Goal: Find contact information: Find contact information

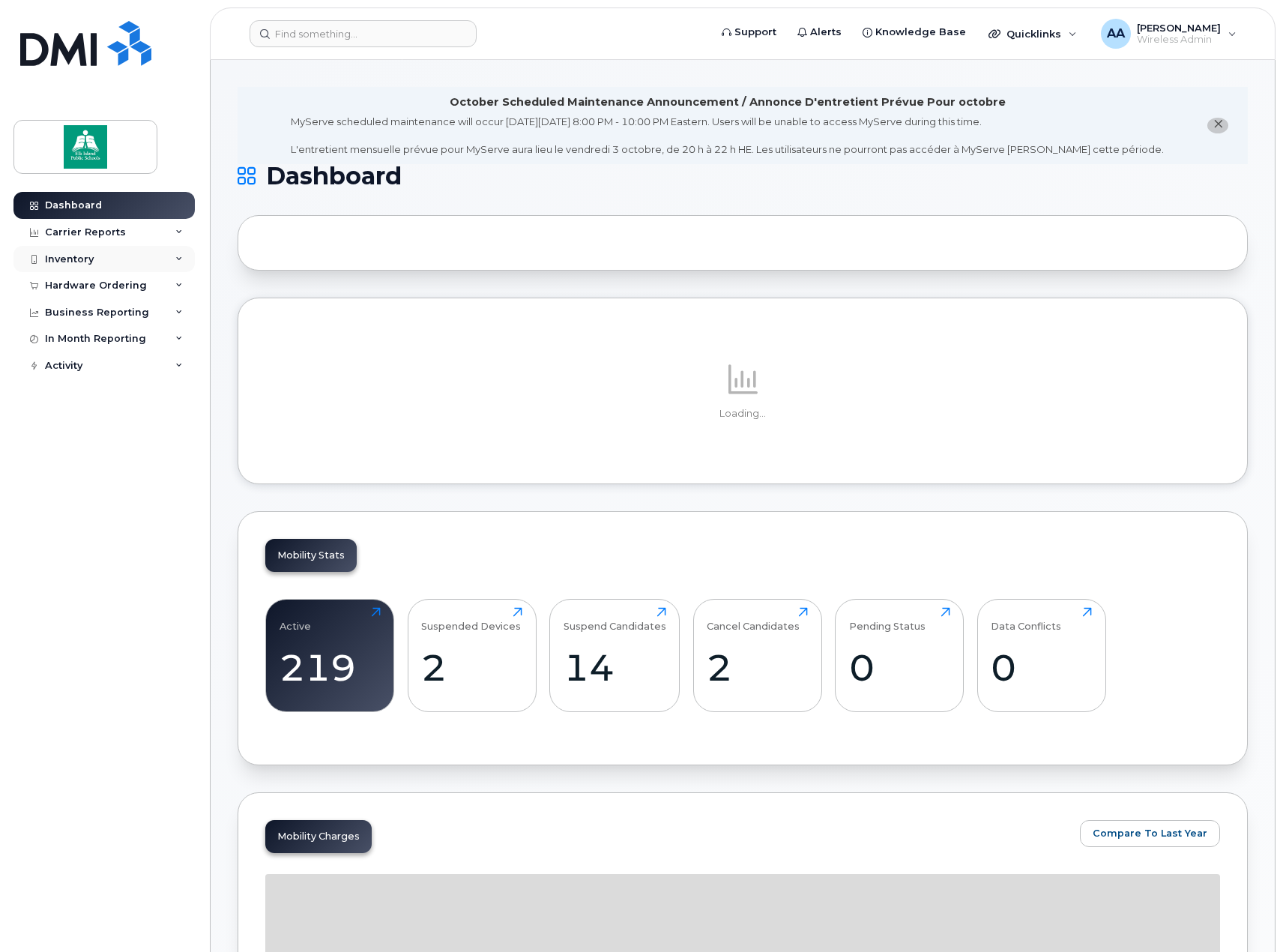
click at [104, 256] on div "Inventory" at bounding box center [104, 259] width 181 height 27
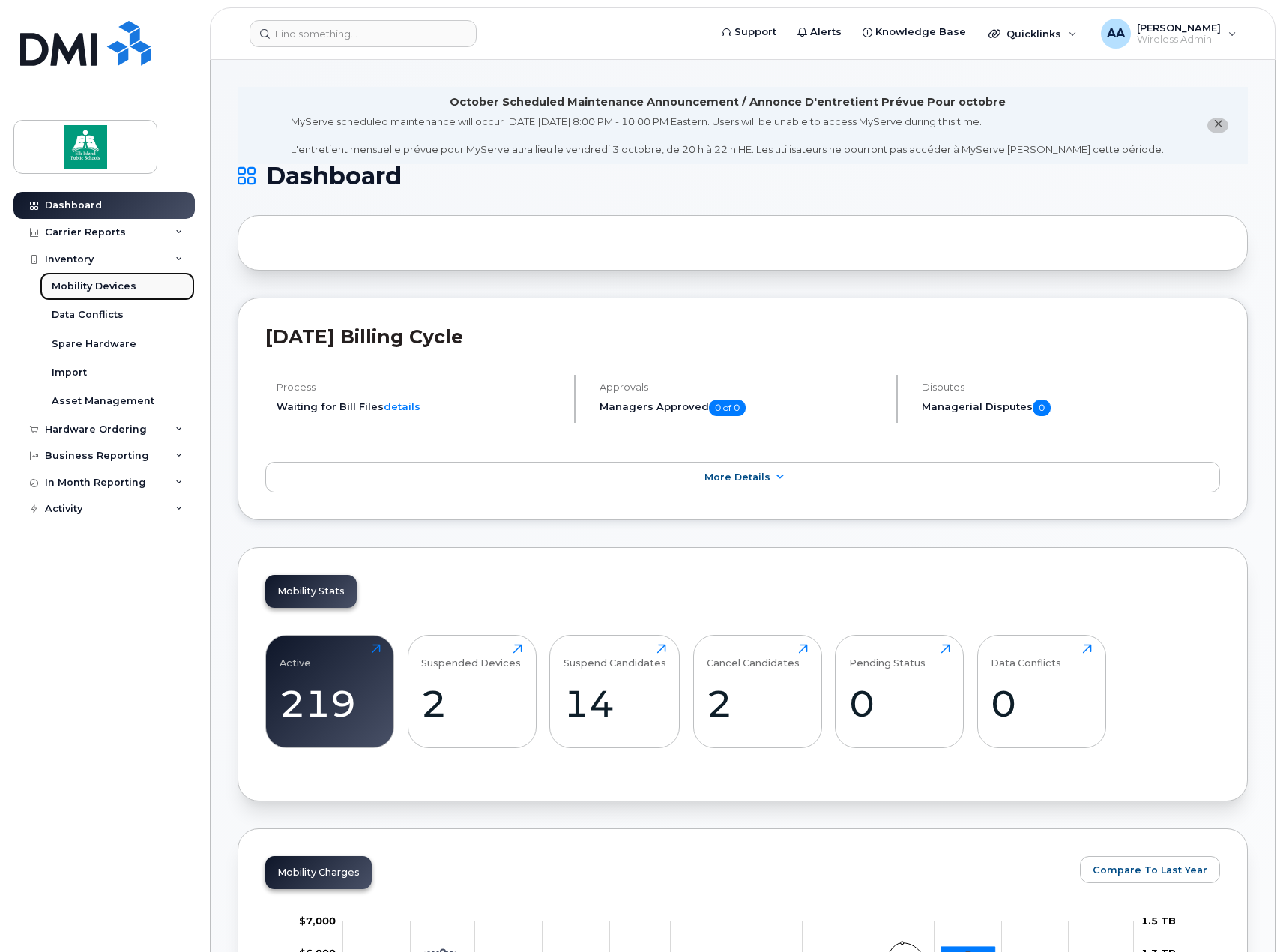
click at [95, 282] on div "Mobility Devices" at bounding box center [94, 286] width 84 height 13
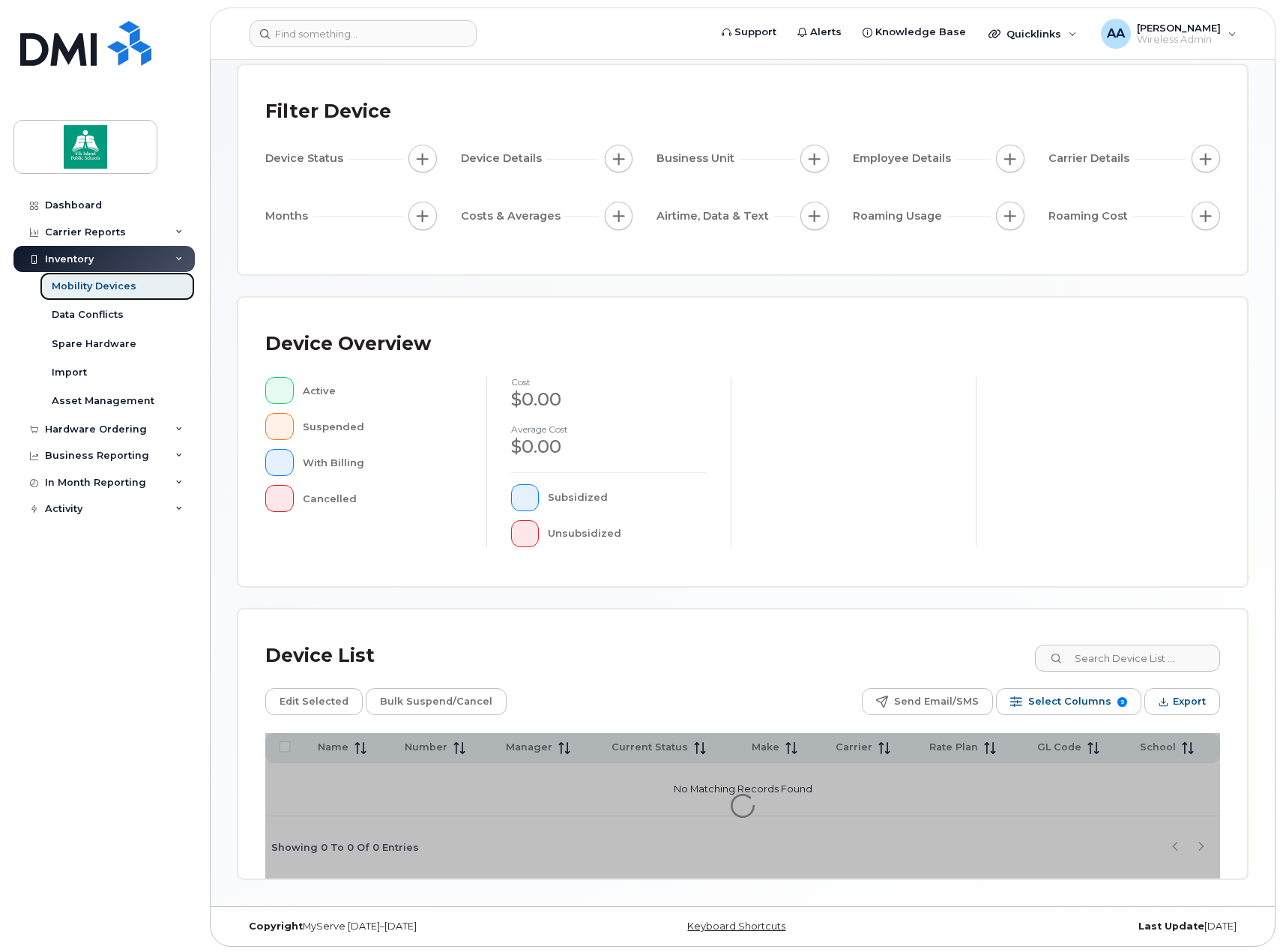
scroll to position [79, 0]
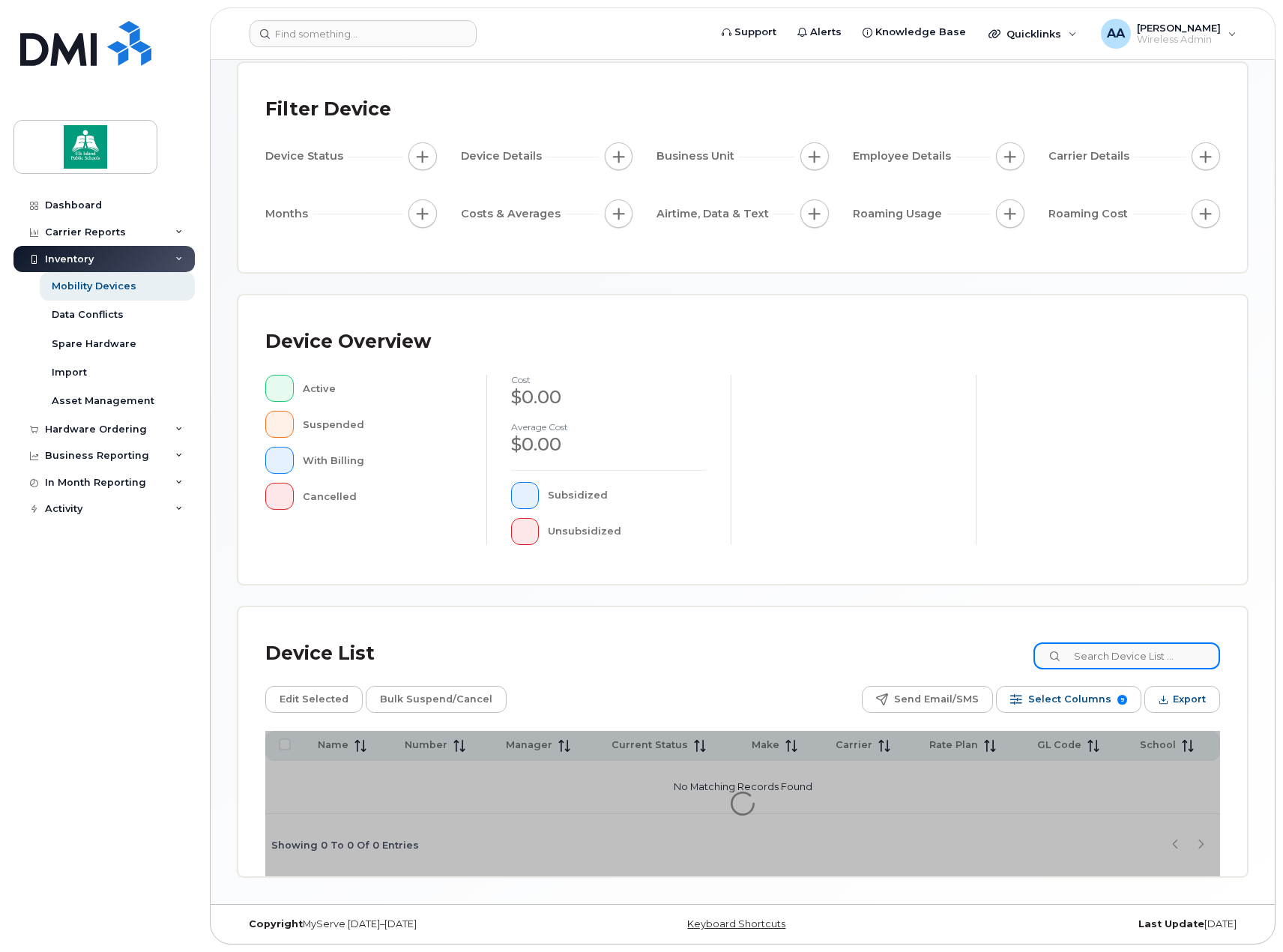
click at [1127, 659] on input at bounding box center [1127, 656] width 187 height 27
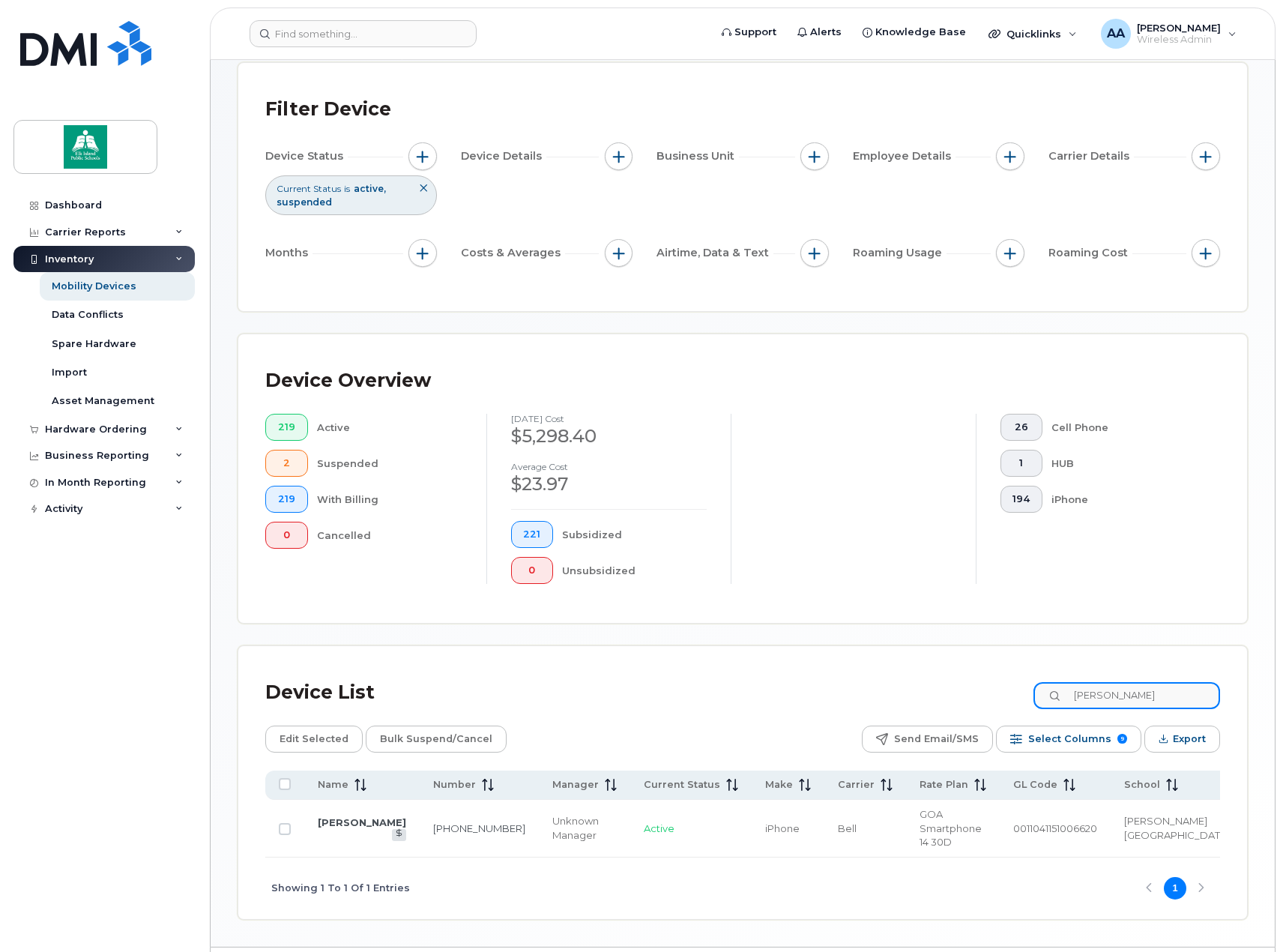
type input "murray"
drag, startPoint x: 448, startPoint y: 832, endPoint x: 416, endPoint y: 817, distance: 35.3
click at [420, 817] on td "[PHONE_NUMBER]" at bounding box center [479, 828] width 119 height 58
copy link "[PHONE_NUMBER]"
click at [326, 819] on link "[PERSON_NAME]" at bounding box center [362, 822] width 88 height 12
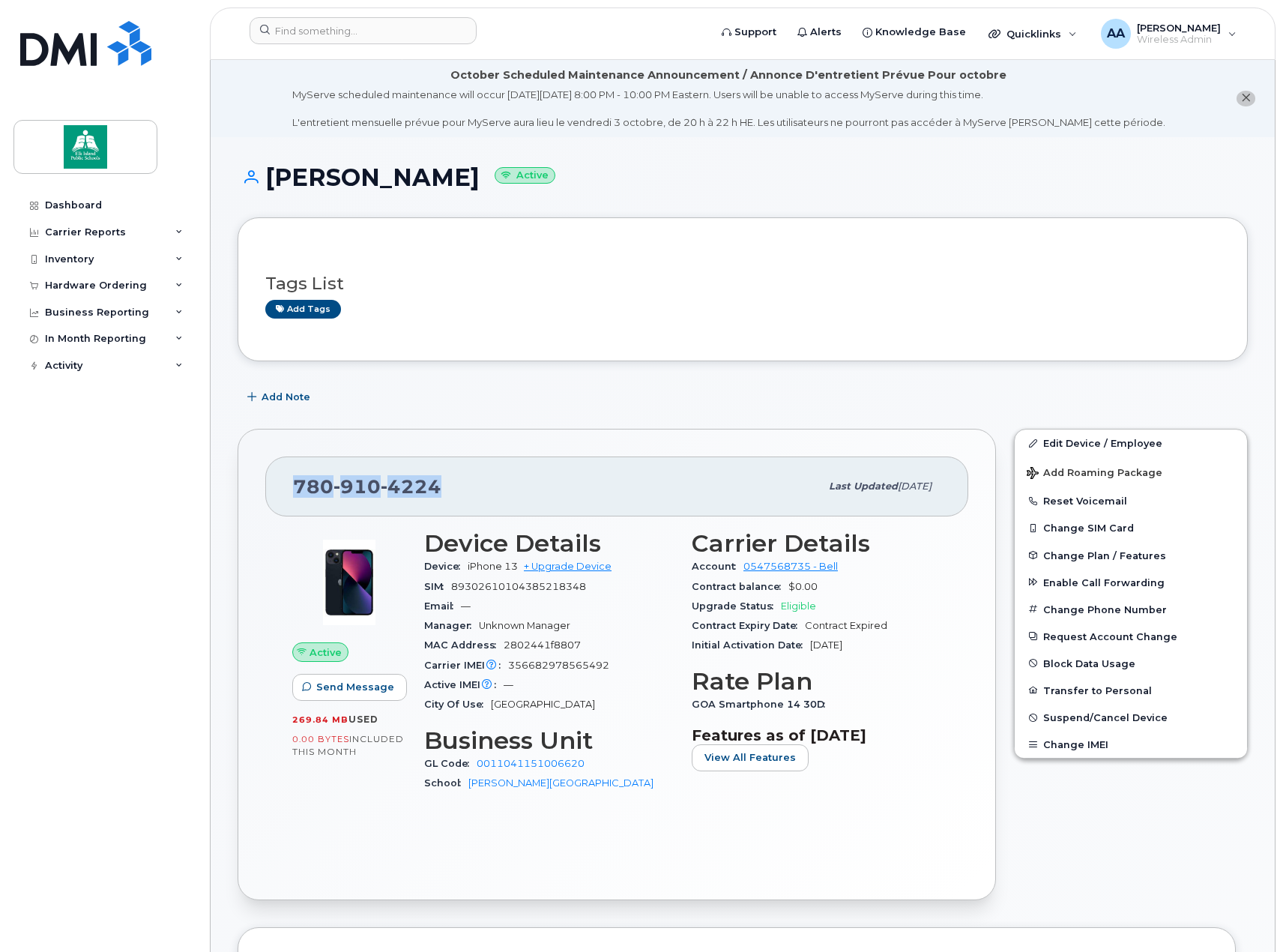
drag, startPoint x: 458, startPoint y: 486, endPoint x: 295, endPoint y: 483, distance: 163.0
click at [295, 483] on div "780 910 4224" at bounding box center [557, 487] width 527 height 32
copy span "780 910 4224"
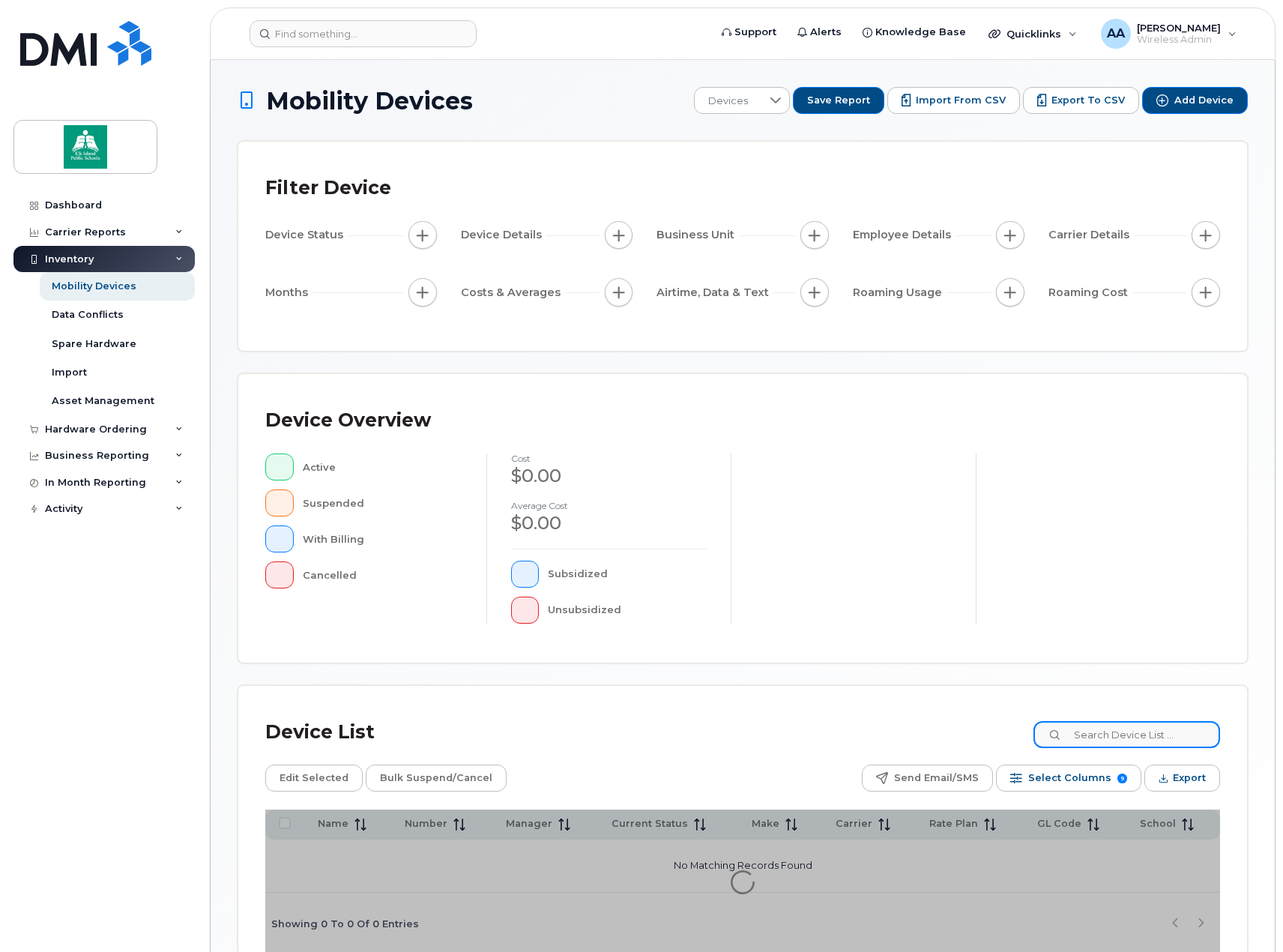
click at [1113, 741] on input at bounding box center [1127, 734] width 187 height 27
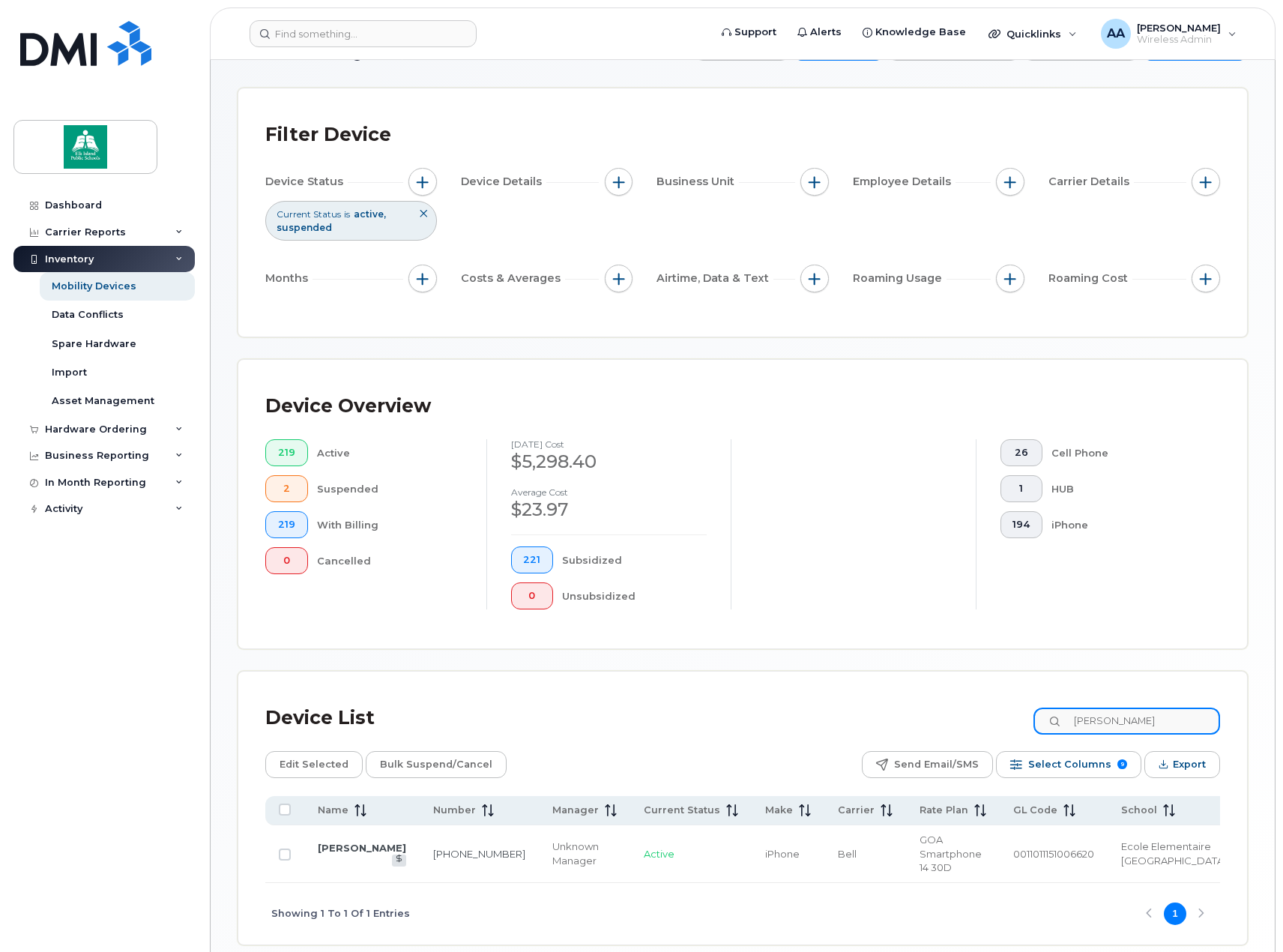
scroll to position [75, 0]
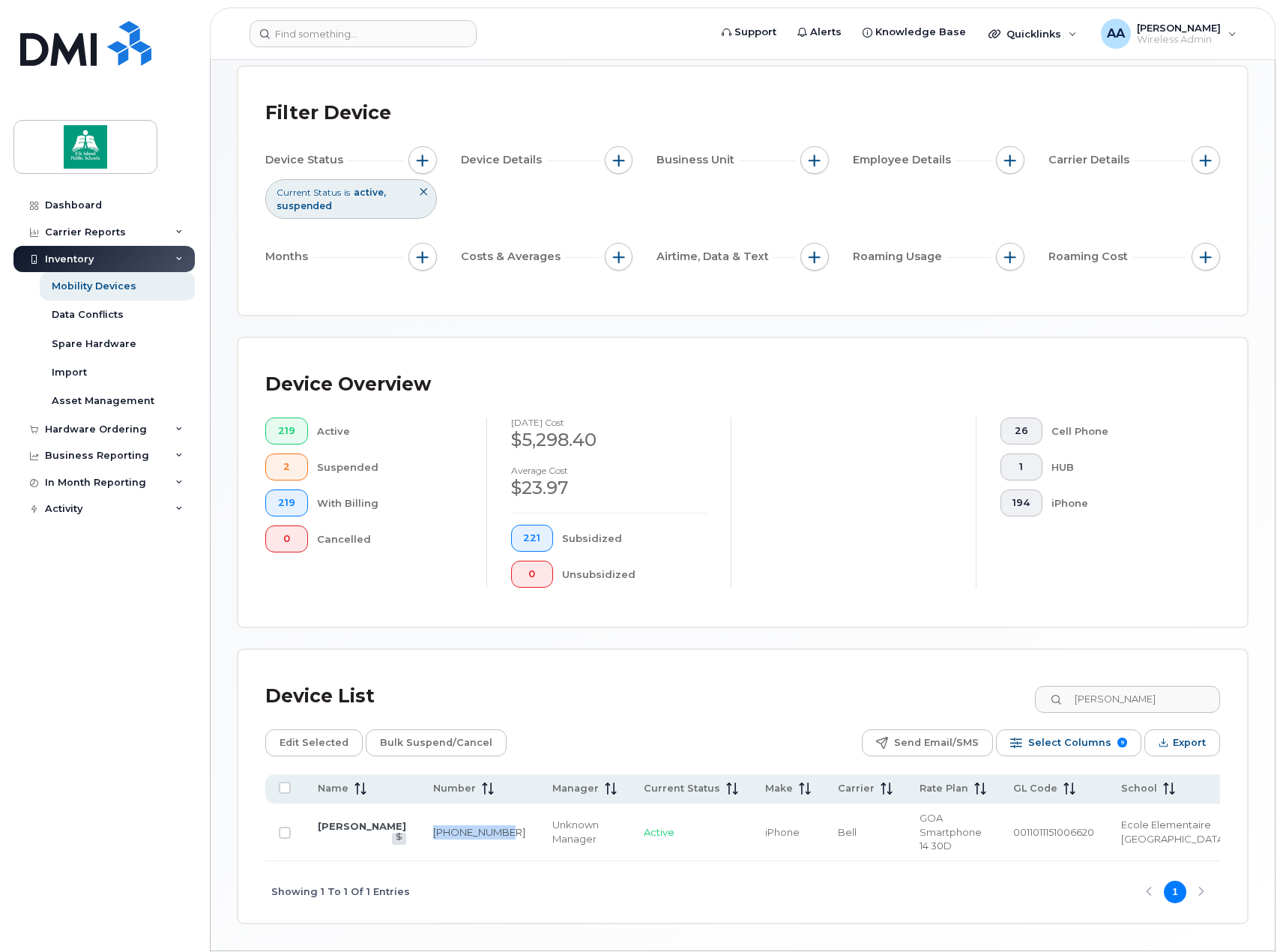
drag, startPoint x: 433, startPoint y: 833, endPoint x: 405, endPoint y: 825, distance: 29.1
click at [420, 825] on td "[PHONE_NUMBER]" at bounding box center [479, 832] width 119 height 58
copy link "[PHONE_NUMBER]"
click at [931, 647] on div "Mobility Devices Devices Save Report Import from CSV Export to CSV Add Device F…" at bounding box center [742, 468] width 1010 height 912
click at [1127, 700] on input "jason" at bounding box center [1127, 700] width 187 height 27
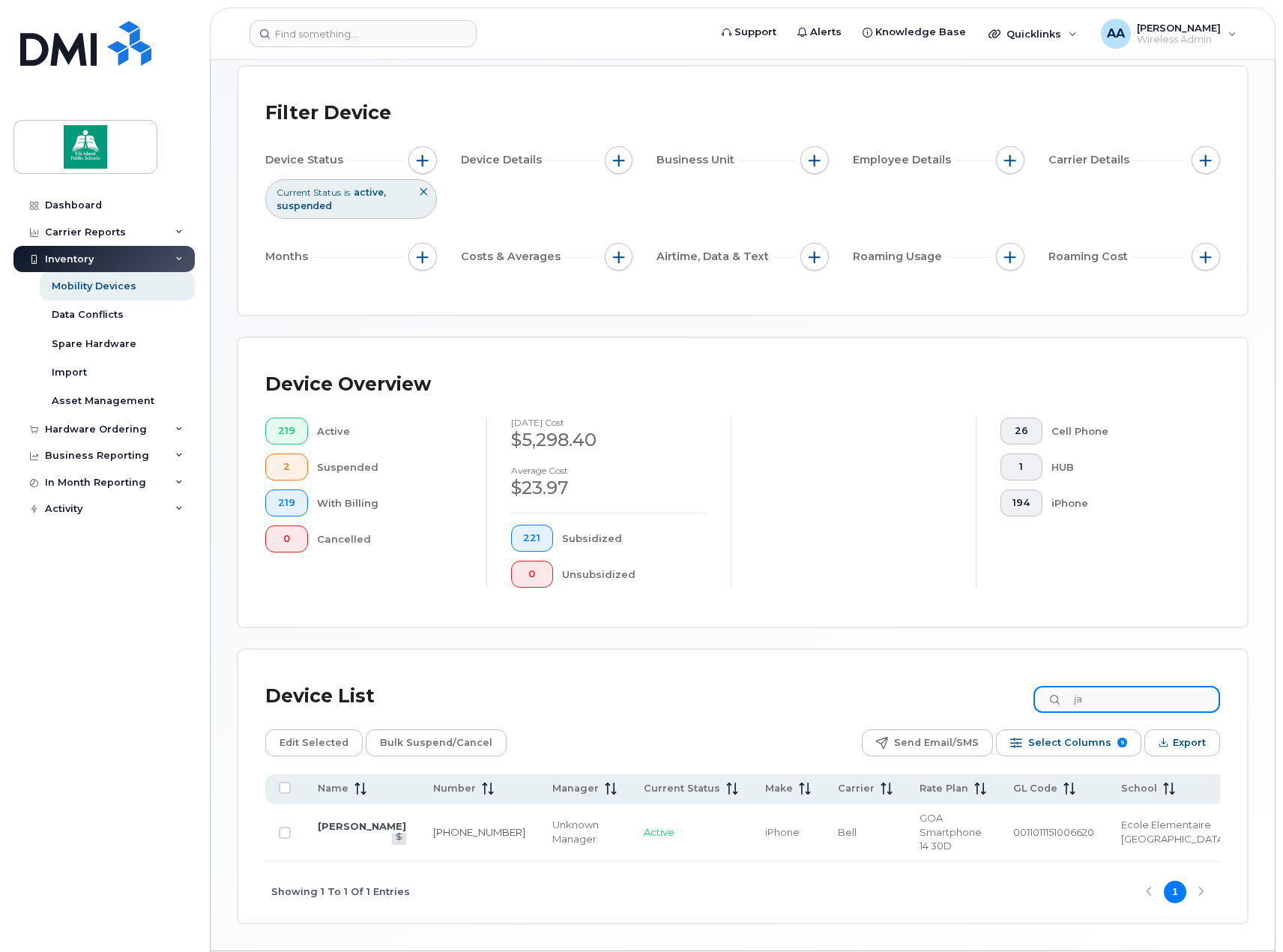
type input "j"
drag, startPoint x: 455, startPoint y: 829, endPoint x: 424, endPoint y: 817, distance: 33.2
click at [424, 817] on td "587-337-7080" at bounding box center [481, 832] width 119 height 58
copy link "587-337-7080"
click at [1181, 704] on input "rod lea" at bounding box center [1127, 700] width 187 height 27
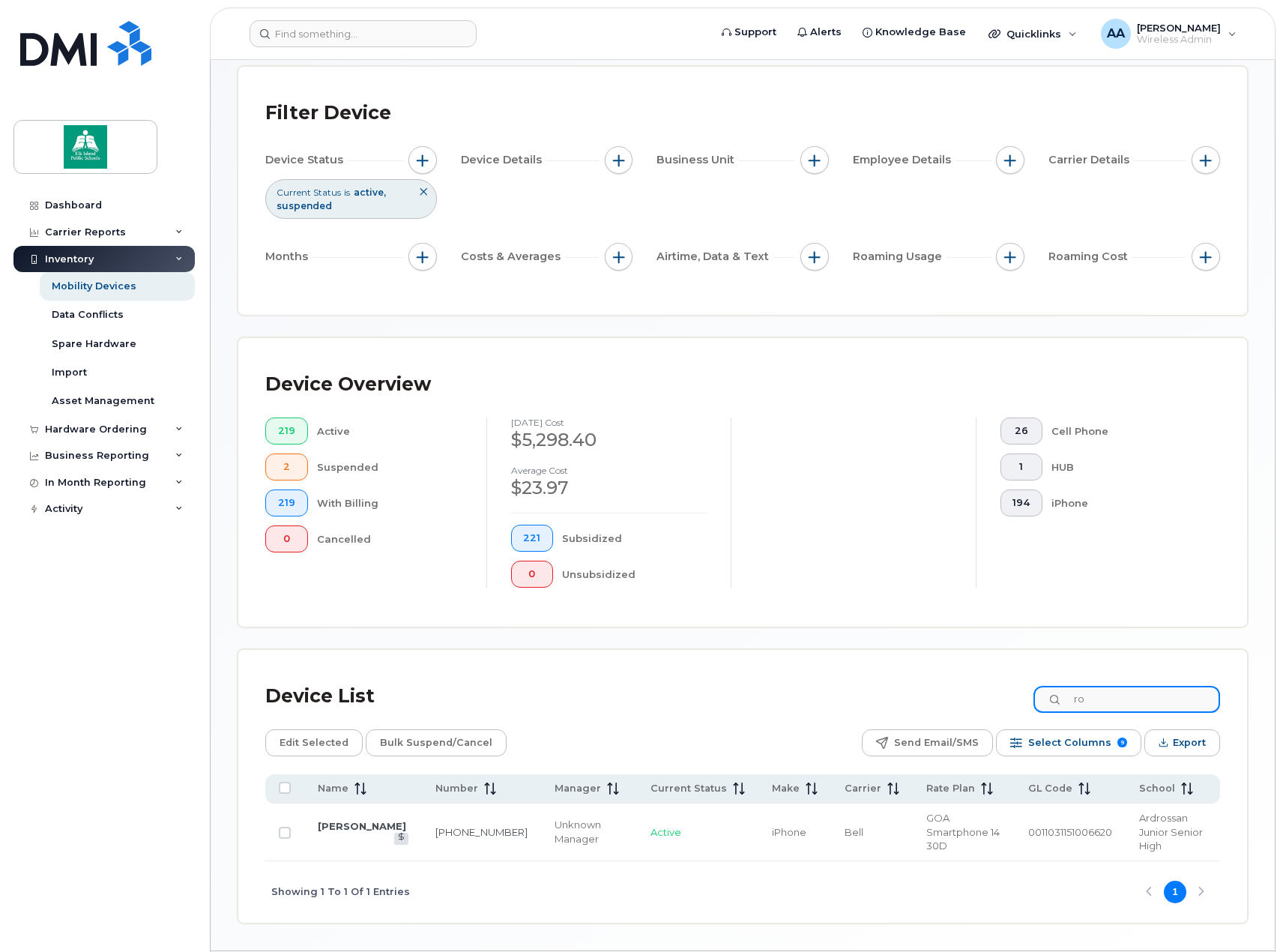
type input "r"
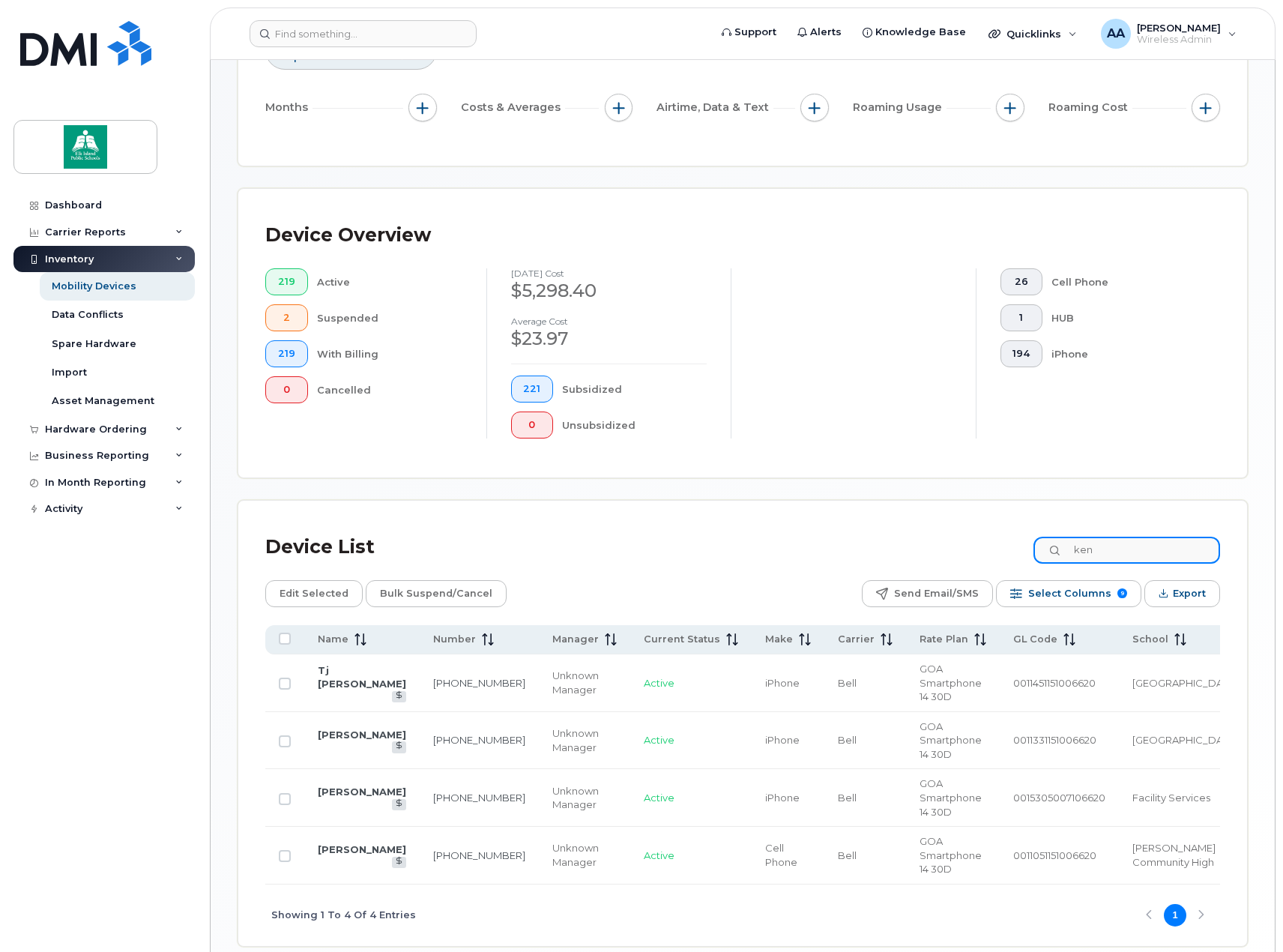
scroll to position [225, 0]
drag, startPoint x: 486, startPoint y: 808, endPoint x: 425, endPoint y: 808, distance: 61.0
click at [425, 826] on td "780-991-0115" at bounding box center [479, 854] width 119 height 58
copy link "780-991-0115"
drag, startPoint x: 1135, startPoint y: 554, endPoint x: 1087, endPoint y: 554, distance: 48.0
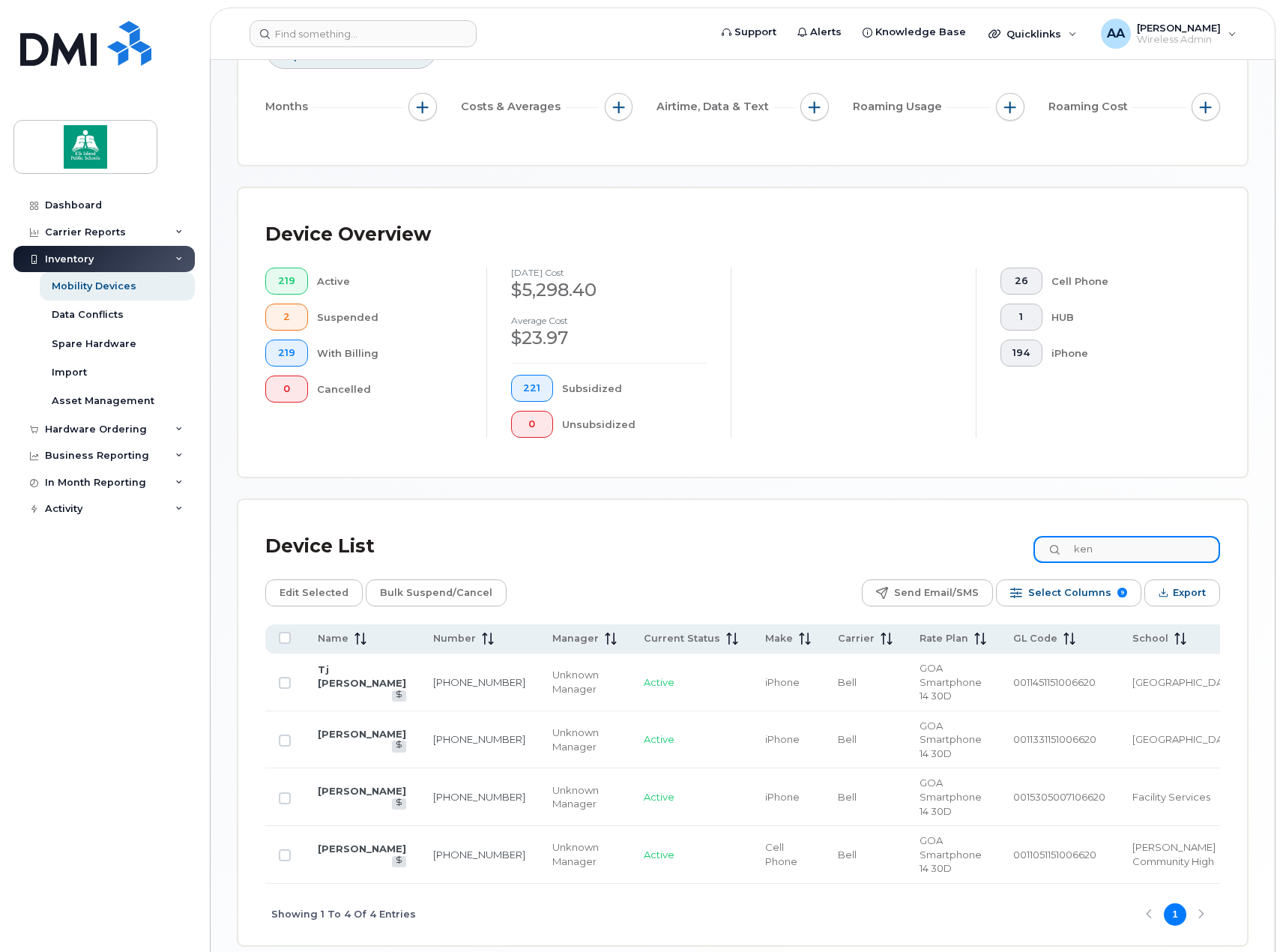
click at [1087, 554] on input "ken" at bounding box center [1127, 550] width 187 height 27
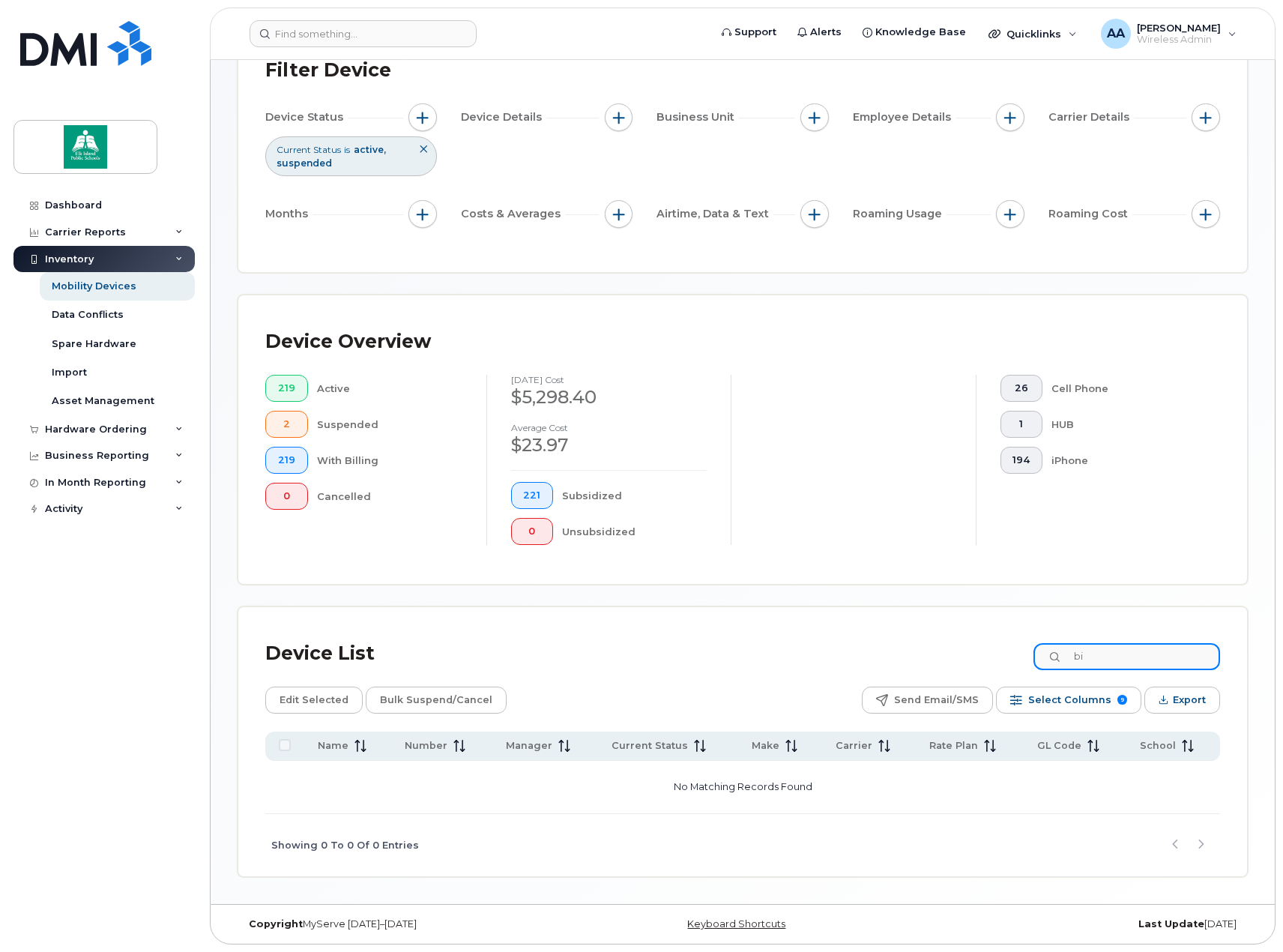
type input "b"
type input "s"
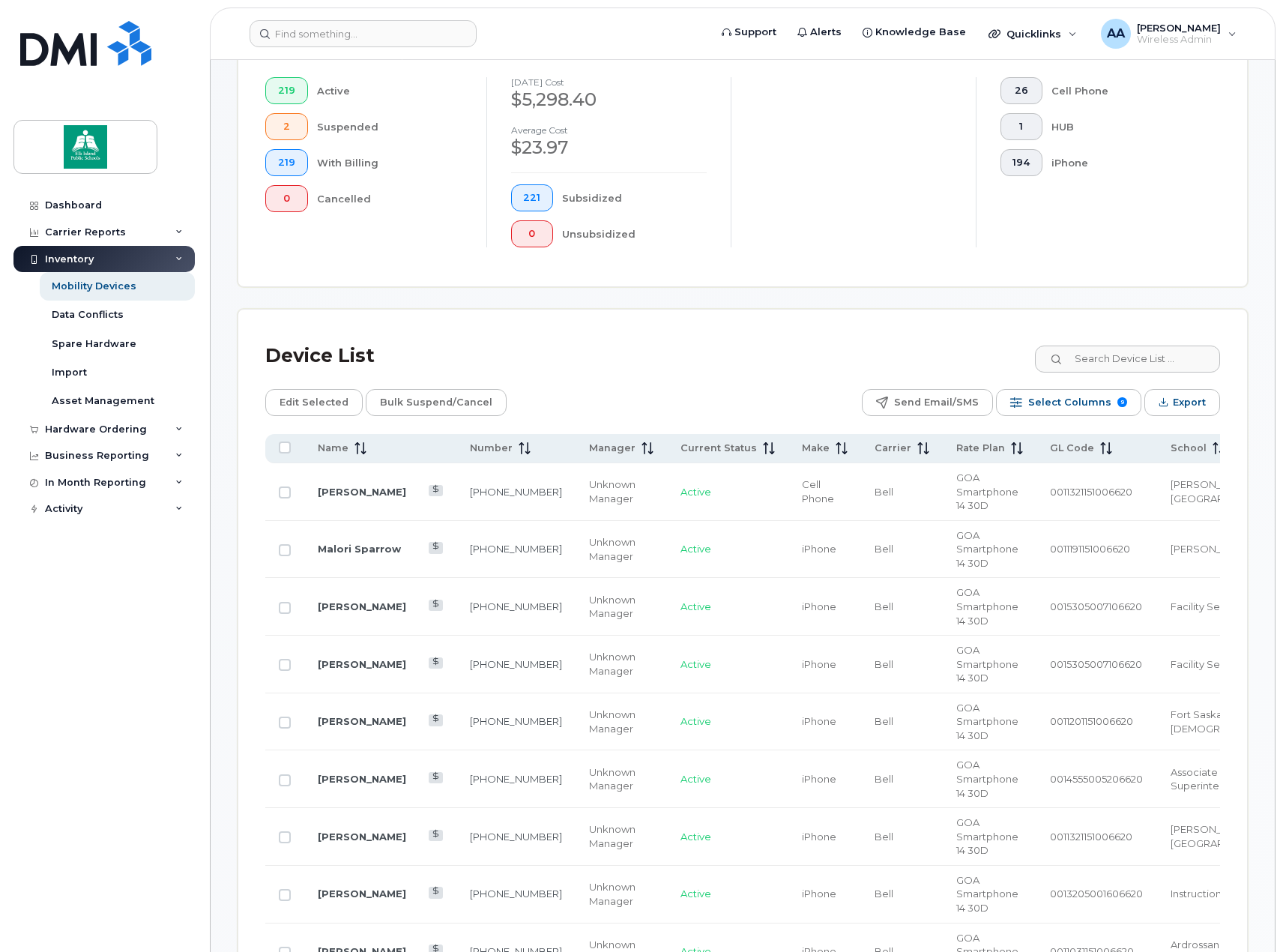
scroll to position [450, 0]
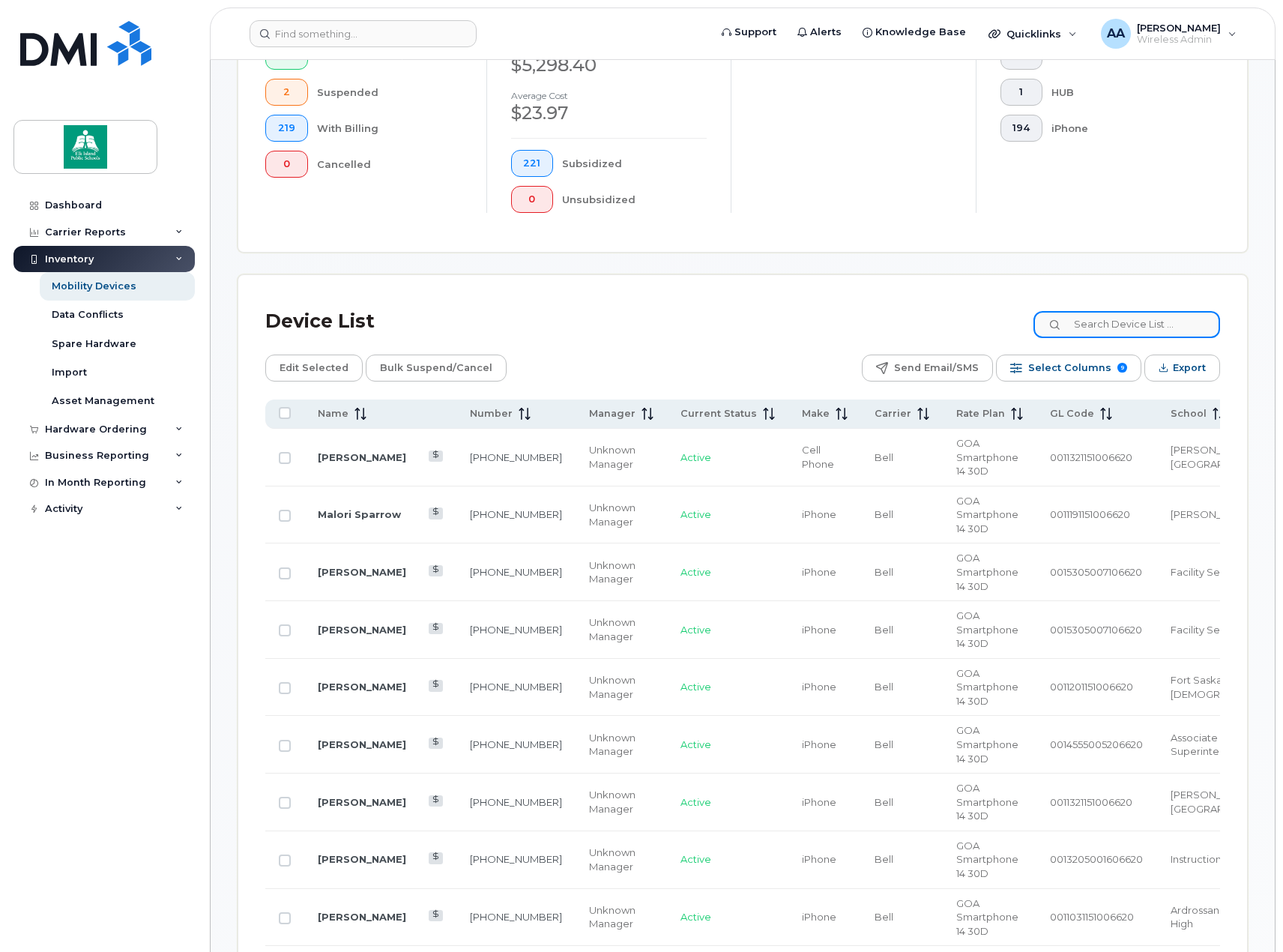
click at [1127, 323] on input at bounding box center [1127, 324] width 187 height 27
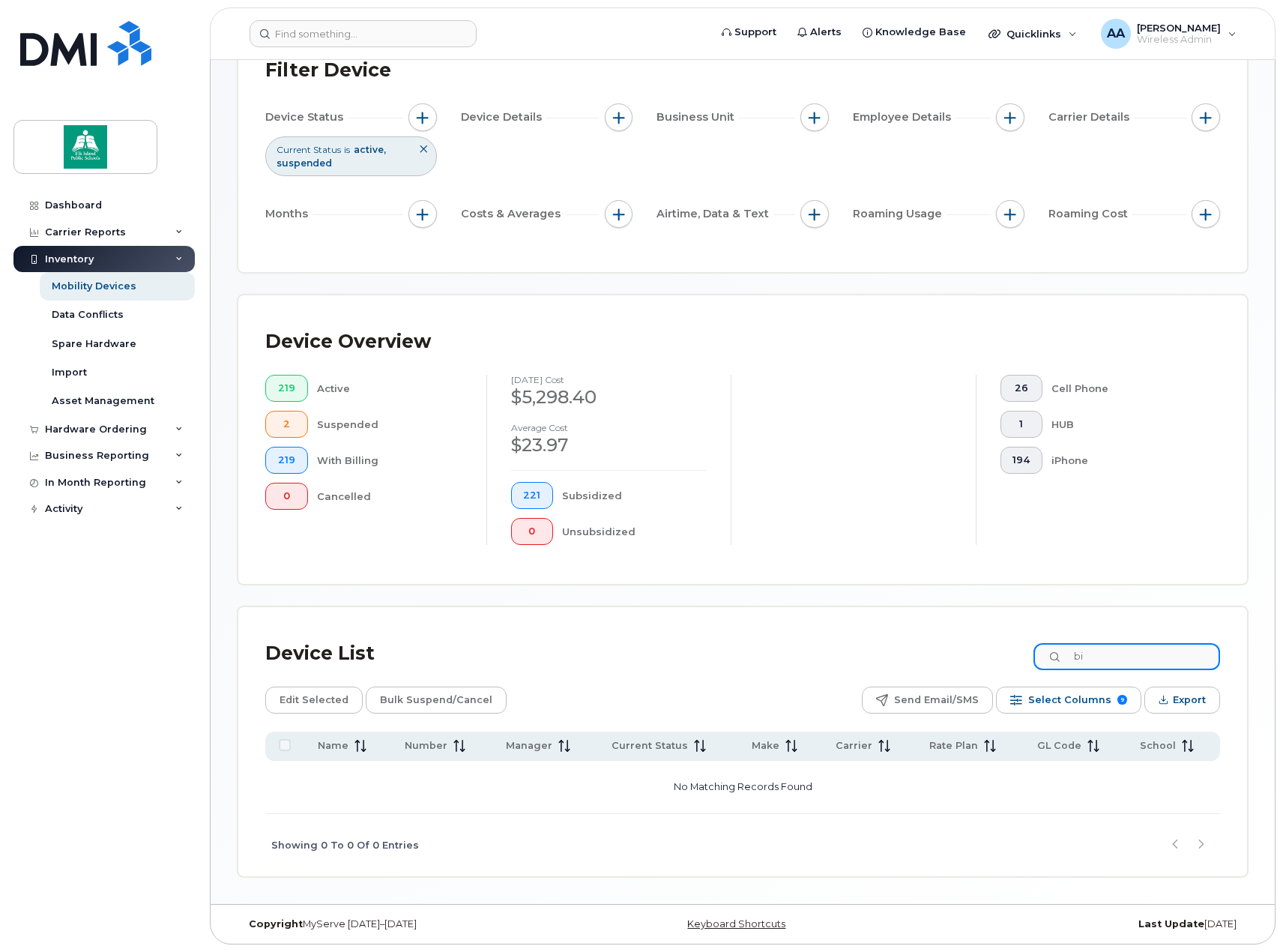
type input "b"
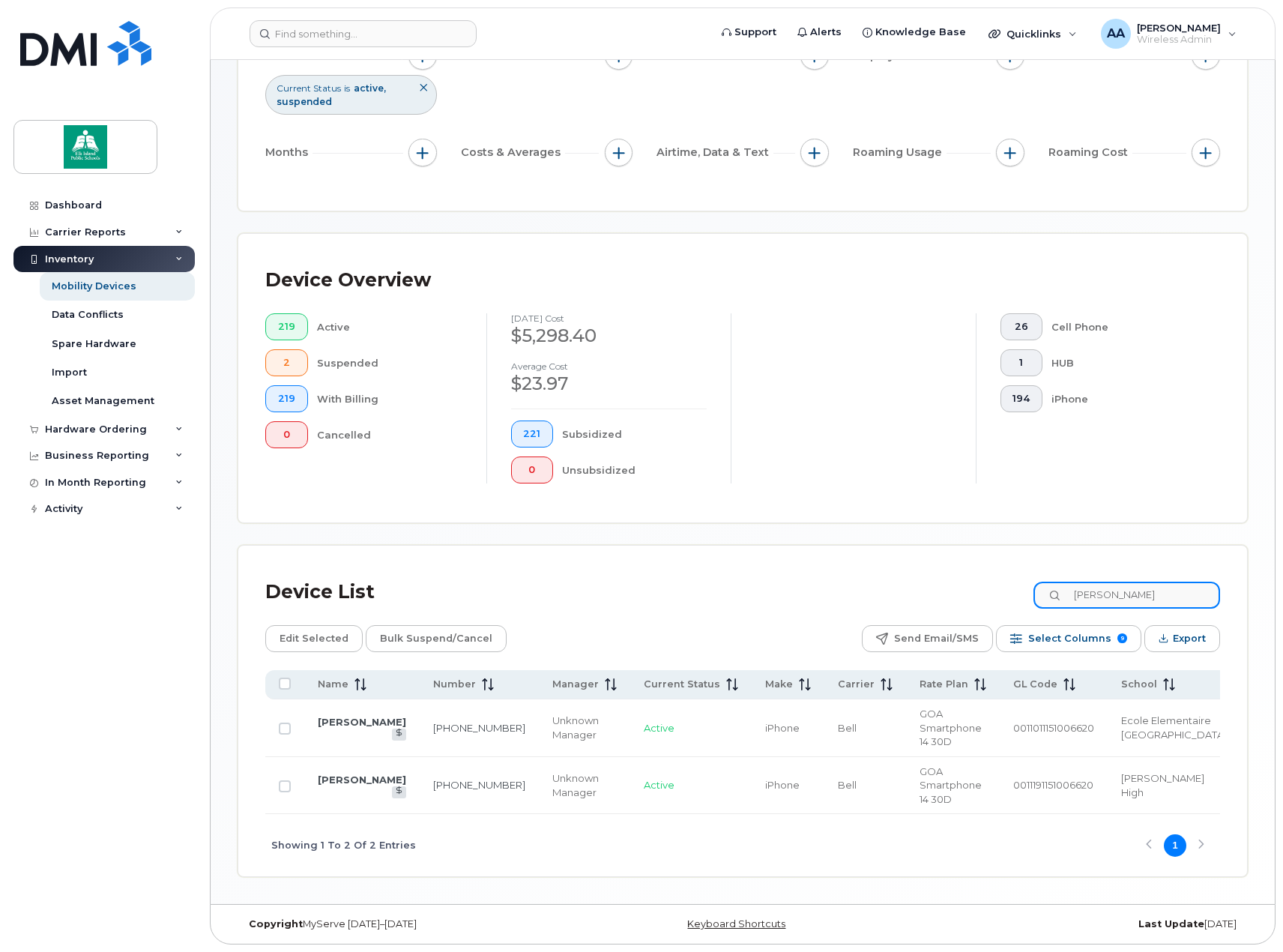
scroll to position [179, 0]
type input "m"
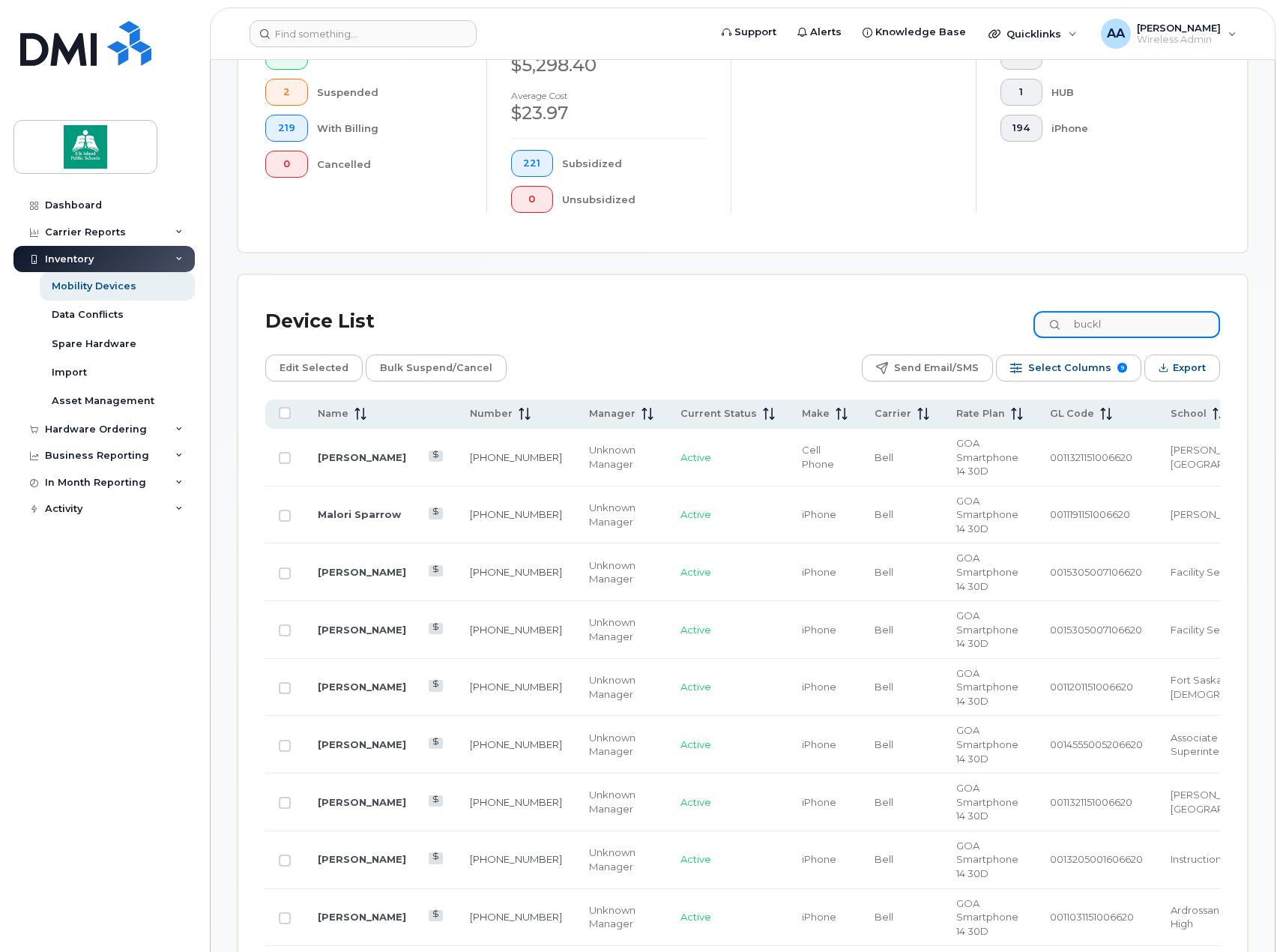
scroll to position [118, 0]
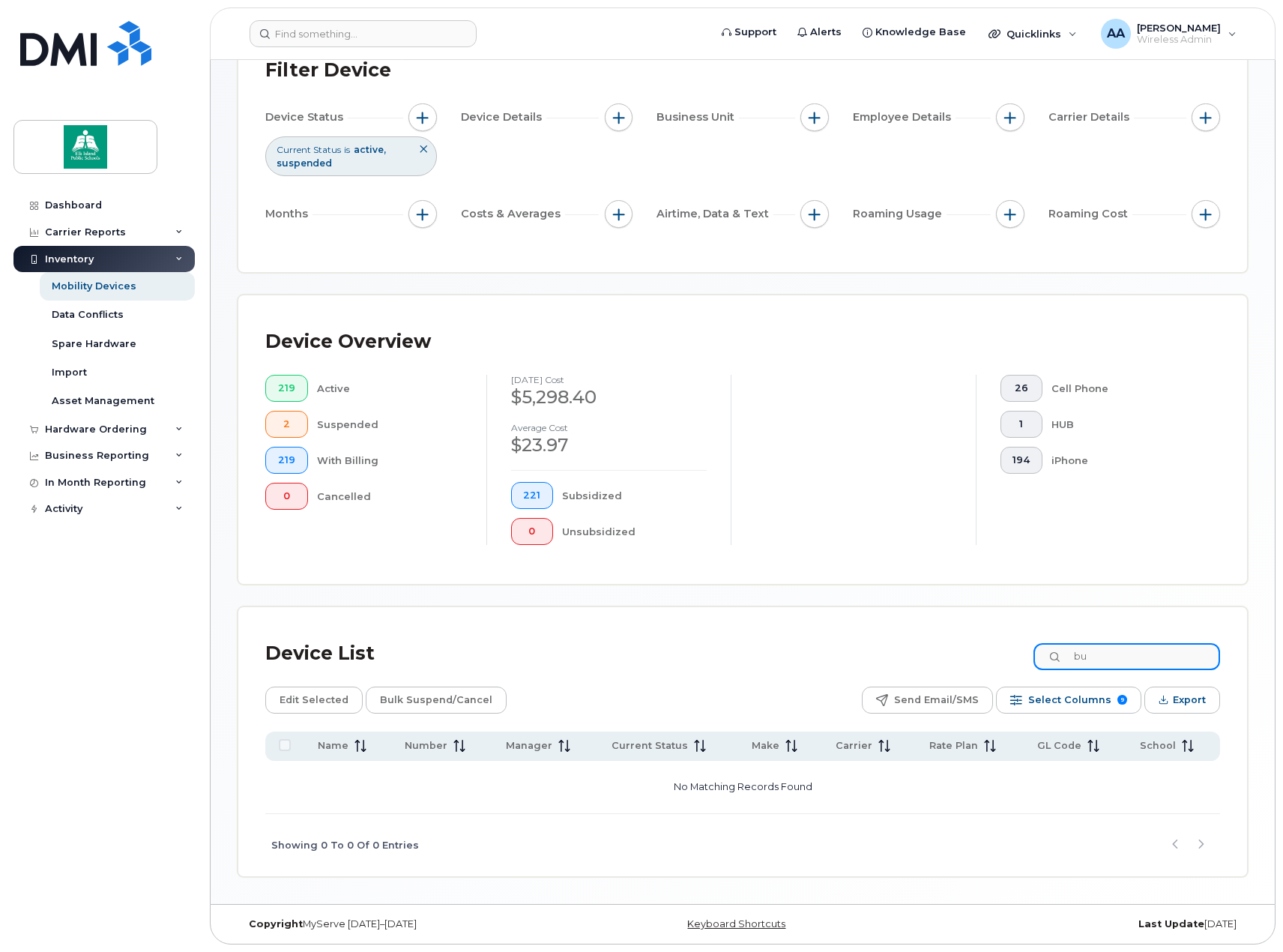
type input "b"
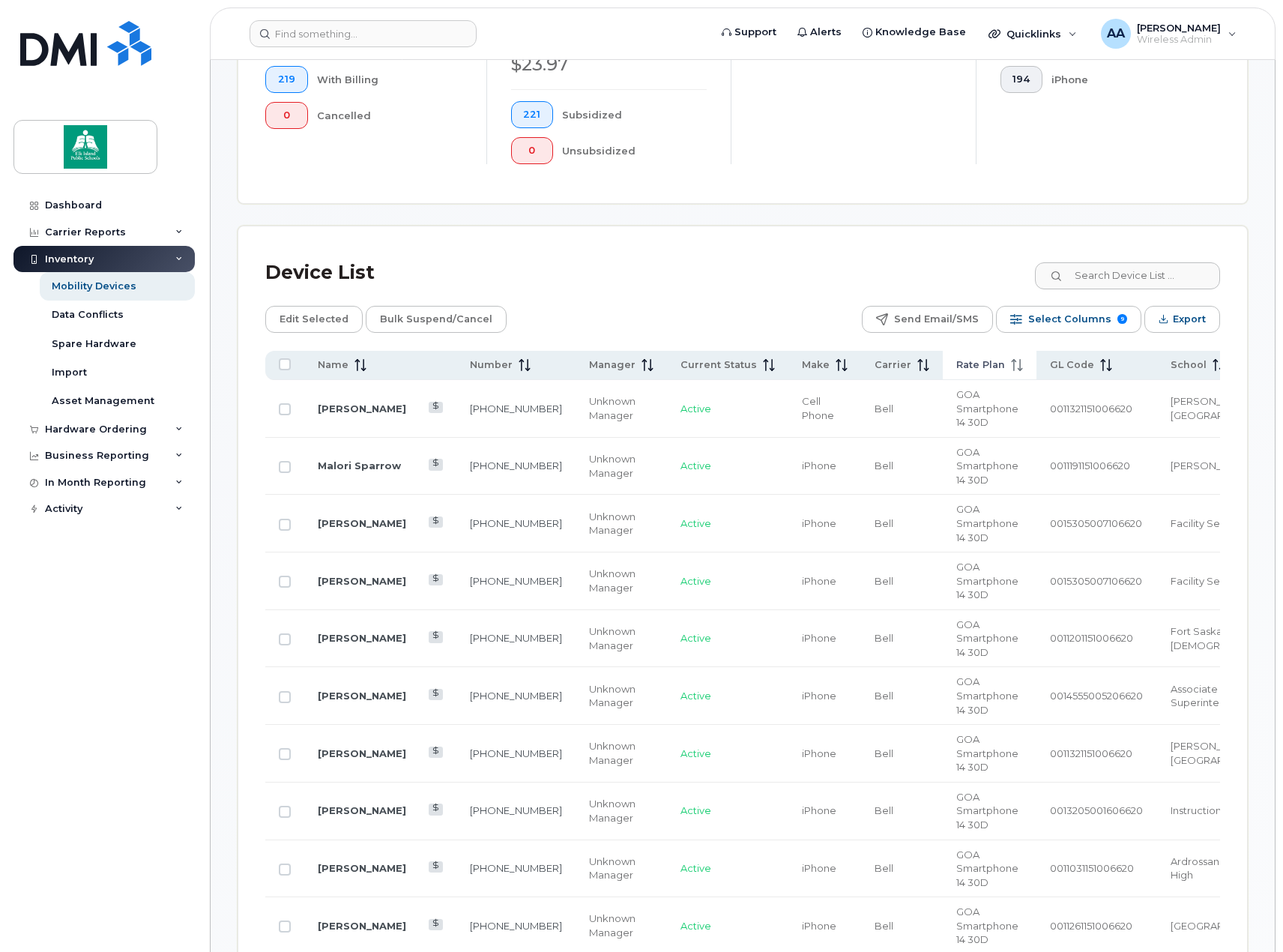
scroll to position [525, 0]
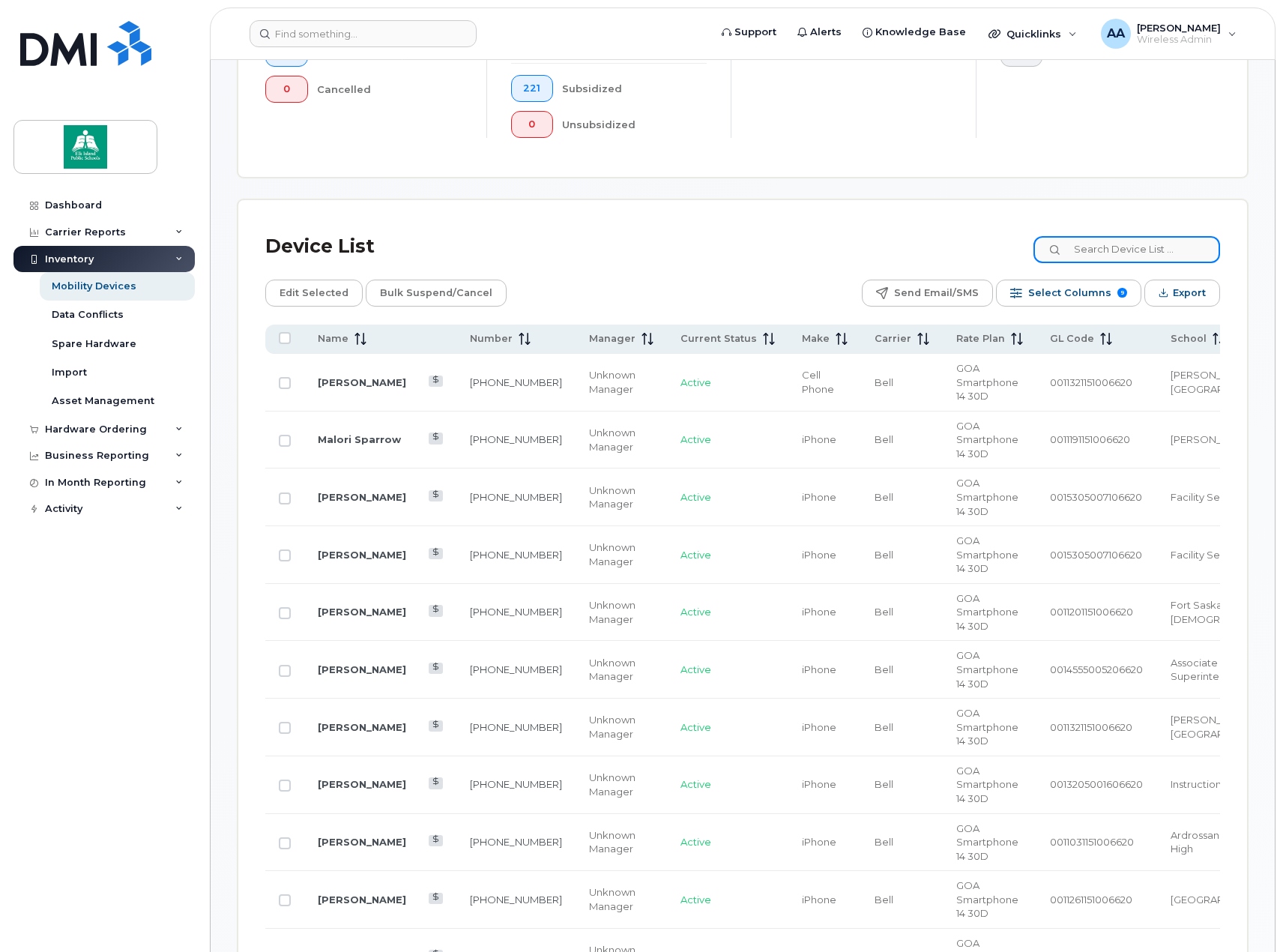
click at [1128, 253] on input at bounding box center [1127, 249] width 187 height 27
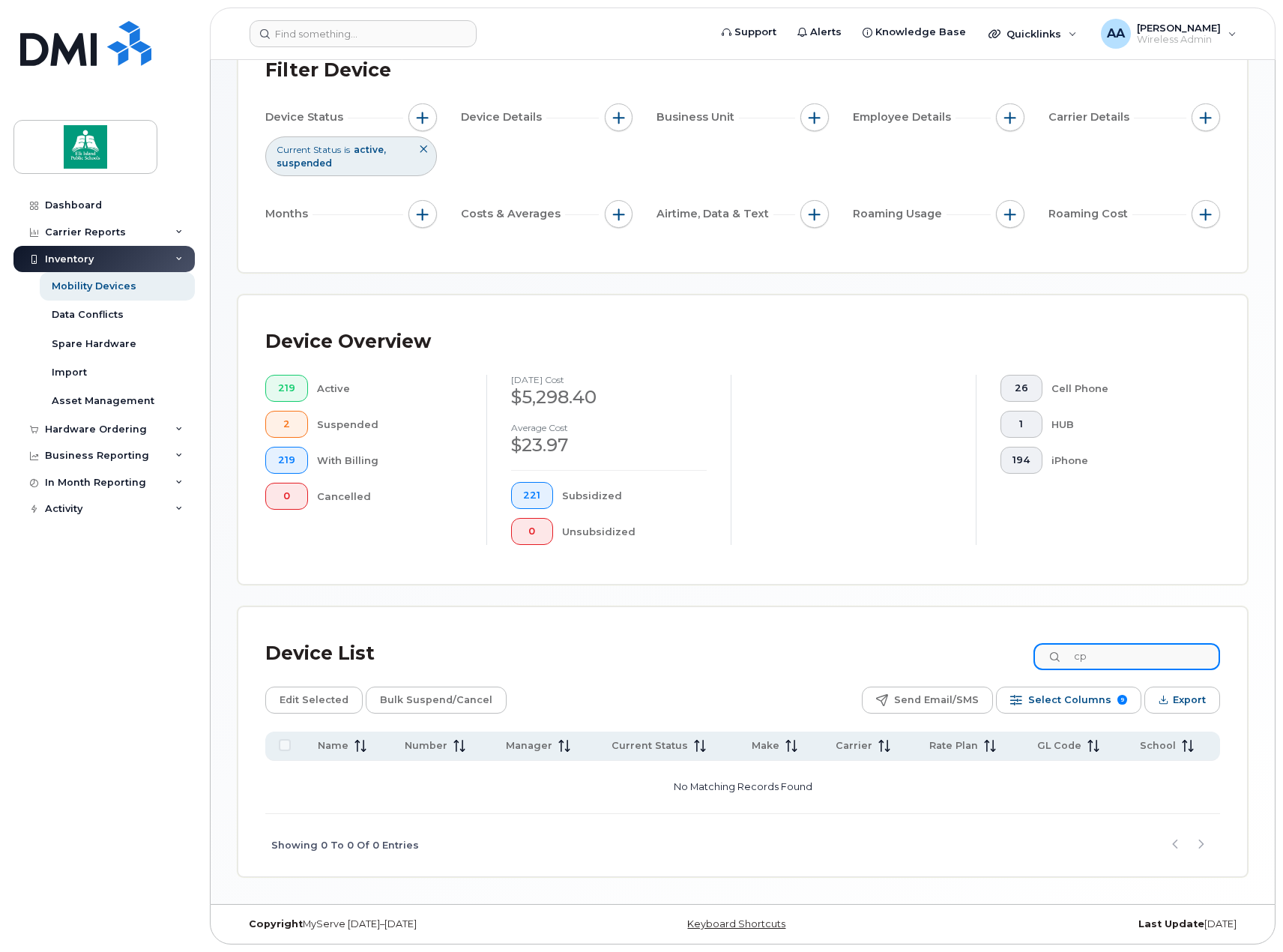
type input "c"
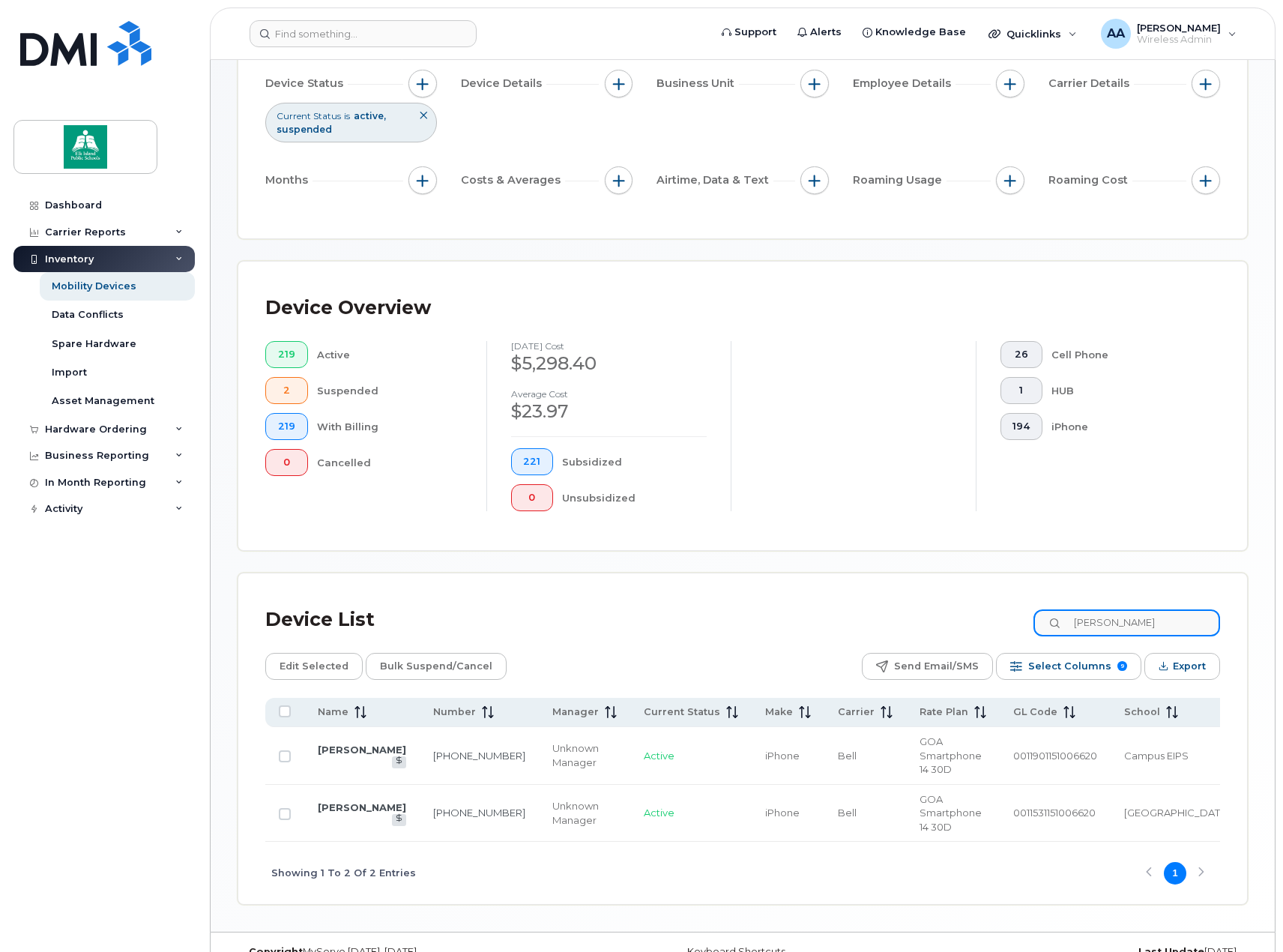
scroll to position [108, 0]
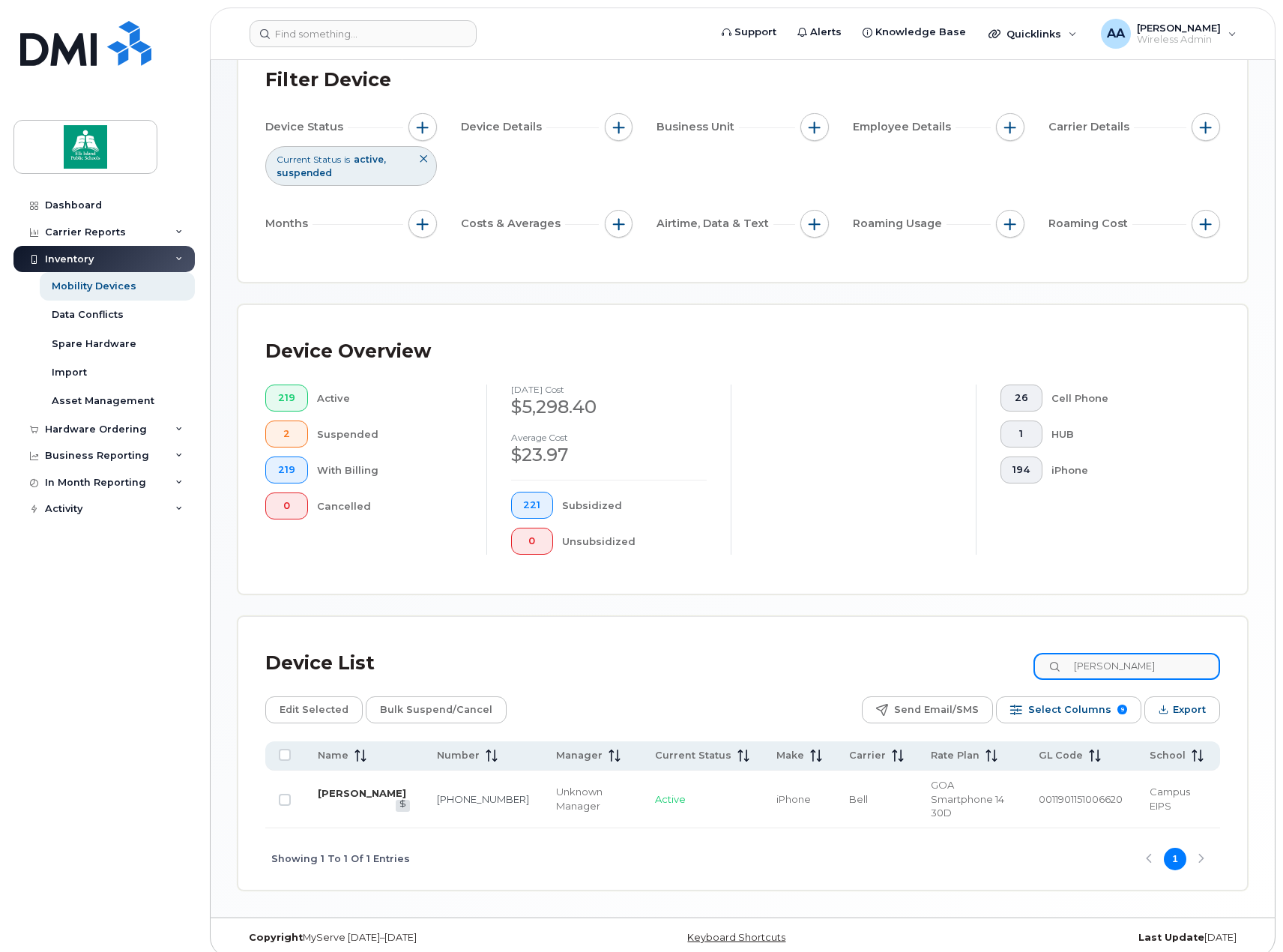
type input "jessica"
click at [340, 787] on link "Jessica Smith" at bounding box center [362, 793] width 88 height 12
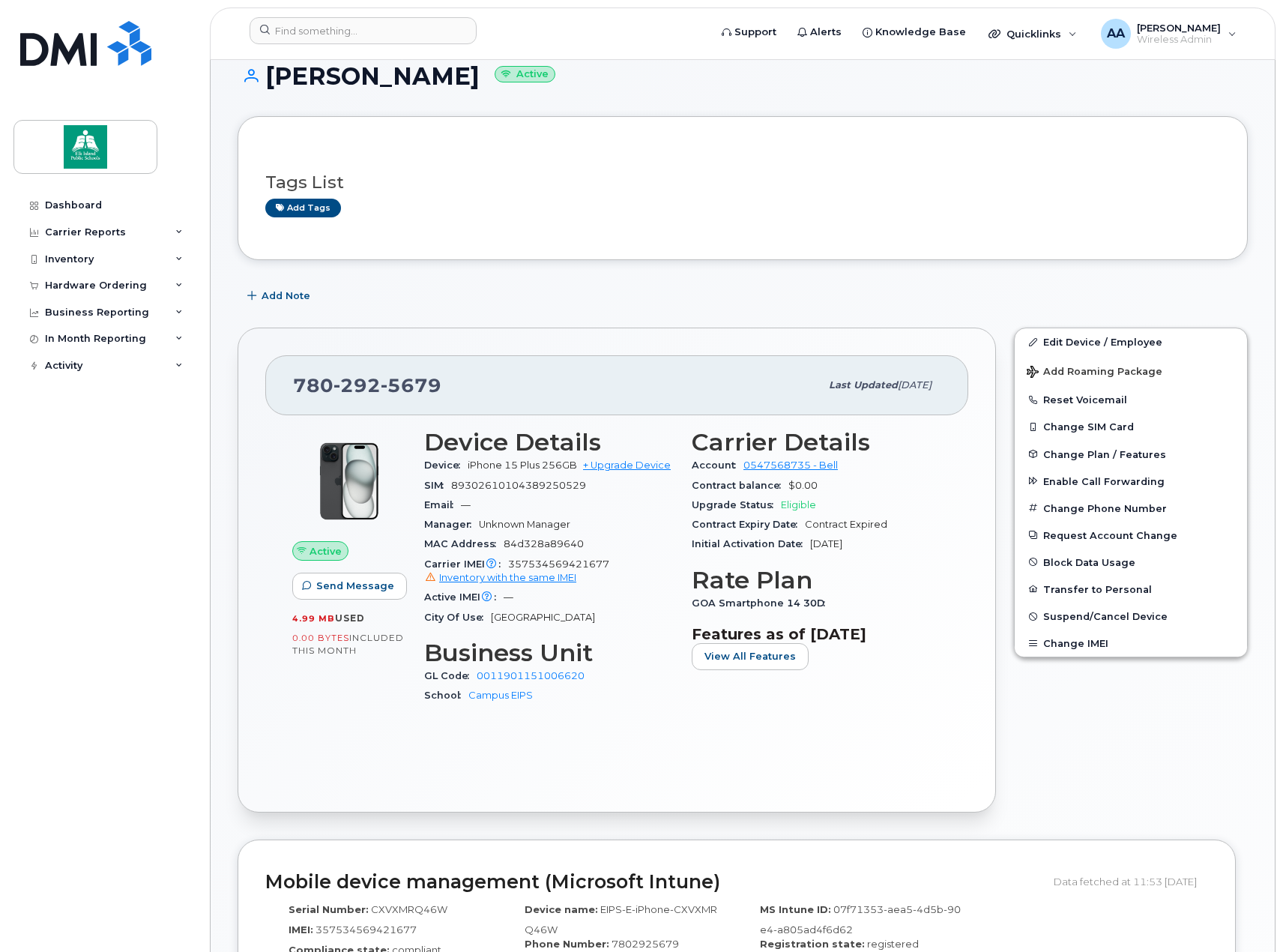
scroll to position [75, 0]
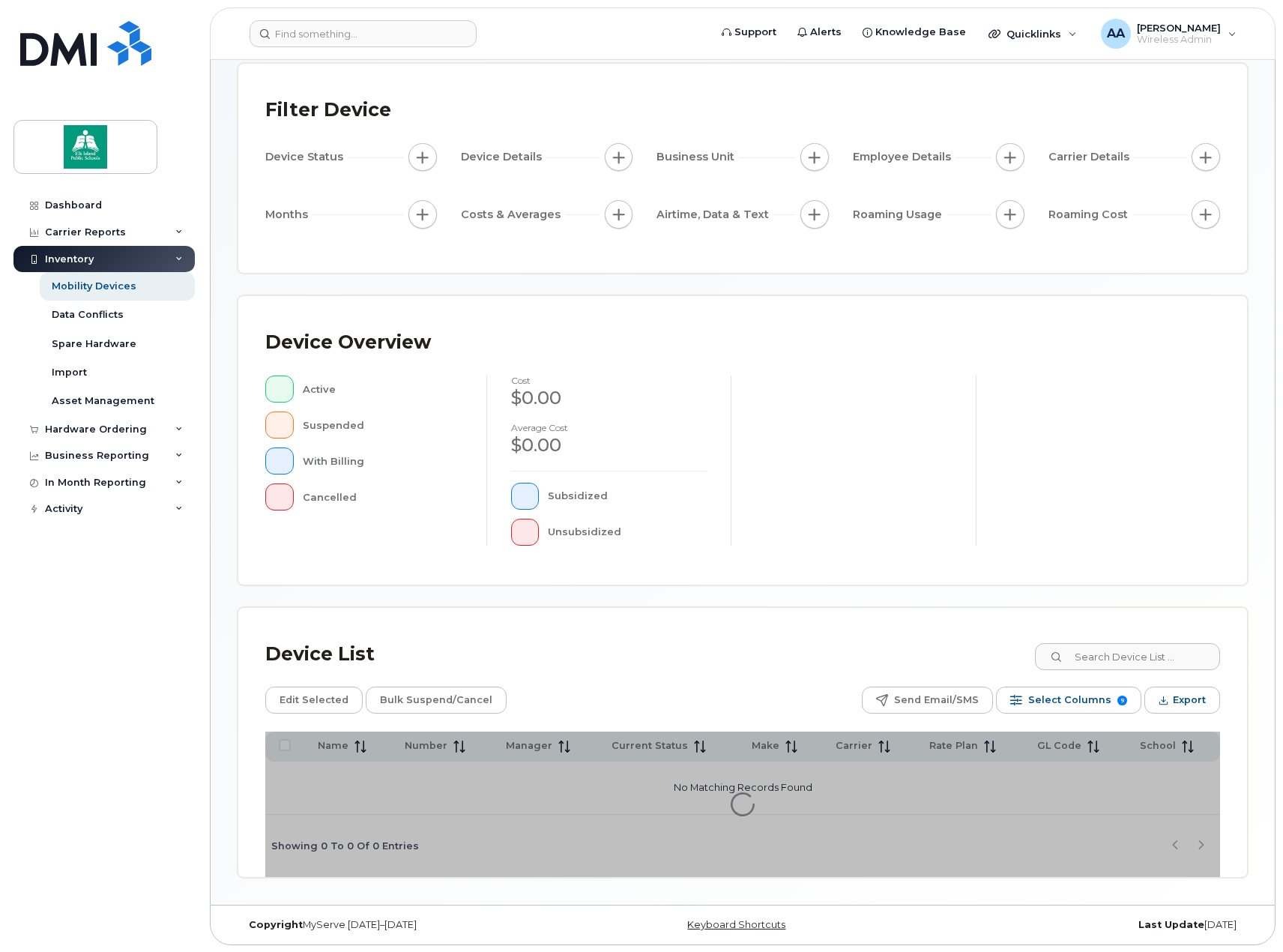
scroll to position [79, 0]
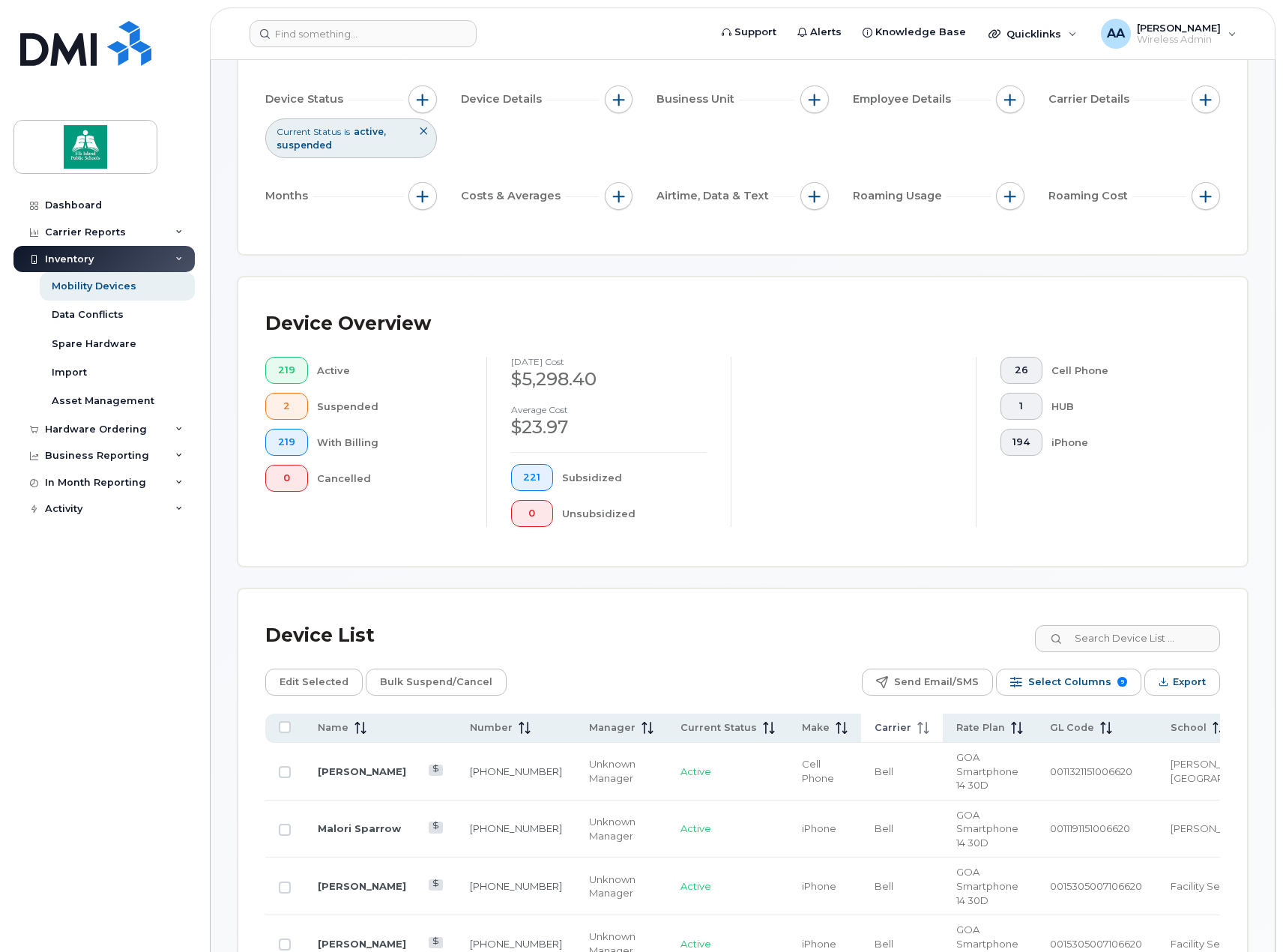
scroll to position [154, 0]
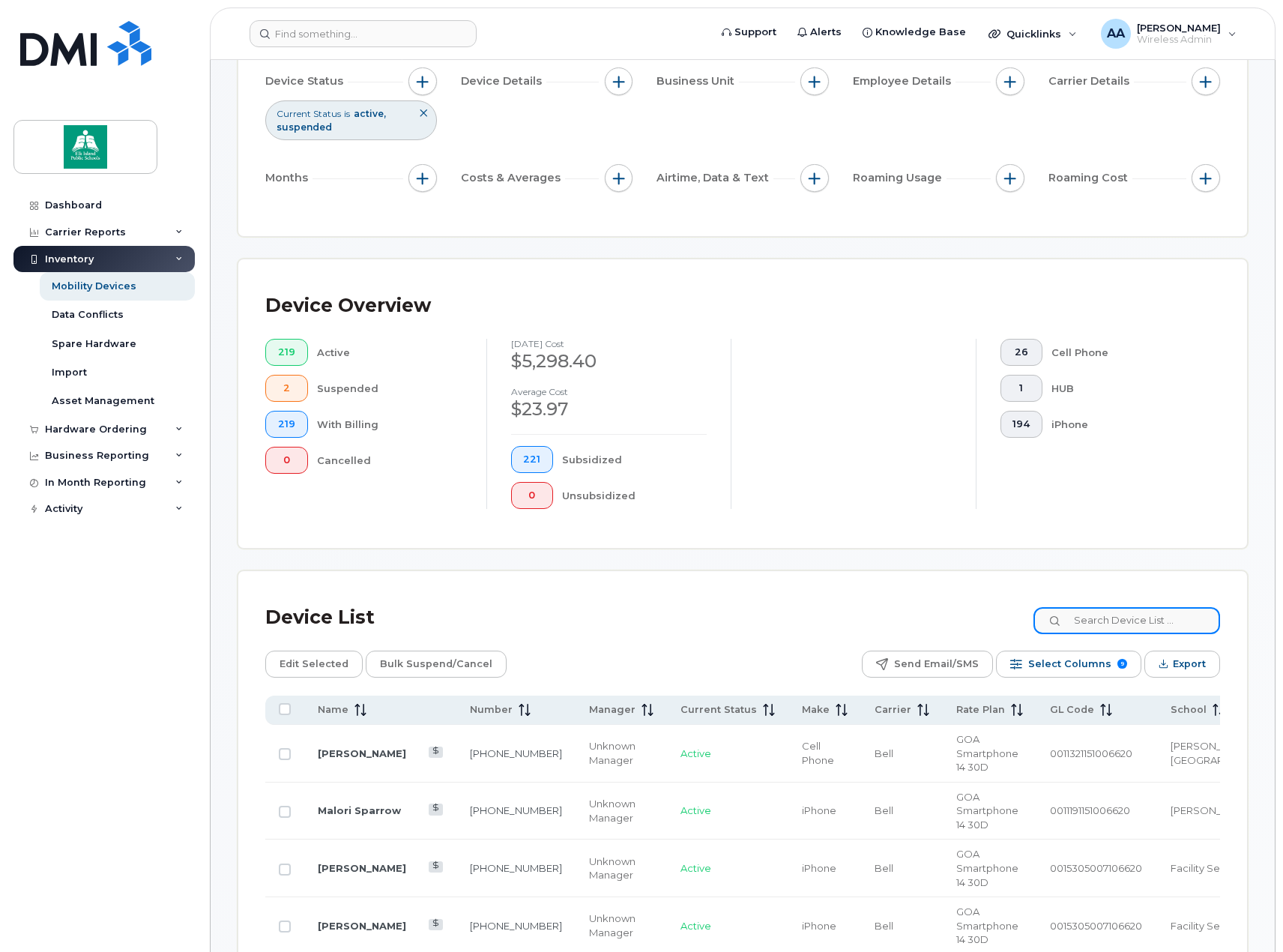
click at [1170, 625] on input at bounding box center [1127, 621] width 187 height 27
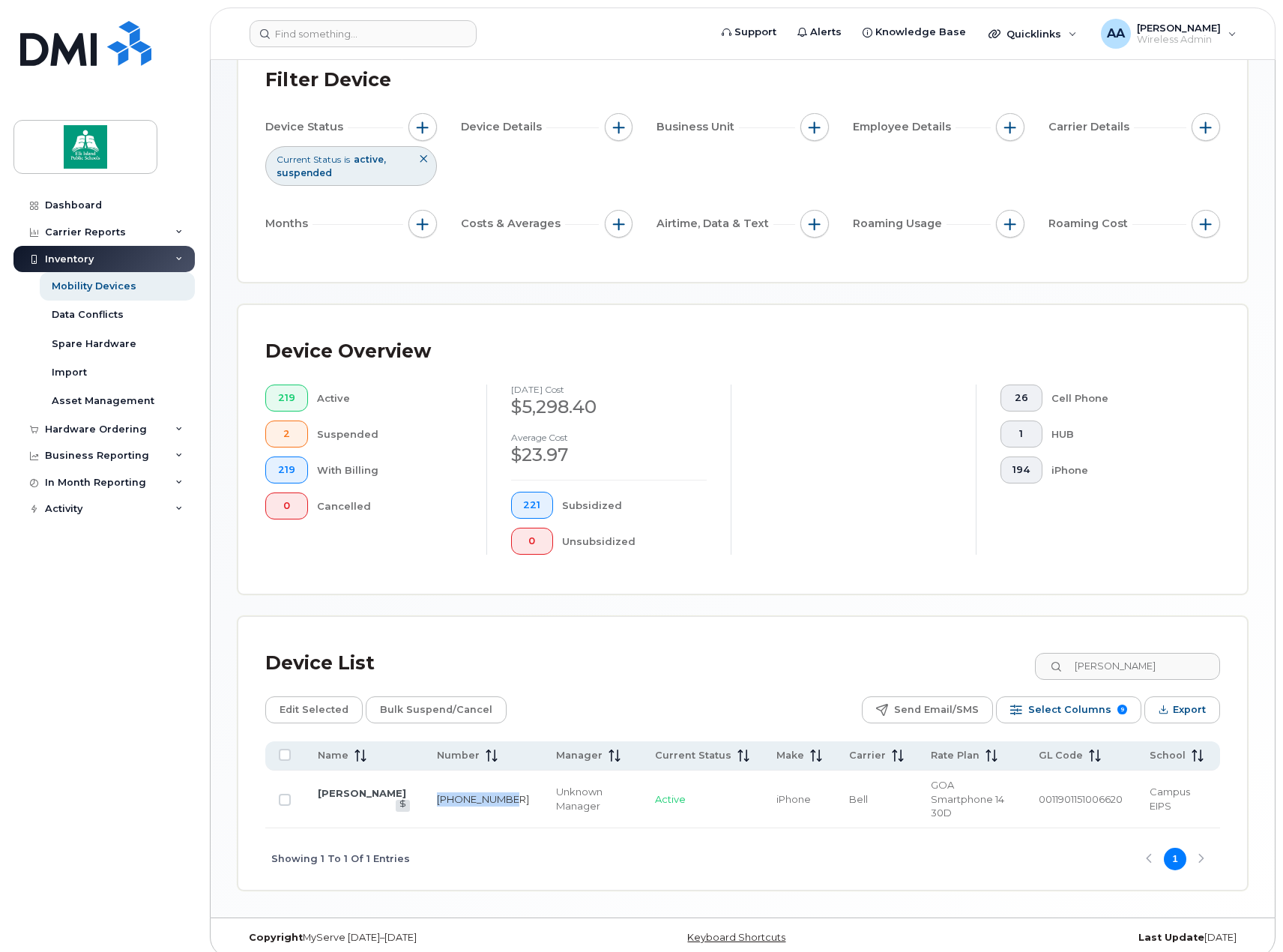
drag, startPoint x: 449, startPoint y: 797, endPoint x: 423, endPoint y: 784, distance: 29.1
click at [423, 784] on td "780-292-5679" at bounding box center [483, 799] width 119 height 58
copy link "780-292-5679"
drag, startPoint x: 1132, startPoint y: 668, endPoint x: 1070, endPoint y: 668, distance: 62.0
click at [1070, 668] on div "jessica" at bounding box center [1127, 666] width 187 height 27
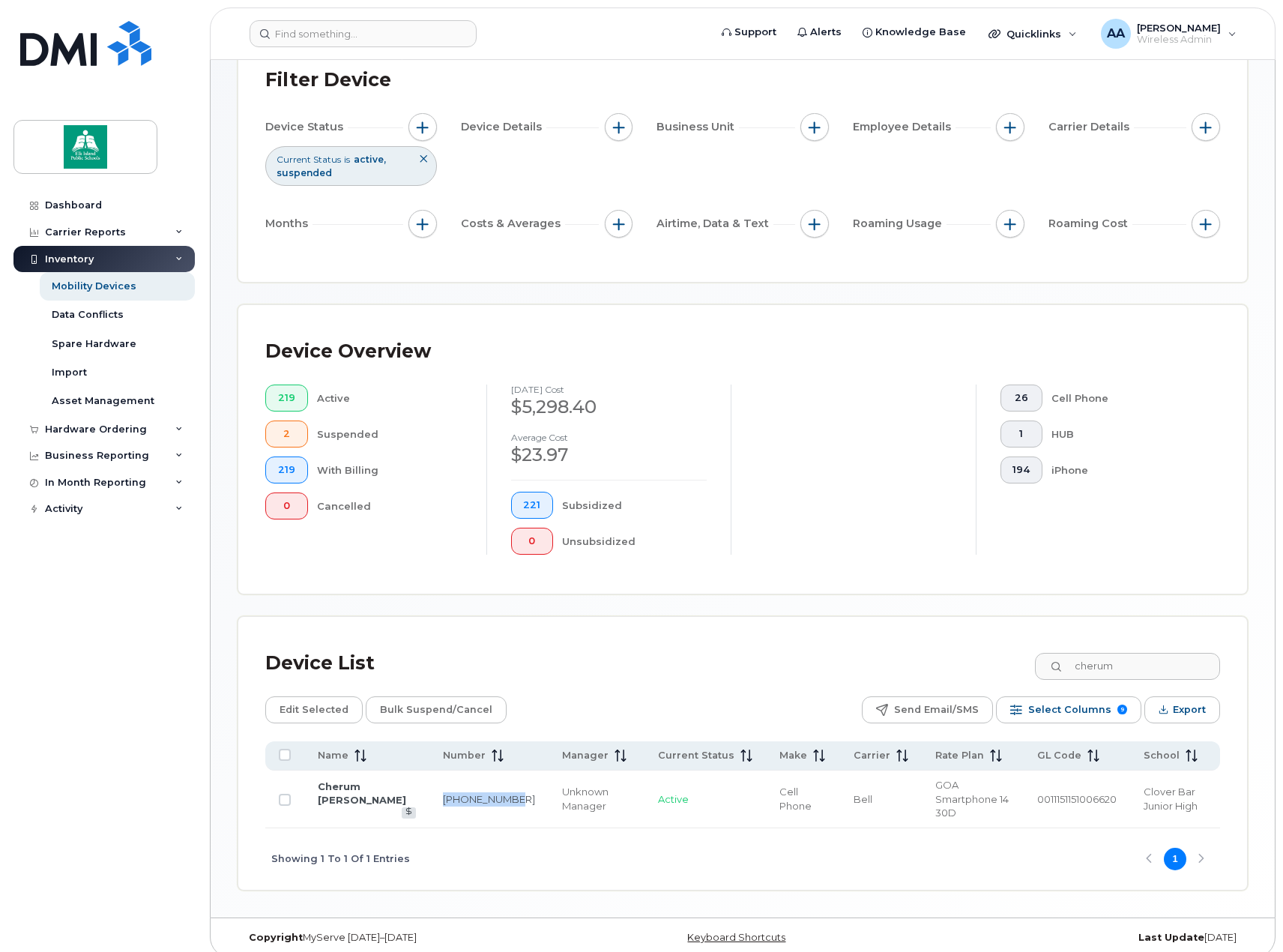
drag, startPoint x: 432, startPoint y: 795, endPoint x: 406, endPoint y: 789, distance: 26.7
click at [430, 789] on td "780-984-5213" at bounding box center [489, 799] width 119 height 58
copy link "780-984-5213"
drag, startPoint x: 1149, startPoint y: 659, endPoint x: 1091, endPoint y: 660, distance: 58.0
click at [1091, 660] on input "cherum" at bounding box center [1127, 666] width 187 height 27
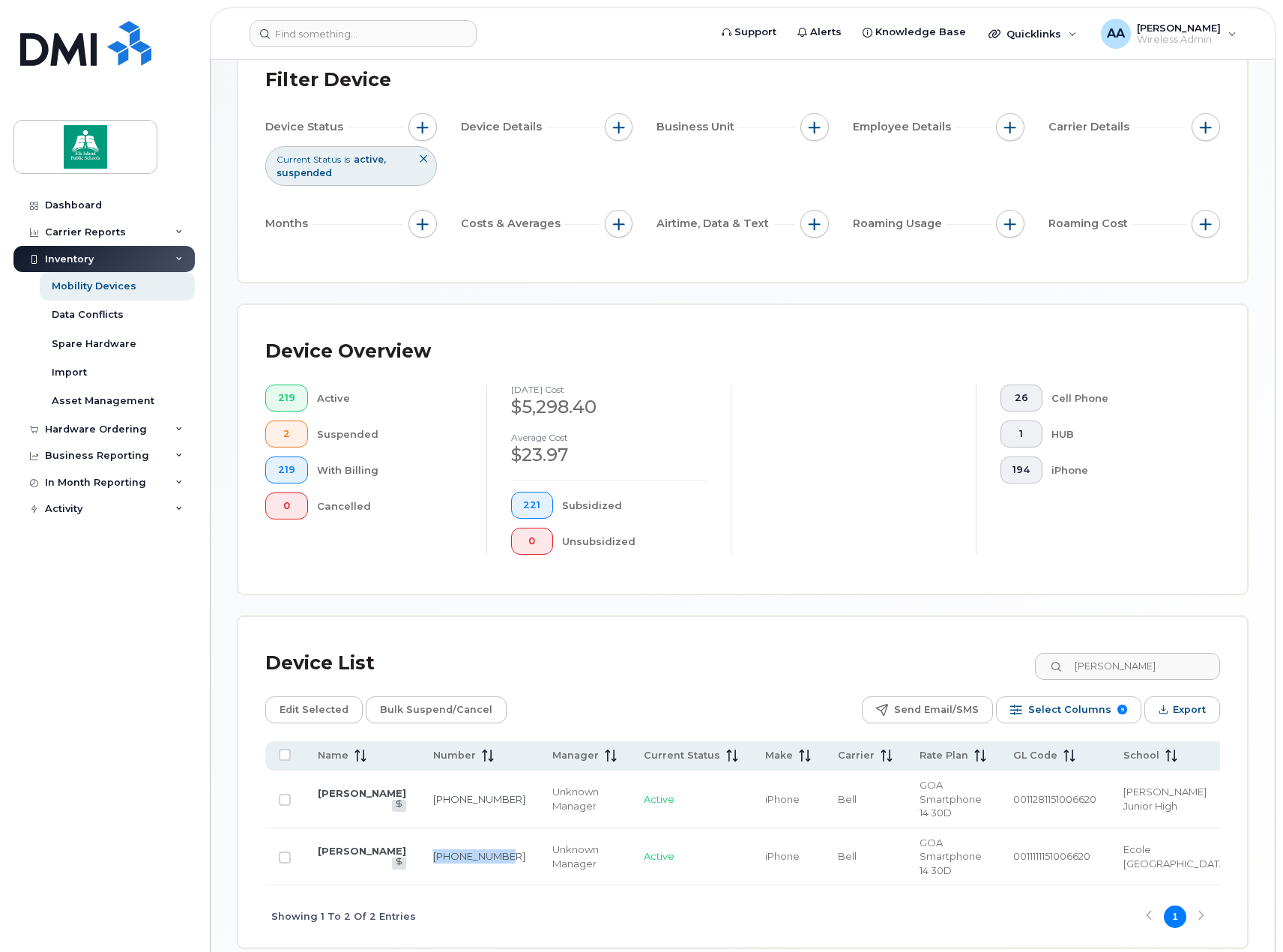
drag, startPoint x: 433, startPoint y: 842, endPoint x: 422, endPoint y: 835, distance: 13.0
click at [422, 835] on td "780-984-3567" at bounding box center [479, 857] width 119 height 58
copy link "780-984-3567"
drag, startPoint x: 1147, startPoint y: 663, endPoint x: 1082, endPoint y: 663, distance: 65.0
click at [1082, 663] on input "greg" at bounding box center [1127, 666] width 187 height 27
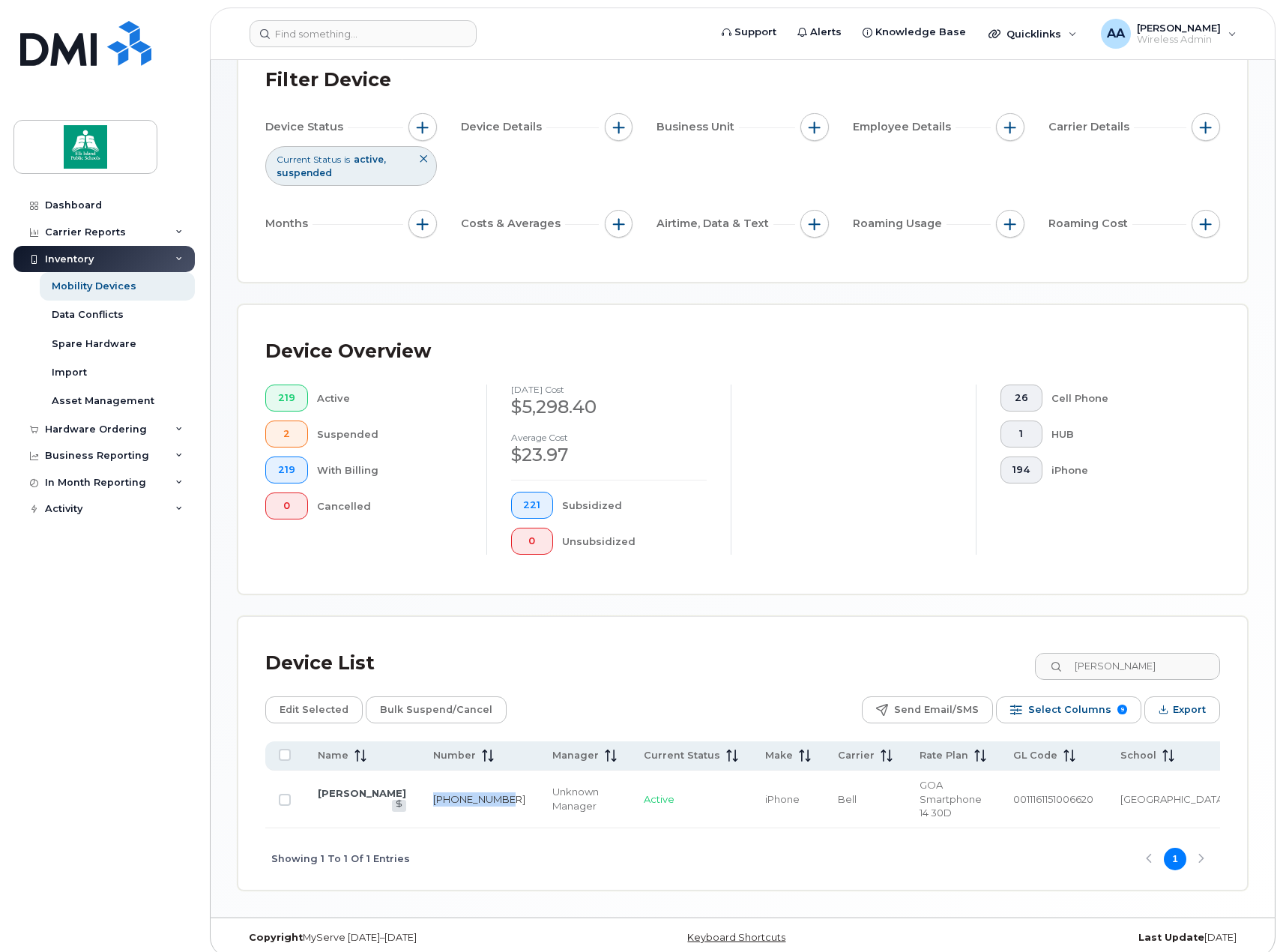
drag, startPoint x: 438, startPoint y: 797, endPoint x: 408, endPoint y: 786, distance: 32.0
click at [420, 786] on td "780-918-3364" at bounding box center [479, 799] width 119 height 58
copy link "780-918-3364"
drag, startPoint x: 1136, startPoint y: 664, endPoint x: 1067, endPoint y: 668, distance: 69.1
click at [1067, 668] on div "melissa" at bounding box center [1127, 666] width 187 height 27
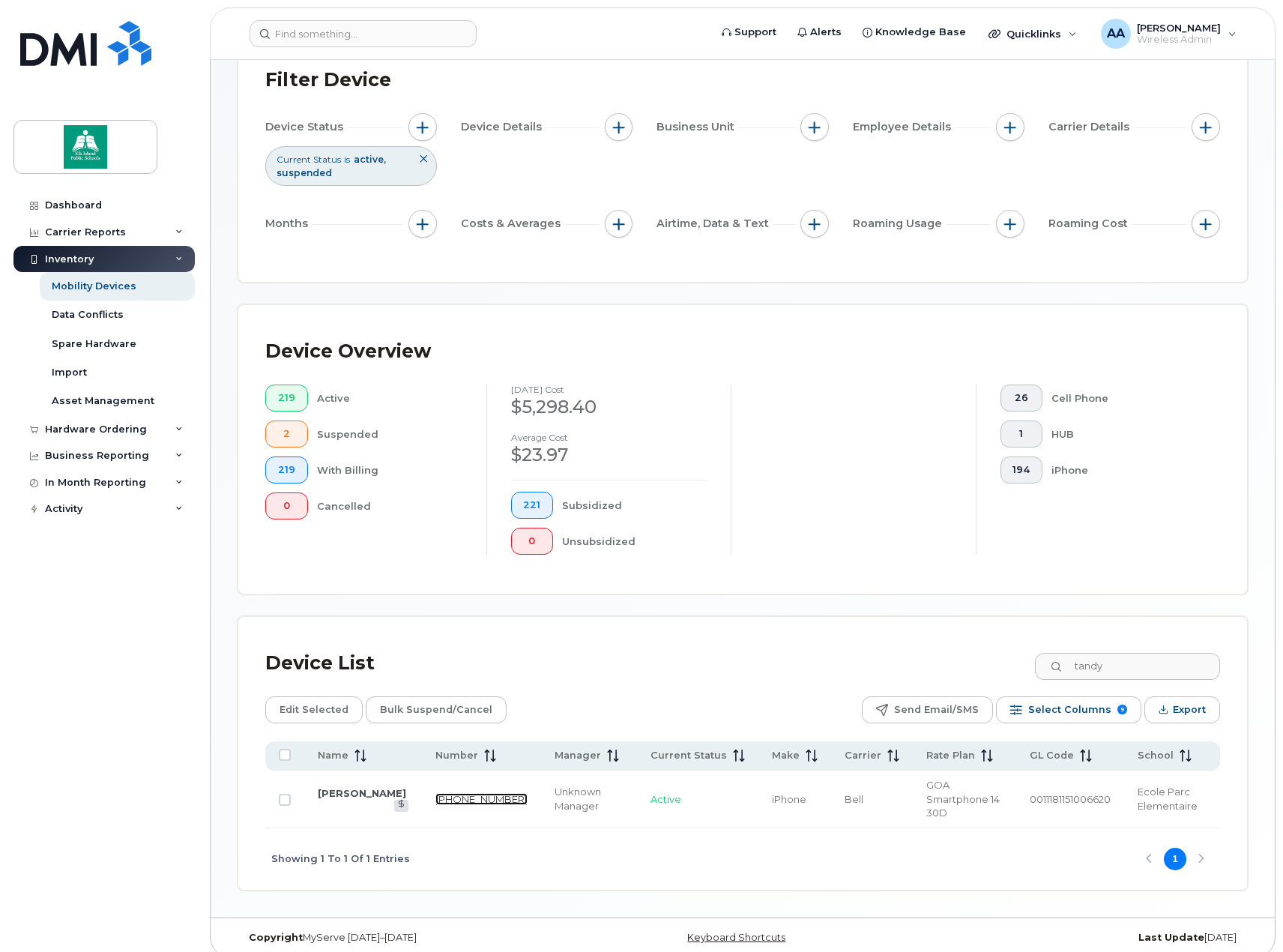
click at [441, 797] on link "780-868-8406" at bounding box center [481, 799] width 92 height 12
drag, startPoint x: 442, startPoint y: 801, endPoint x: 408, endPoint y: 784, distance: 38.0
click at [422, 784] on td "780-868-8406" at bounding box center [481, 799] width 119 height 58
copy link "780-868-8406"
drag, startPoint x: 1150, startPoint y: 665, endPoint x: 1059, endPoint y: 655, distance: 91.5
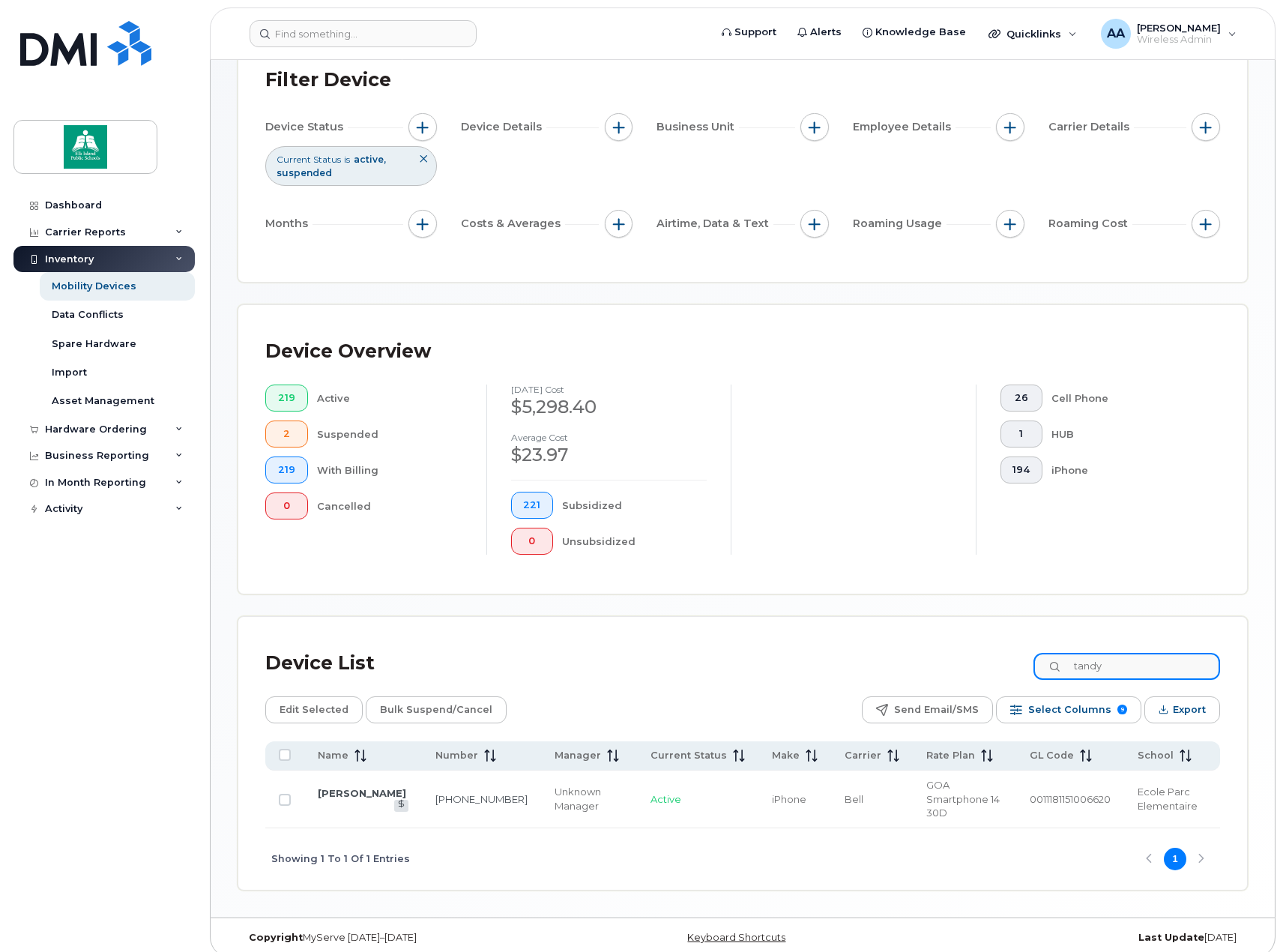
click at [1059, 655] on input "tandy" at bounding box center [1127, 666] width 187 height 27
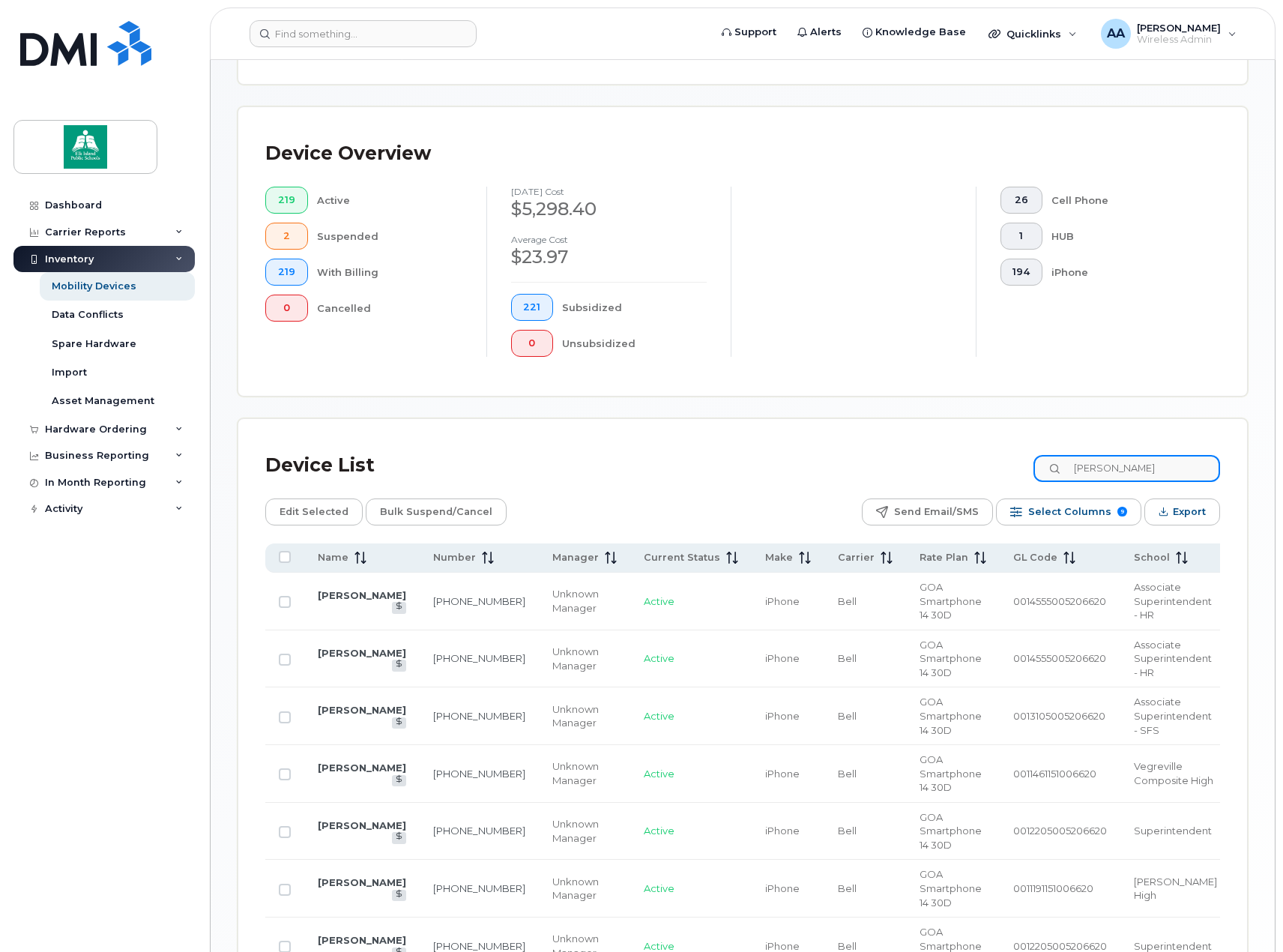
scroll to position [333, 0]
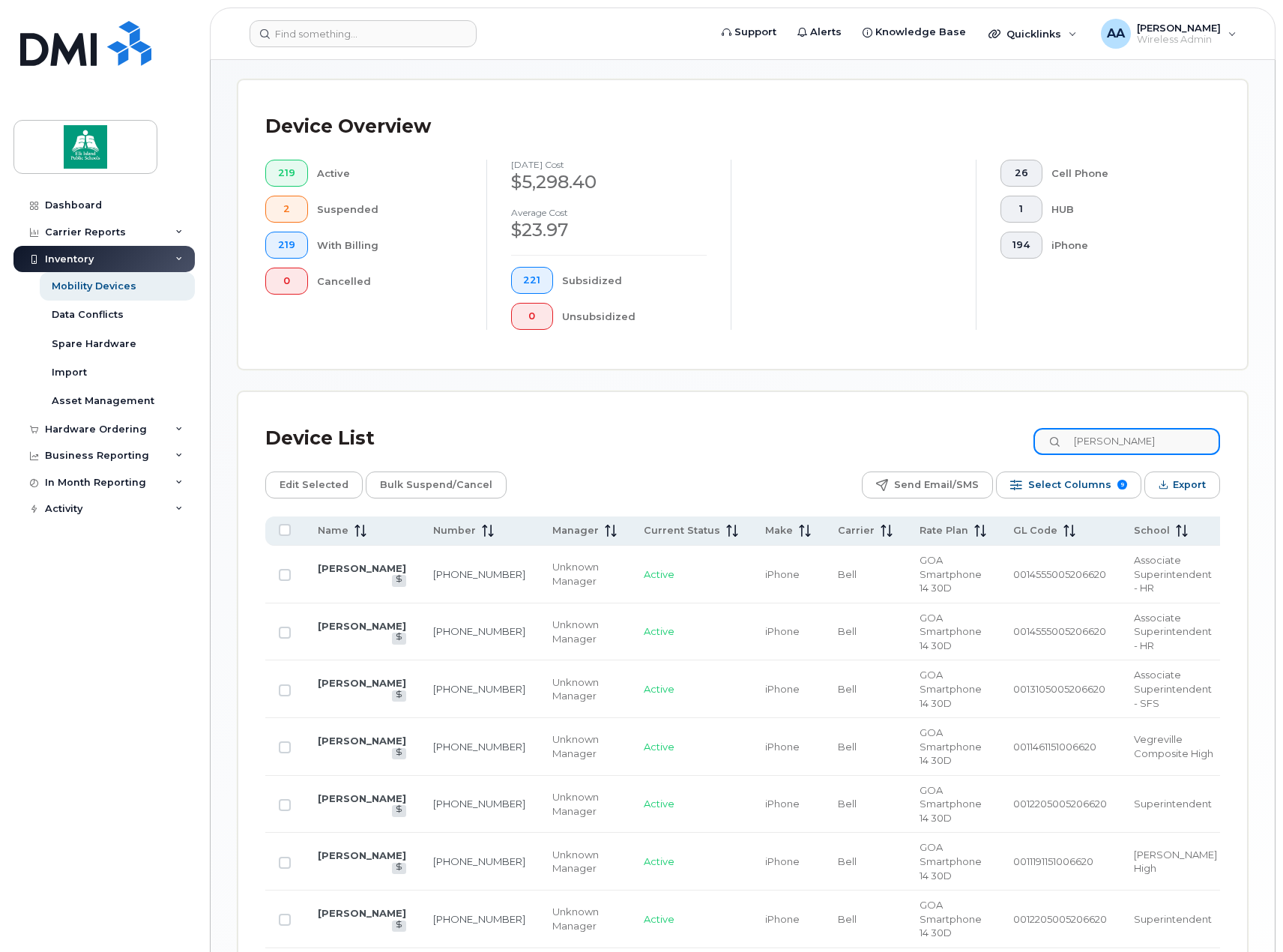
click at [1131, 438] on input "erin" at bounding box center [1127, 442] width 187 height 27
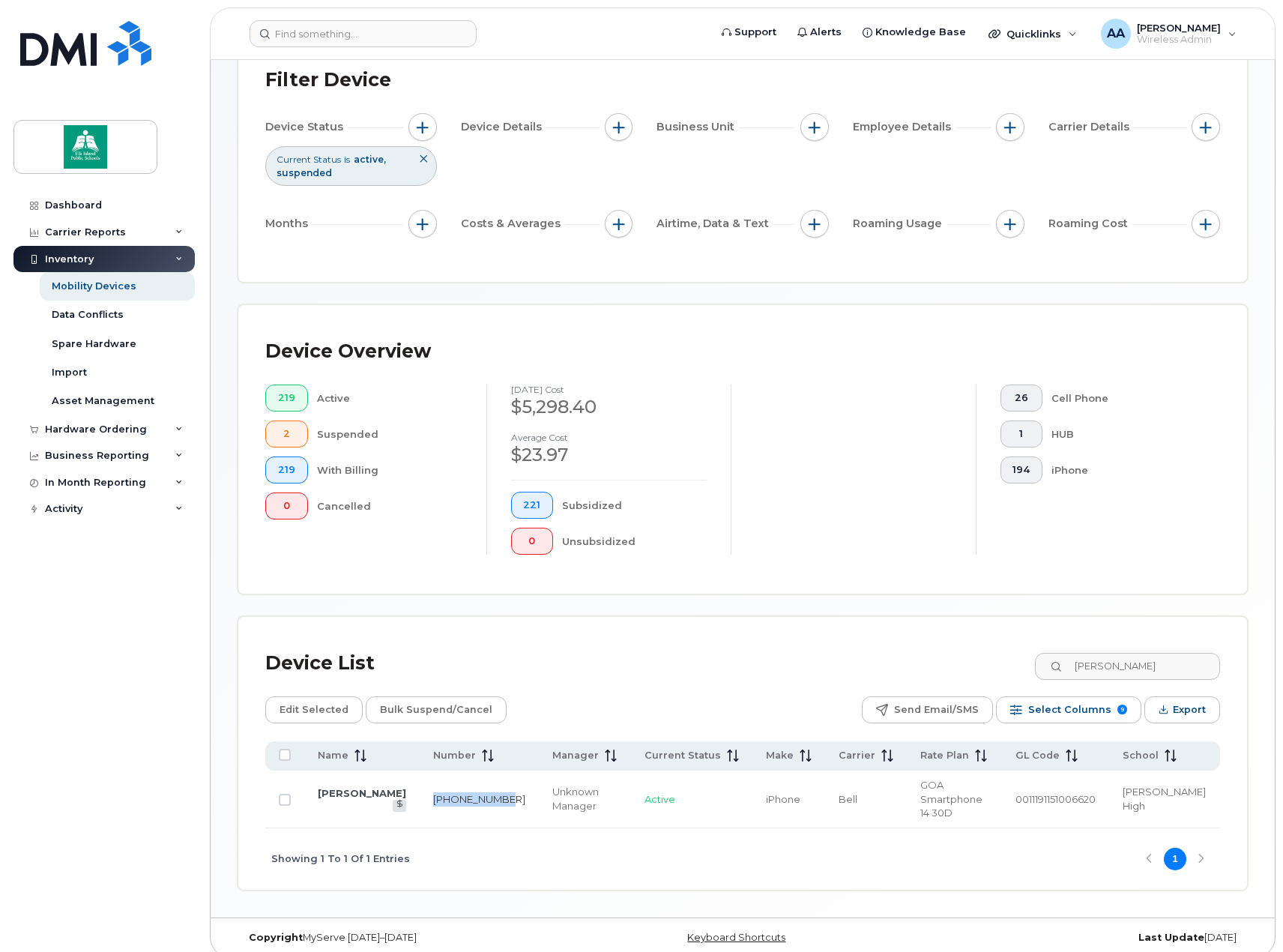
drag, startPoint x: 427, startPoint y: 793, endPoint x: 403, endPoint y: 786, distance: 25.0
click at [420, 786] on td "780-292-2332" at bounding box center [479, 799] width 119 height 58
copy link "780-292-2332"
click at [1115, 665] on input "erin clark" at bounding box center [1127, 666] width 187 height 27
drag, startPoint x: 1134, startPoint y: 663, endPoint x: 1050, endPoint y: 660, distance: 84.1
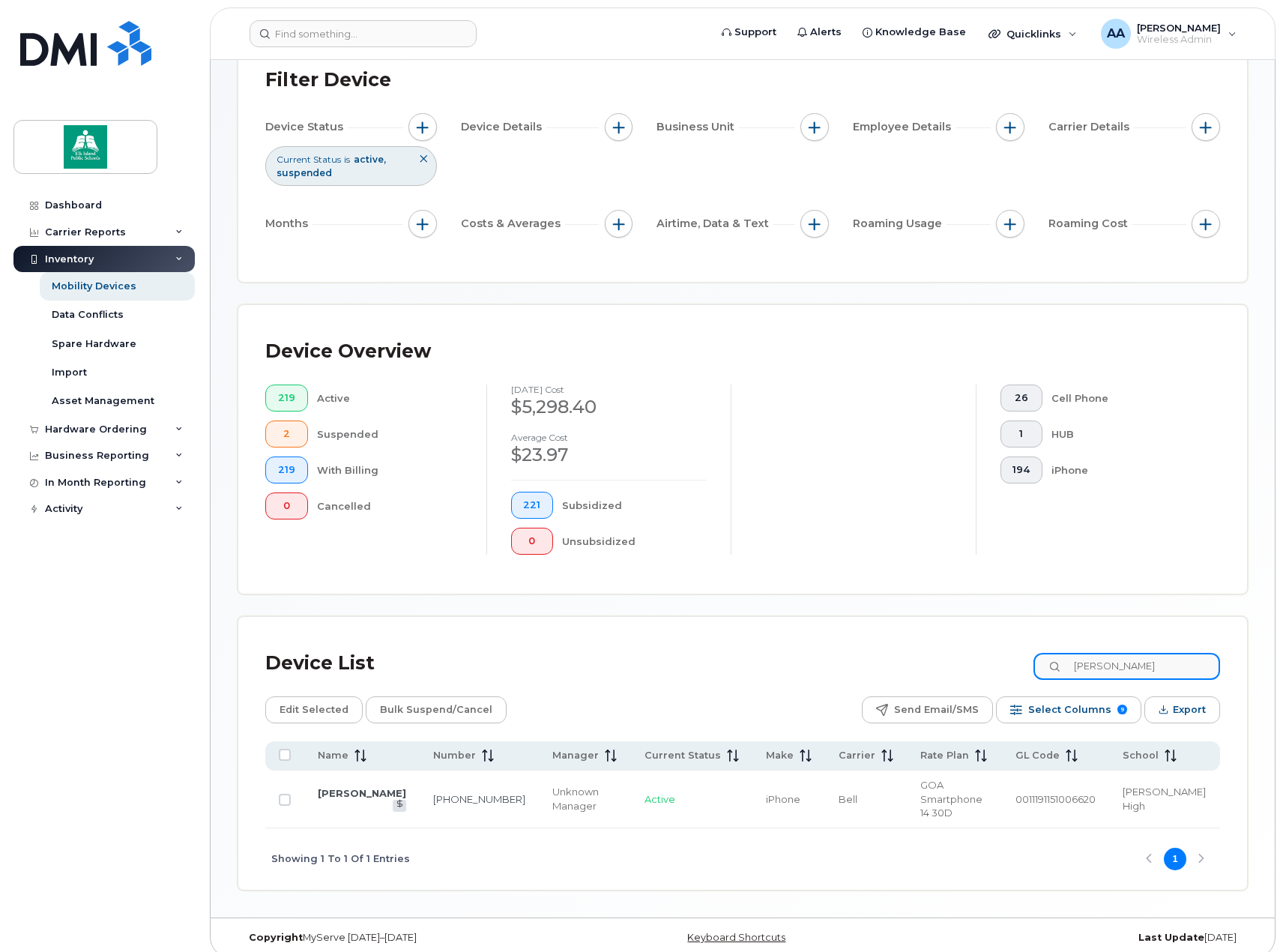
click at [1050, 660] on input "erin clark" at bounding box center [1127, 666] width 187 height 27
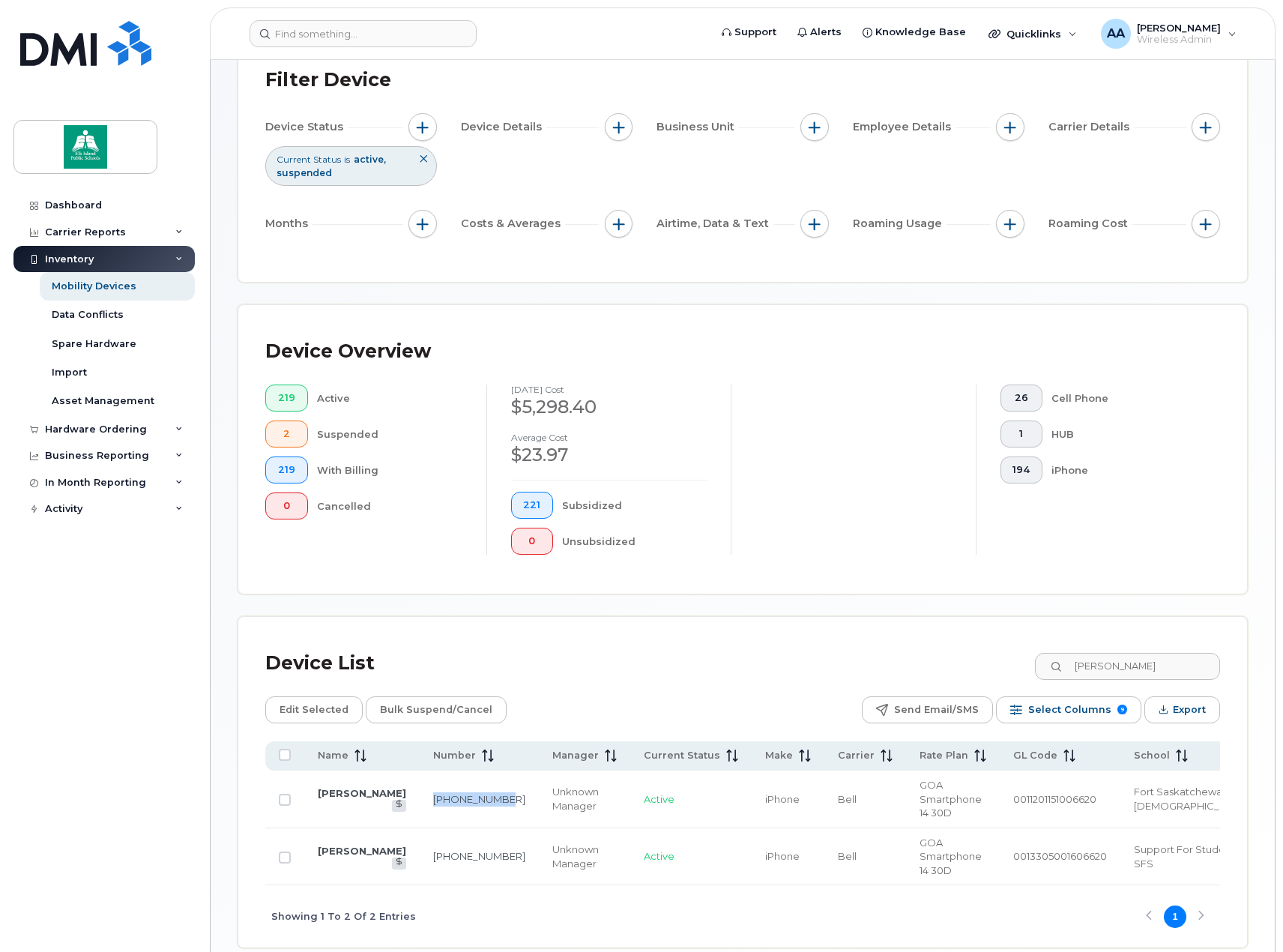
drag, startPoint x: 444, startPoint y: 803, endPoint x: 413, endPoint y: 792, distance: 32.9
click at [420, 792] on td "780-278-9770" at bounding box center [479, 799] width 119 height 58
copy link "780-278-9770"
drag, startPoint x: 1164, startPoint y: 659, endPoint x: 1090, endPoint y: 659, distance: 74.0
click at [1090, 659] on input "matt ma" at bounding box center [1127, 666] width 187 height 27
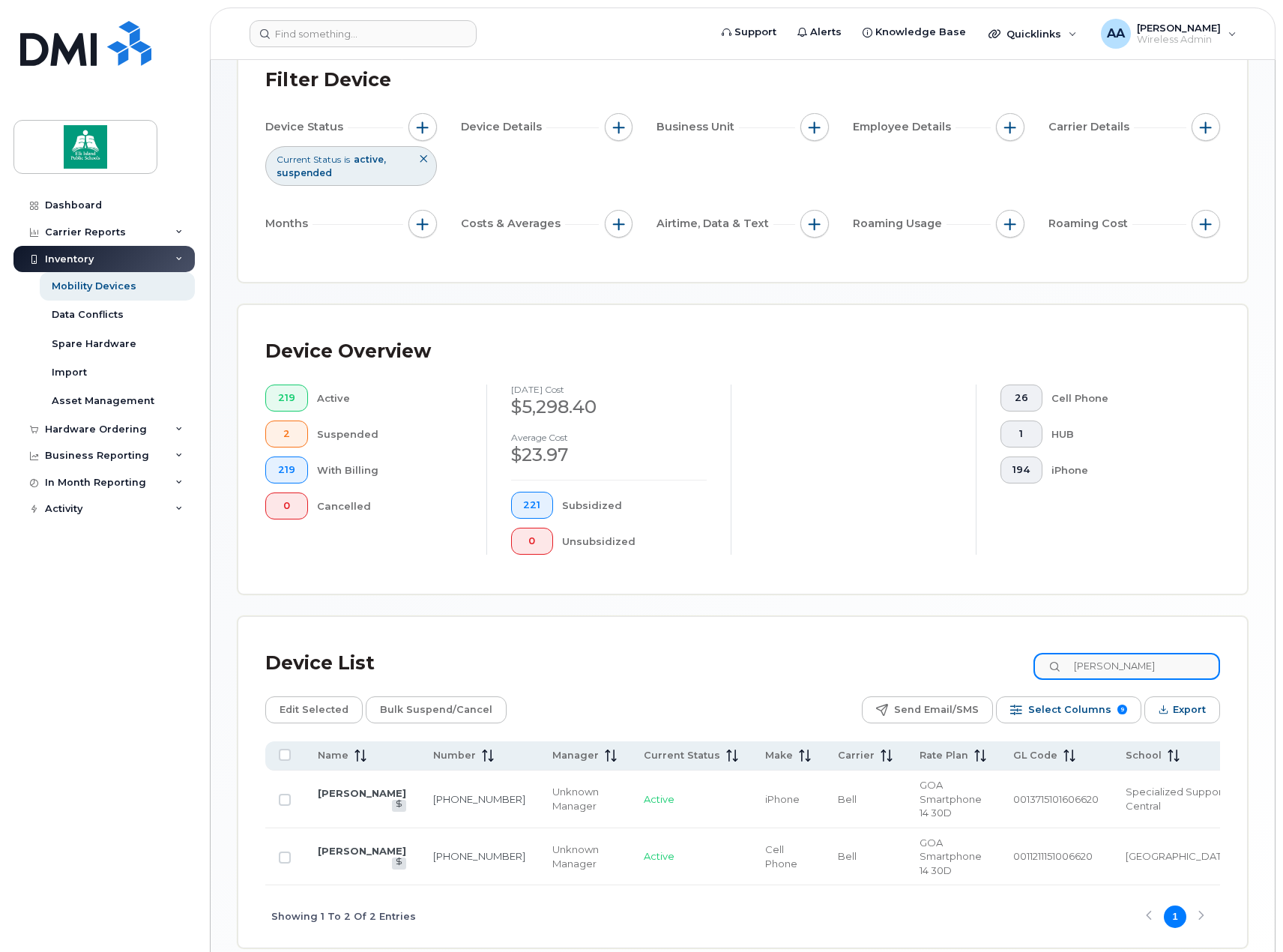
type input "tami"
drag, startPoint x: 442, startPoint y: 861, endPoint x: 416, endPoint y: 855, distance: 26.7
click at [420, 855] on td "780-904-4171" at bounding box center [479, 857] width 119 height 58
copy link "780-904-4171"
click at [1124, 666] on input "tami" at bounding box center [1127, 666] width 187 height 27
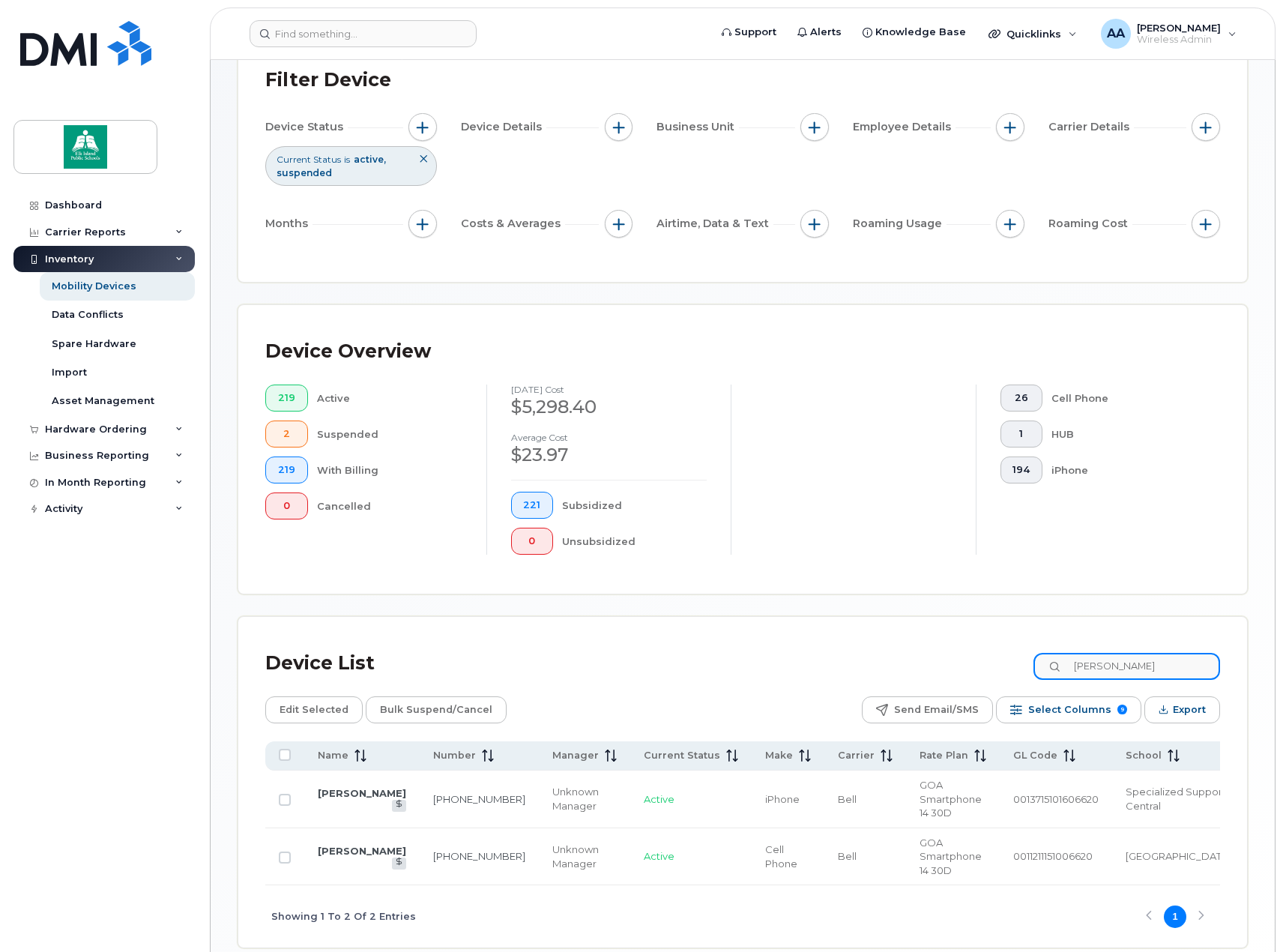
drag, startPoint x: 1124, startPoint y: 666, endPoint x: 1104, endPoint y: 663, distance: 20.2
click at [1104, 663] on input "tami" at bounding box center [1127, 666] width 187 height 27
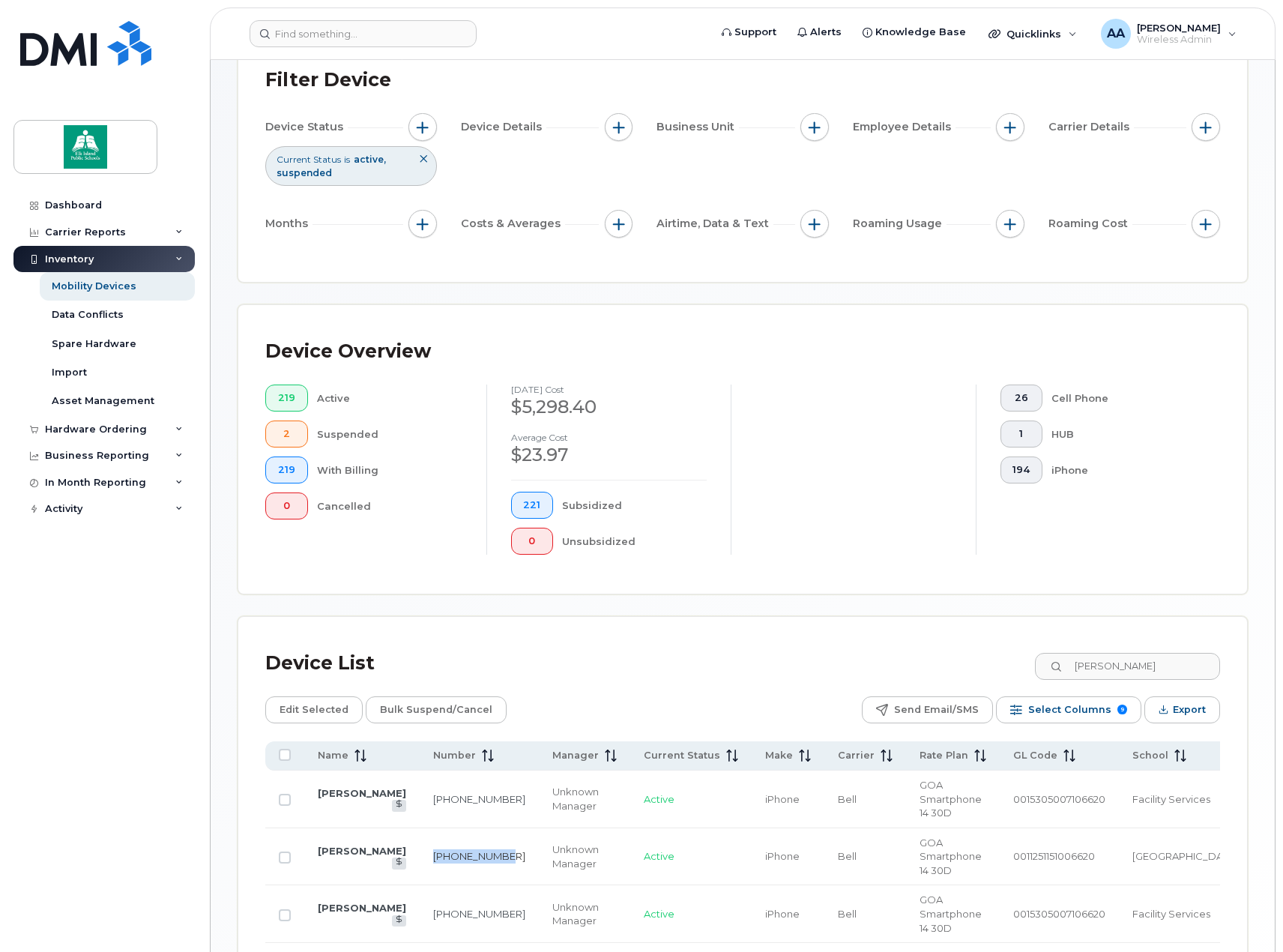
drag, startPoint x: 447, startPoint y: 853, endPoint x: 418, endPoint y: 836, distance: 33.6
click at [420, 836] on td "780-721-6786" at bounding box center [479, 857] width 119 height 58
copy link "780-721-6786"
drag, startPoint x: 1117, startPoint y: 663, endPoint x: 1083, endPoint y: 660, distance: 34.1
click at [1083, 660] on input "aaron" at bounding box center [1127, 666] width 187 height 27
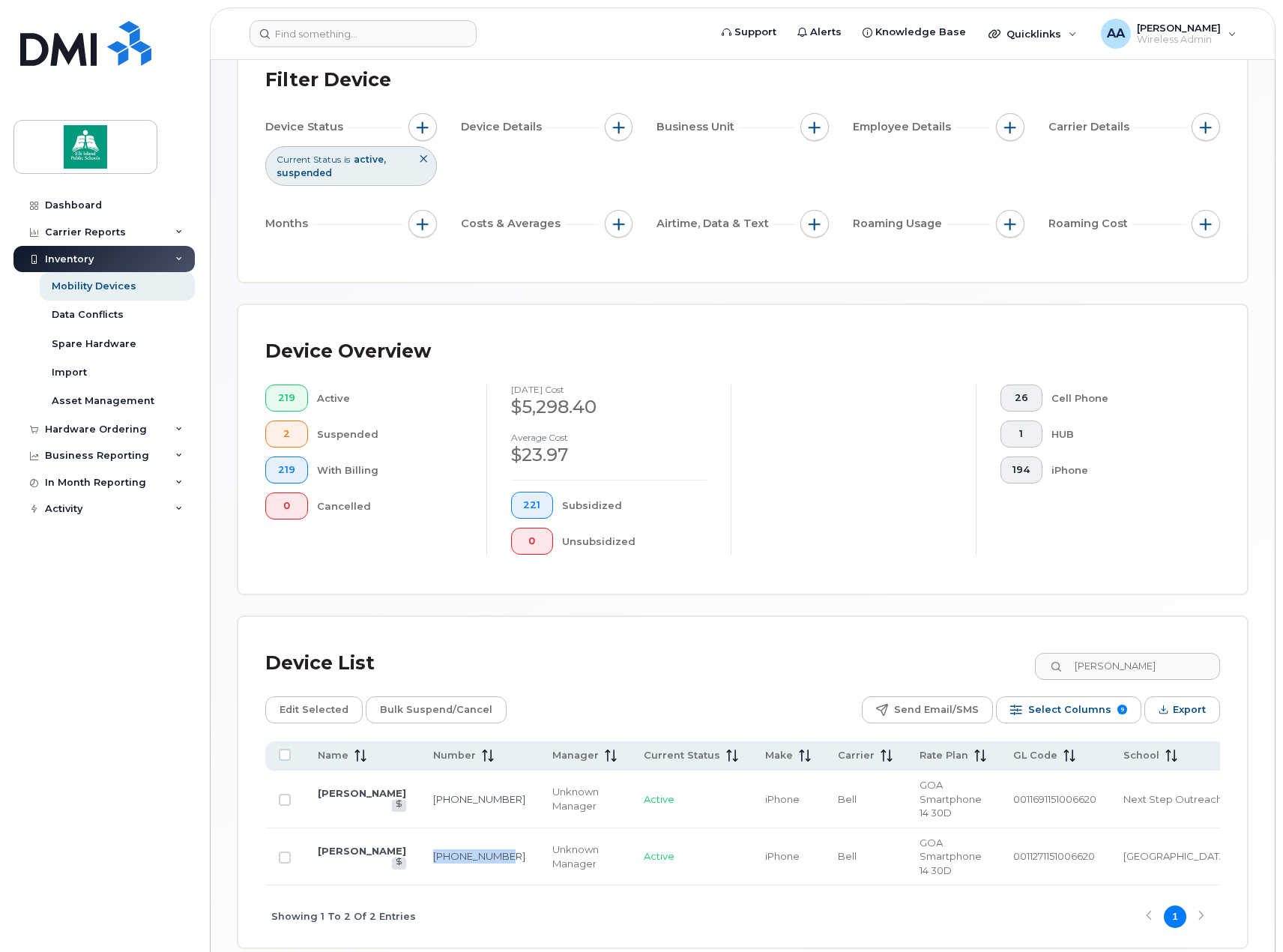
drag, startPoint x: 448, startPoint y: 851, endPoint x: 413, endPoint y: 838, distance: 37.3
click at [420, 838] on td "780-966-2827" at bounding box center [479, 857] width 119 height 58
copy link "780-966-2827"
drag, startPoint x: 1155, startPoint y: 661, endPoint x: 1020, endPoint y: 658, distance: 135.0
click at [1020, 658] on div "Device List jennifer" at bounding box center [742, 663] width 955 height 39
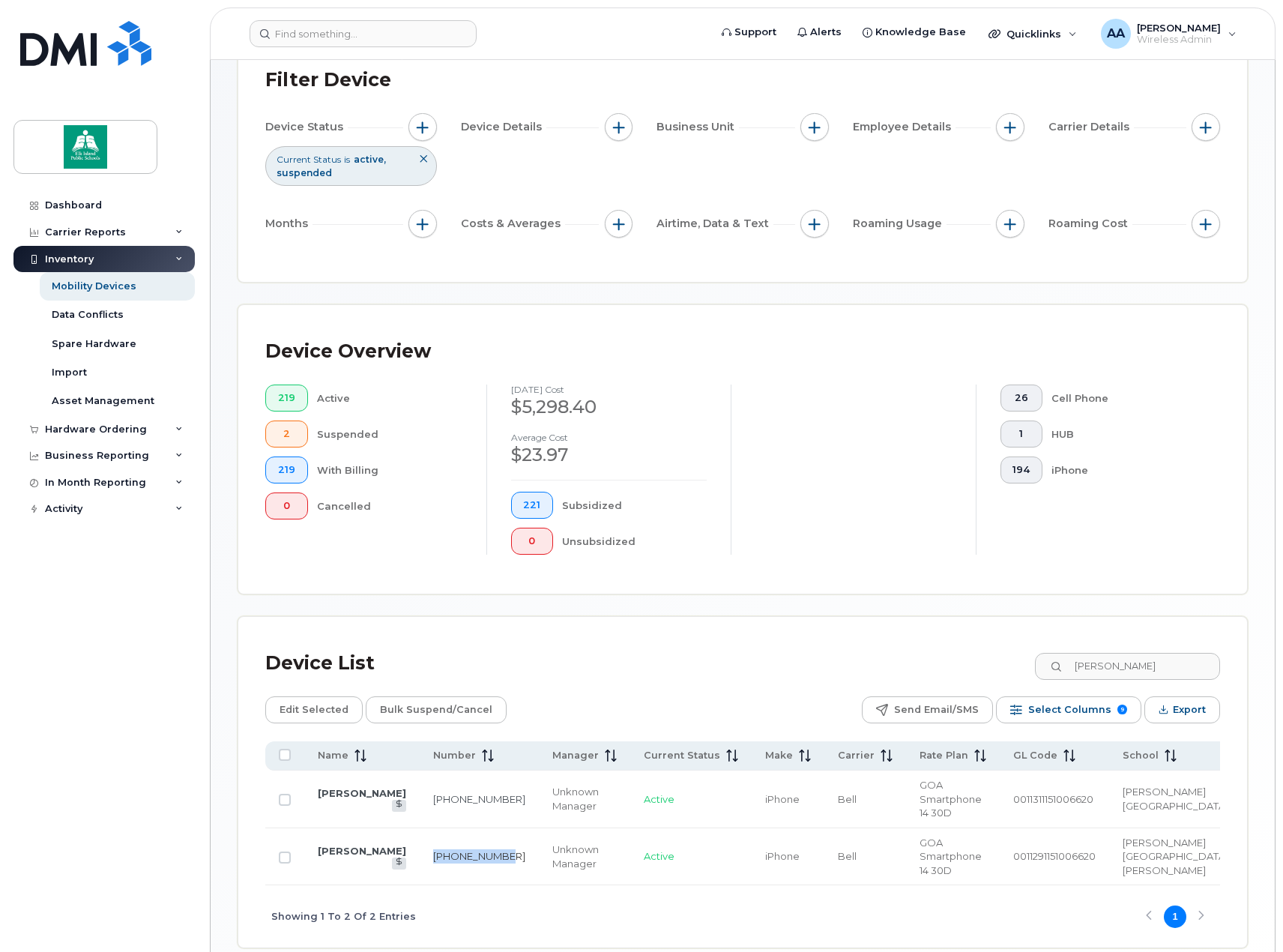
drag, startPoint x: 464, startPoint y: 842, endPoint x: 432, endPoint y: 828, distance: 34.9
click at [432, 828] on td "780-965-2639" at bounding box center [479, 857] width 119 height 58
drag, startPoint x: 1138, startPoint y: 671, endPoint x: 1058, endPoint y: 660, distance: 80.8
click at [1058, 660] on input "lana" at bounding box center [1127, 666] width 187 height 27
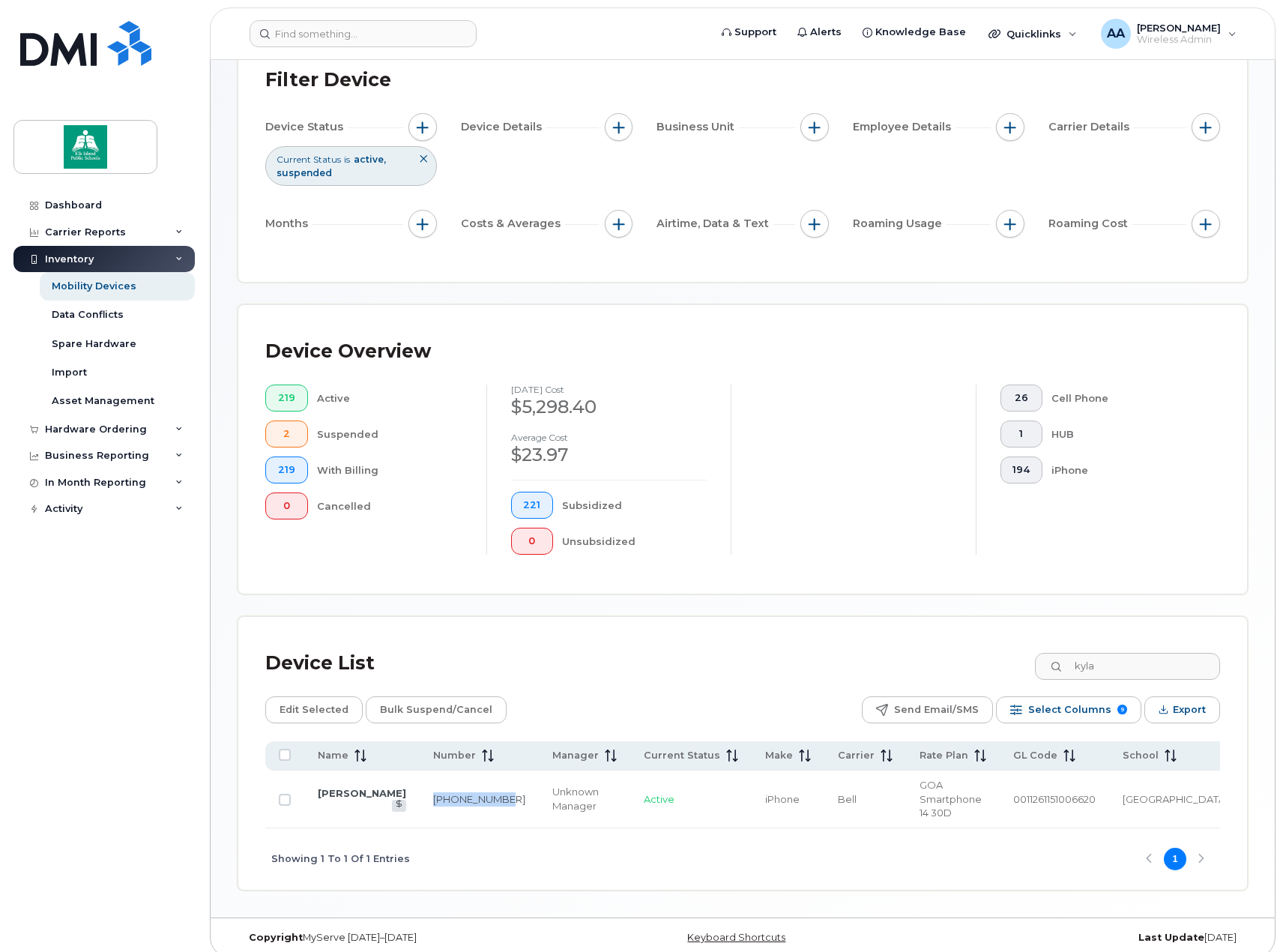
drag, startPoint x: 446, startPoint y: 796, endPoint x: 418, endPoint y: 790, distance: 28.6
click at [420, 790] on td "780-818-0375" at bounding box center [479, 799] width 119 height 58
drag, startPoint x: 1138, startPoint y: 659, endPoint x: 1073, endPoint y: 666, distance: 65.4
click at [1073, 666] on div "kyla" at bounding box center [1127, 666] width 187 height 27
drag, startPoint x: 472, startPoint y: 790, endPoint x: 412, endPoint y: 790, distance: 60.0
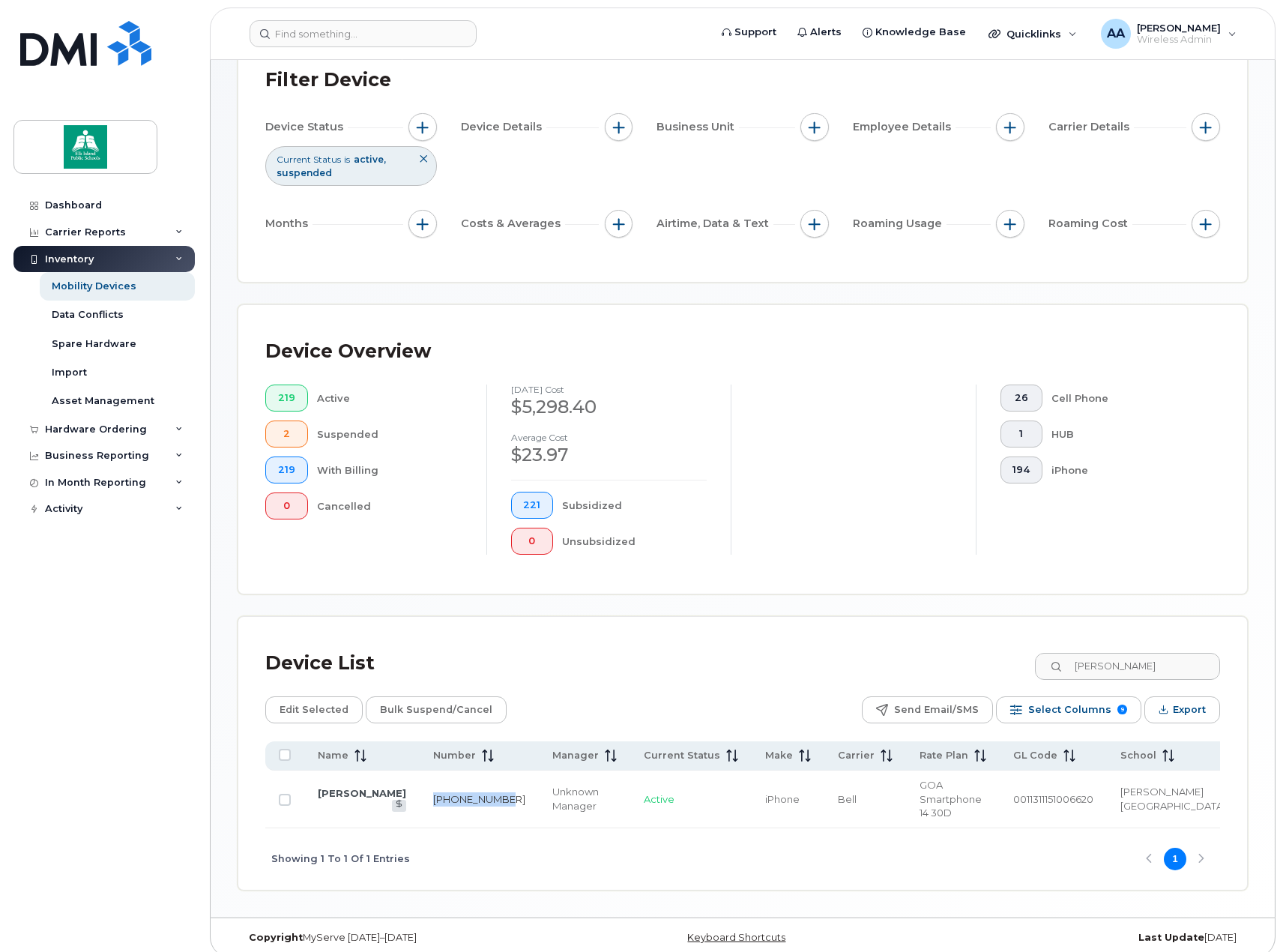
click at [420, 790] on td "587-991-1281" at bounding box center [479, 799] width 119 height 58
drag, startPoint x: 1121, startPoint y: 666, endPoint x: 1053, endPoint y: 669, distance: 68.1
click at [1053, 669] on input "krista" at bounding box center [1127, 666] width 187 height 27
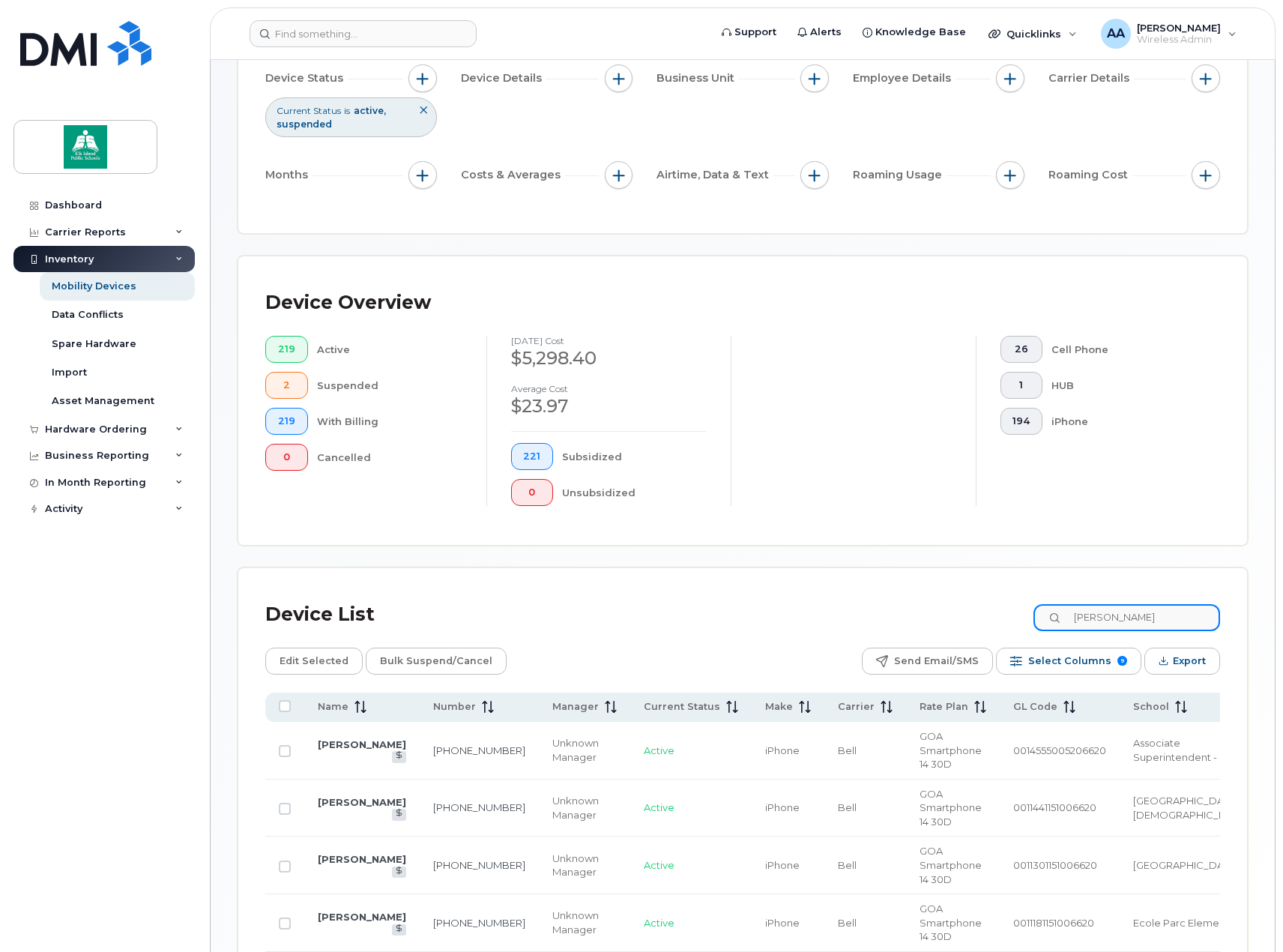
scroll to position [183, 0]
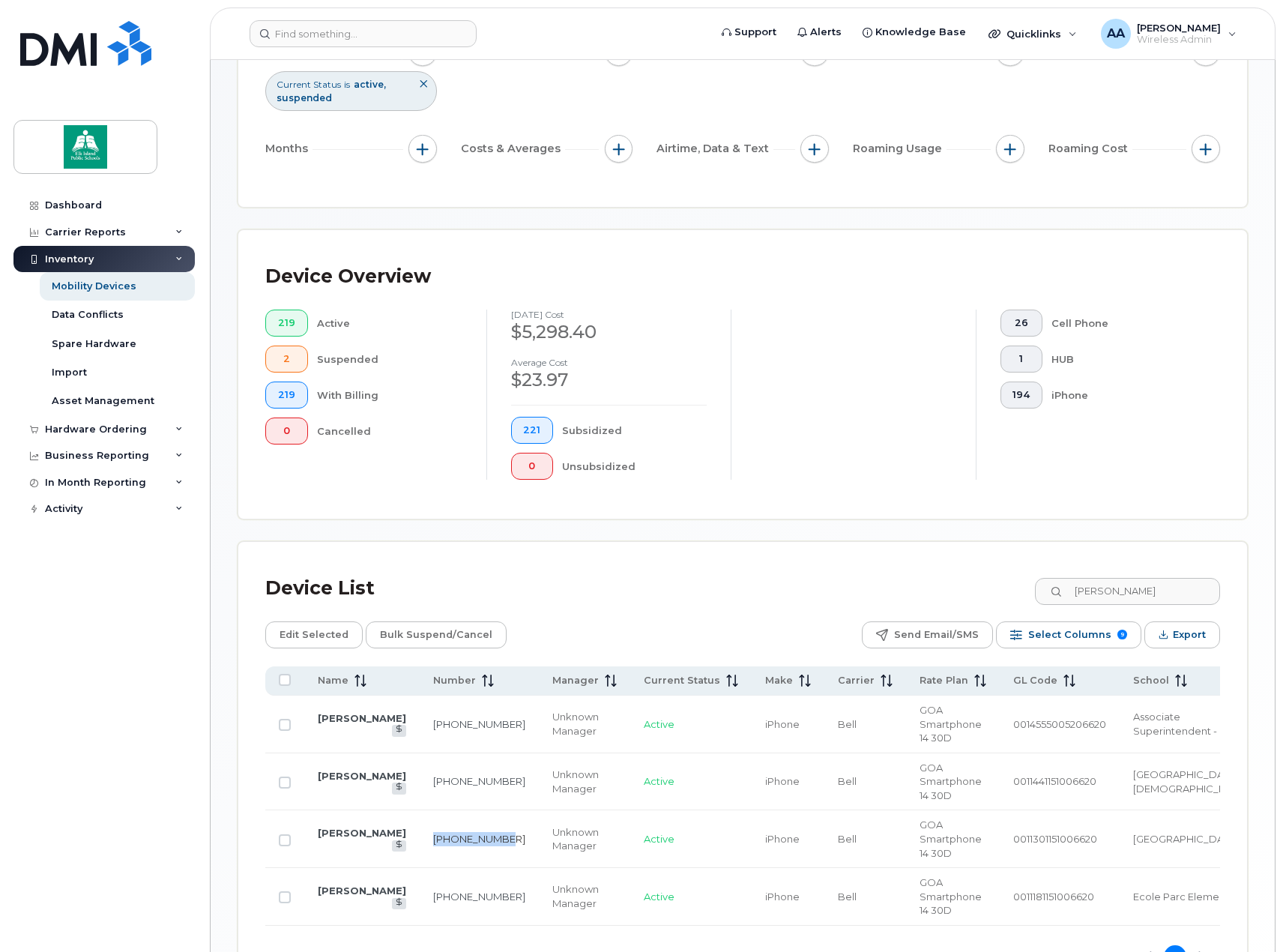
drag, startPoint x: 449, startPoint y: 845, endPoint x: 422, endPoint y: 837, distance: 28.2
click at [422, 837] on td "780-721-4079" at bounding box center [479, 838] width 119 height 58
drag, startPoint x: 1109, startPoint y: 595, endPoint x: 1084, endPoint y: 595, distance: 25.0
click at [1084, 595] on input "andy" at bounding box center [1127, 592] width 187 height 27
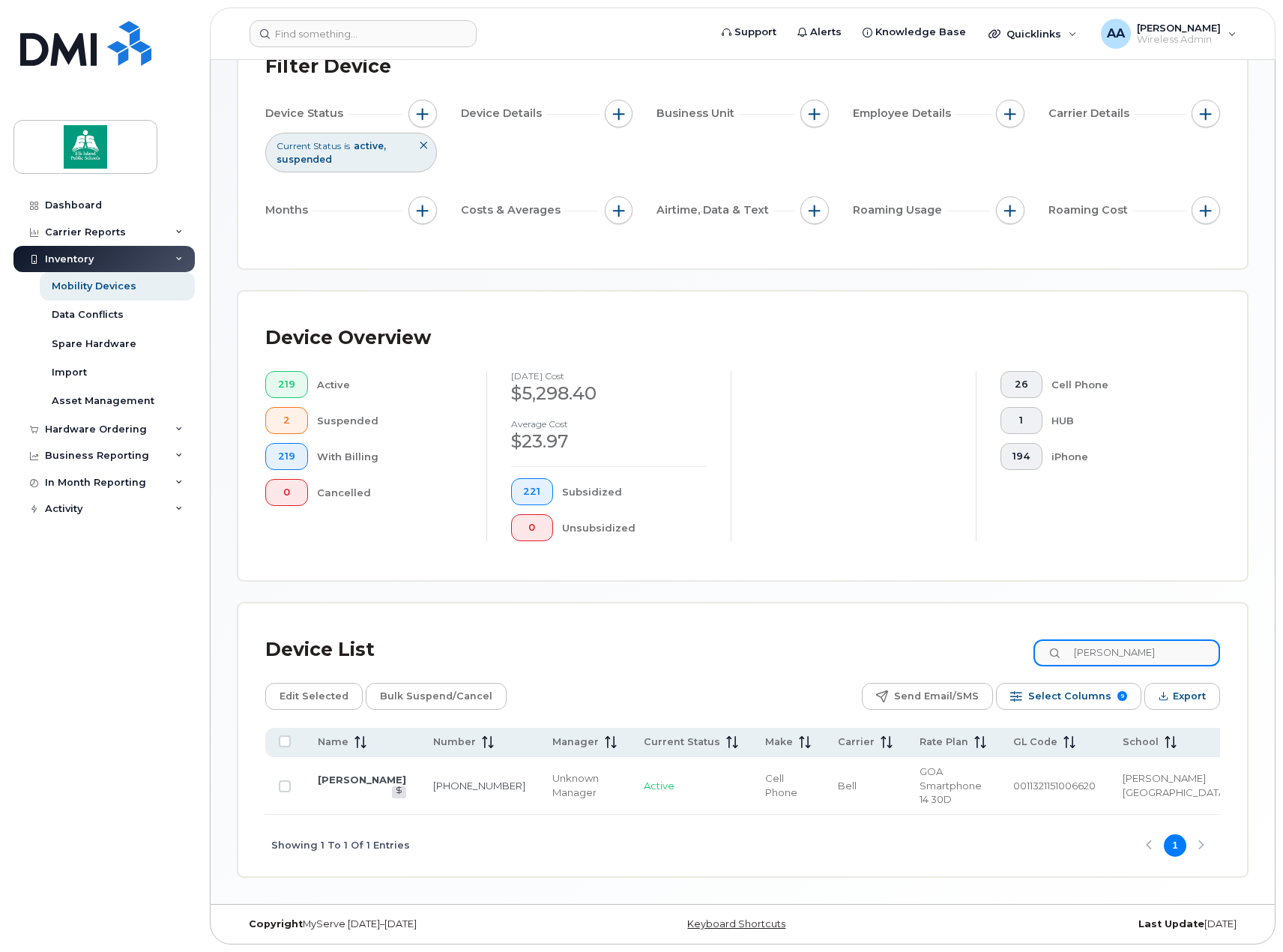
scroll to position [108, 0]
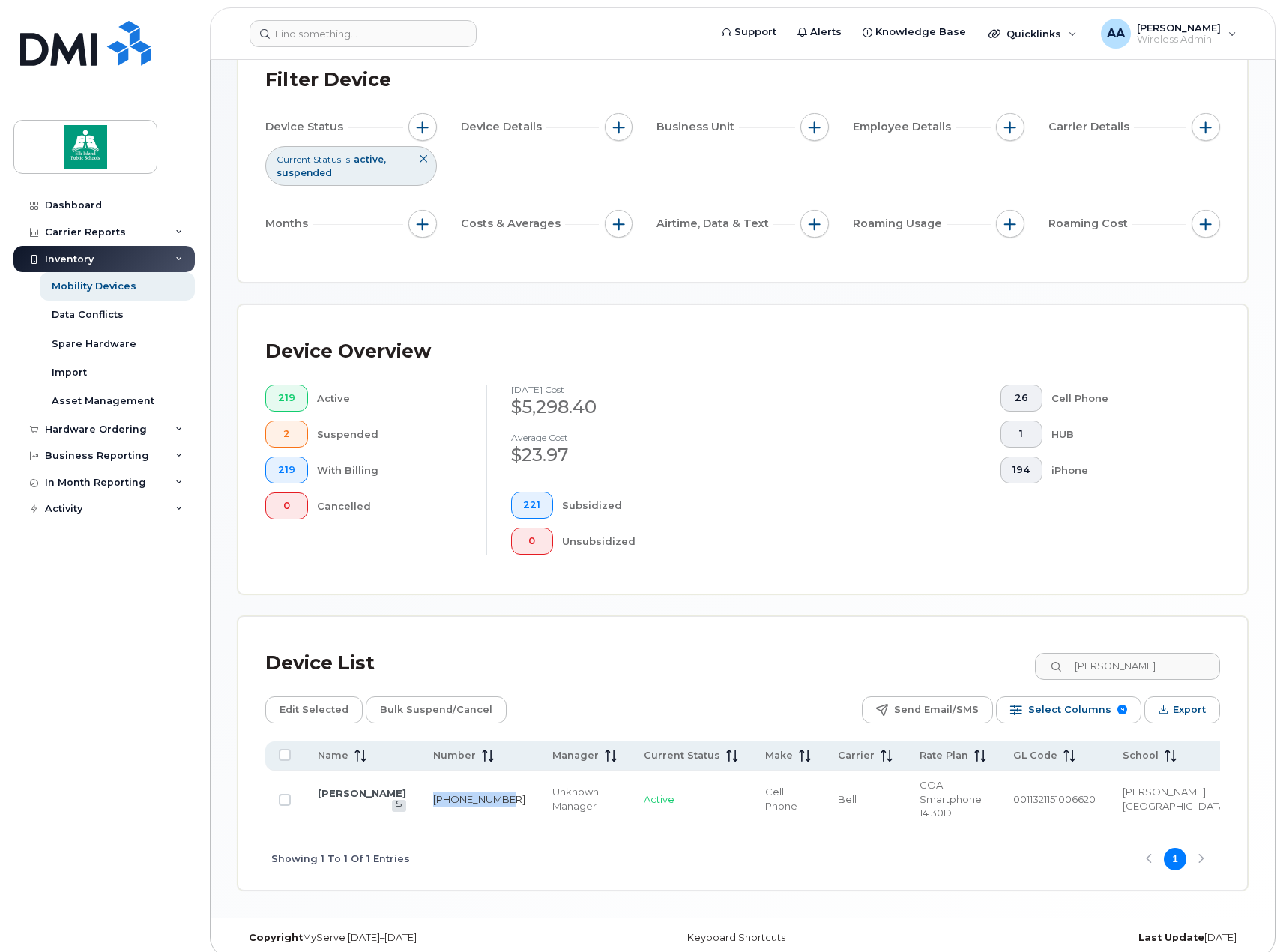
drag, startPoint x: 435, startPoint y: 797, endPoint x: 415, endPoint y: 790, distance: 21.2
click at [420, 790] on td "587-334-5819" at bounding box center [479, 799] width 119 height 58
drag, startPoint x: 1136, startPoint y: 671, endPoint x: 1069, endPoint y: 666, distance: 67.2
click at [1069, 666] on div "marlis" at bounding box center [1127, 666] width 187 height 27
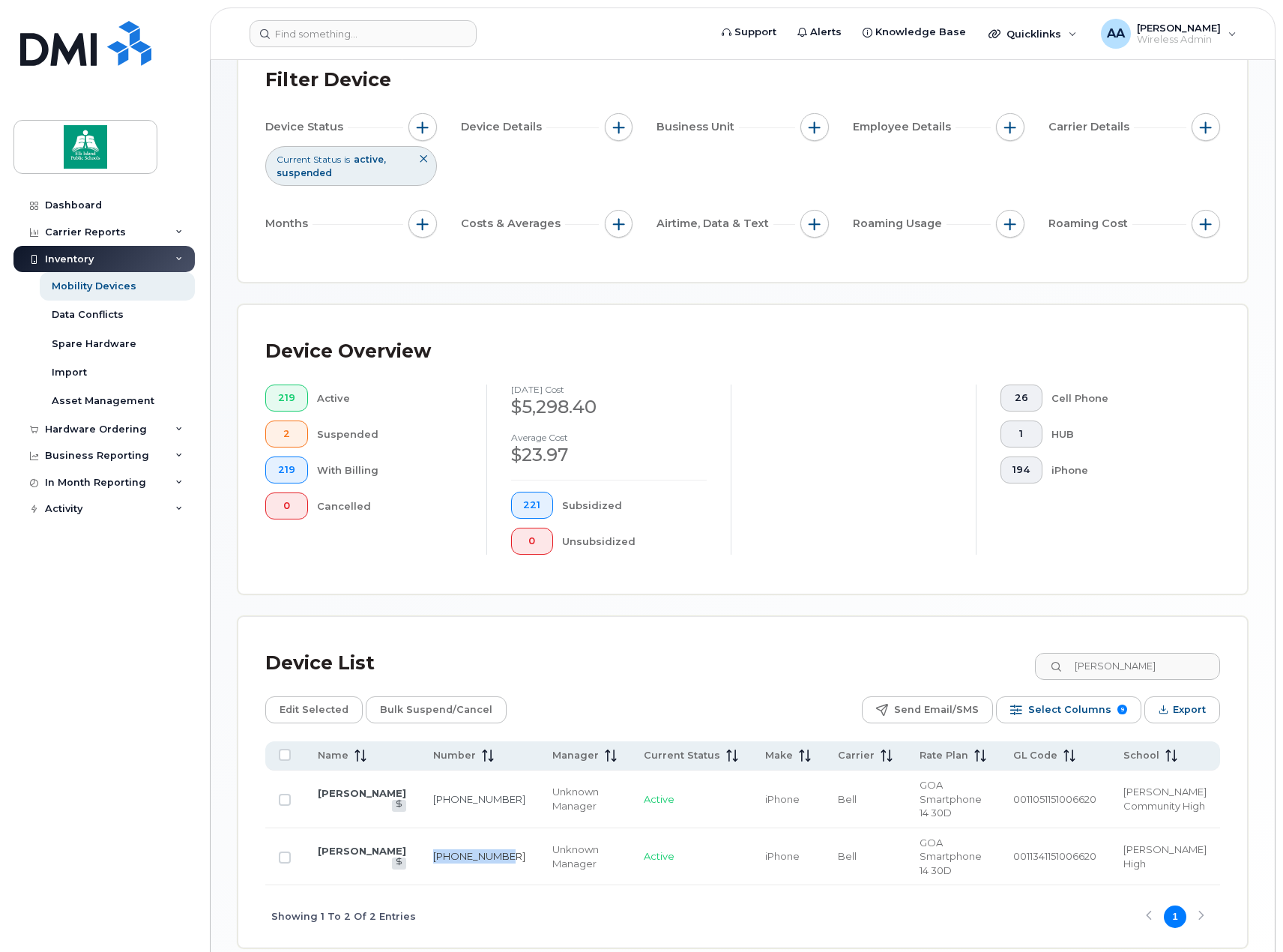
drag, startPoint x: 481, startPoint y: 835, endPoint x: 416, endPoint y: 834, distance: 65.0
click at [420, 834] on td "780-717-1665" at bounding box center [479, 857] width 119 height 58
drag, startPoint x: 1113, startPoint y: 670, endPoint x: 1028, endPoint y: 676, distance: 85.2
click at [1028, 676] on div "Device List kelly" at bounding box center [742, 663] width 955 height 39
drag, startPoint x: 442, startPoint y: 844, endPoint x: 413, endPoint y: 833, distance: 31.0
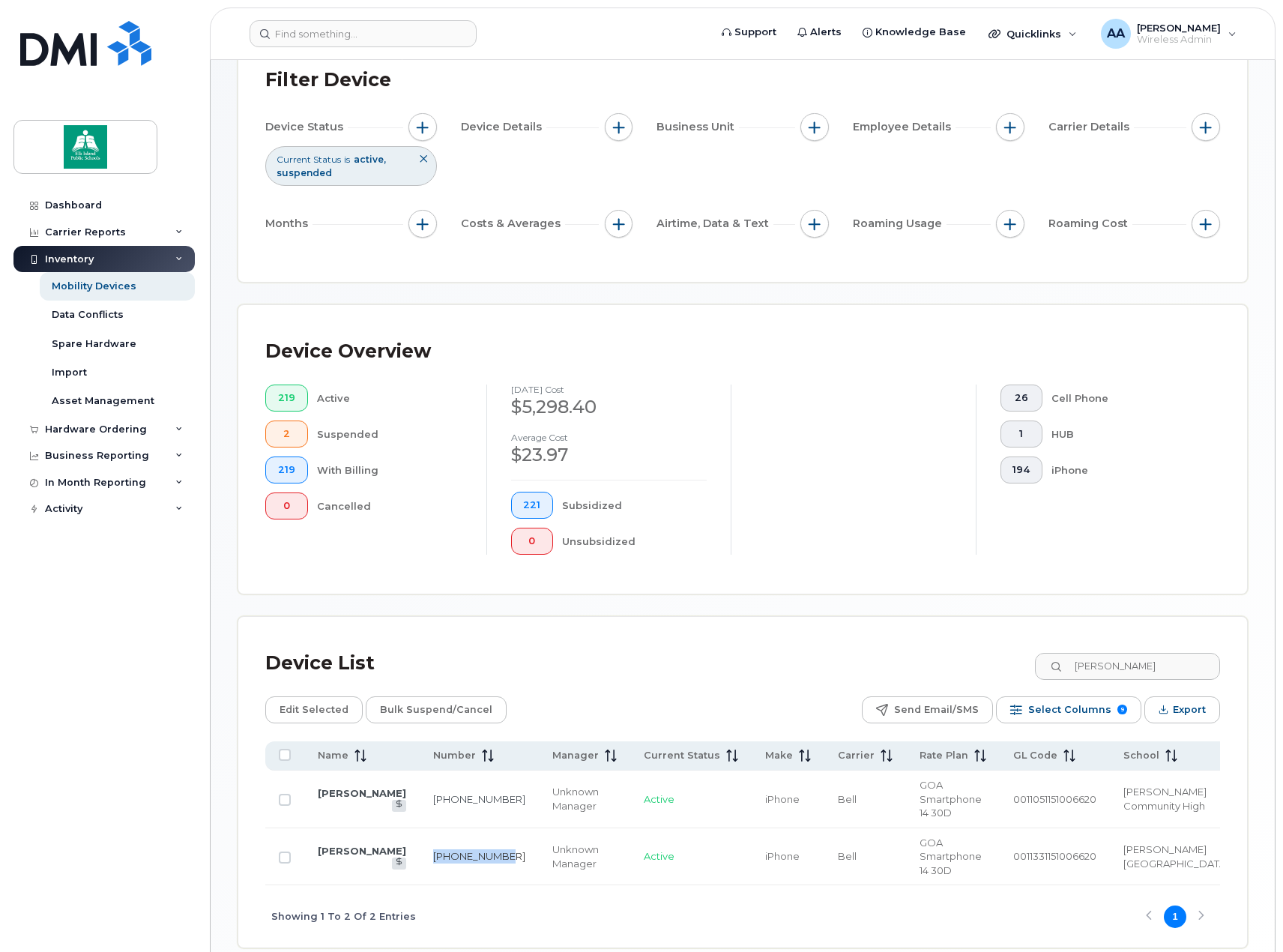
click at [420, 833] on td "780-619-3459" at bounding box center [479, 857] width 119 height 58
drag, startPoint x: 1143, startPoint y: 666, endPoint x: 1039, endPoint y: 668, distance: 104.0
click at [1039, 668] on div "Device List paul m" at bounding box center [742, 663] width 955 height 39
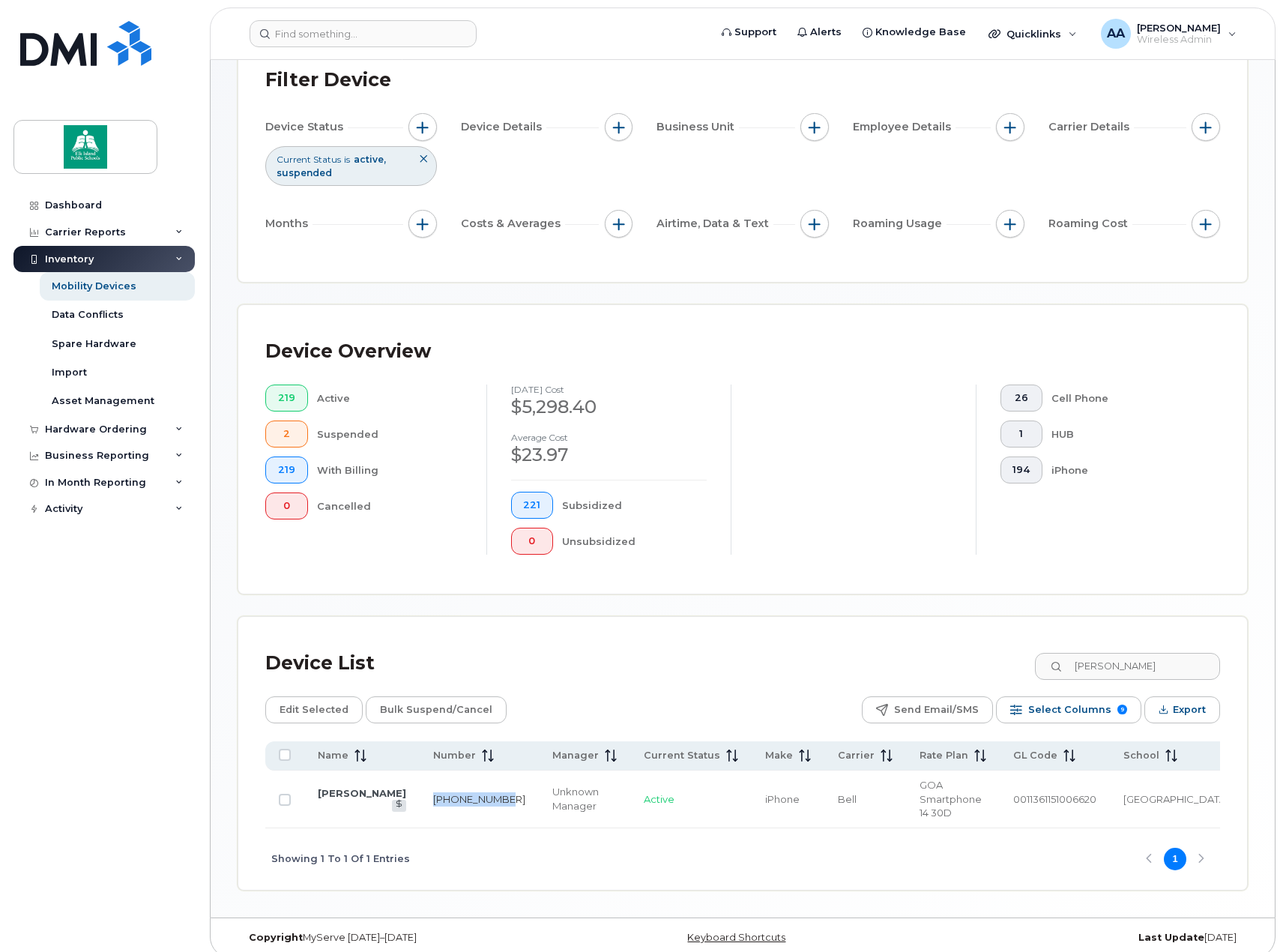
drag, startPoint x: 445, startPoint y: 801, endPoint x: 421, endPoint y: 789, distance: 26.8
click at [421, 789] on td "780-905-1075" at bounding box center [479, 799] width 119 height 58
drag, startPoint x: 1140, startPoint y: 662, endPoint x: 1050, endPoint y: 666, distance: 90.1
click at [1050, 666] on input "joel" at bounding box center [1127, 666] width 187 height 27
drag, startPoint x: 436, startPoint y: 801, endPoint x: 415, endPoint y: 791, distance: 23.3
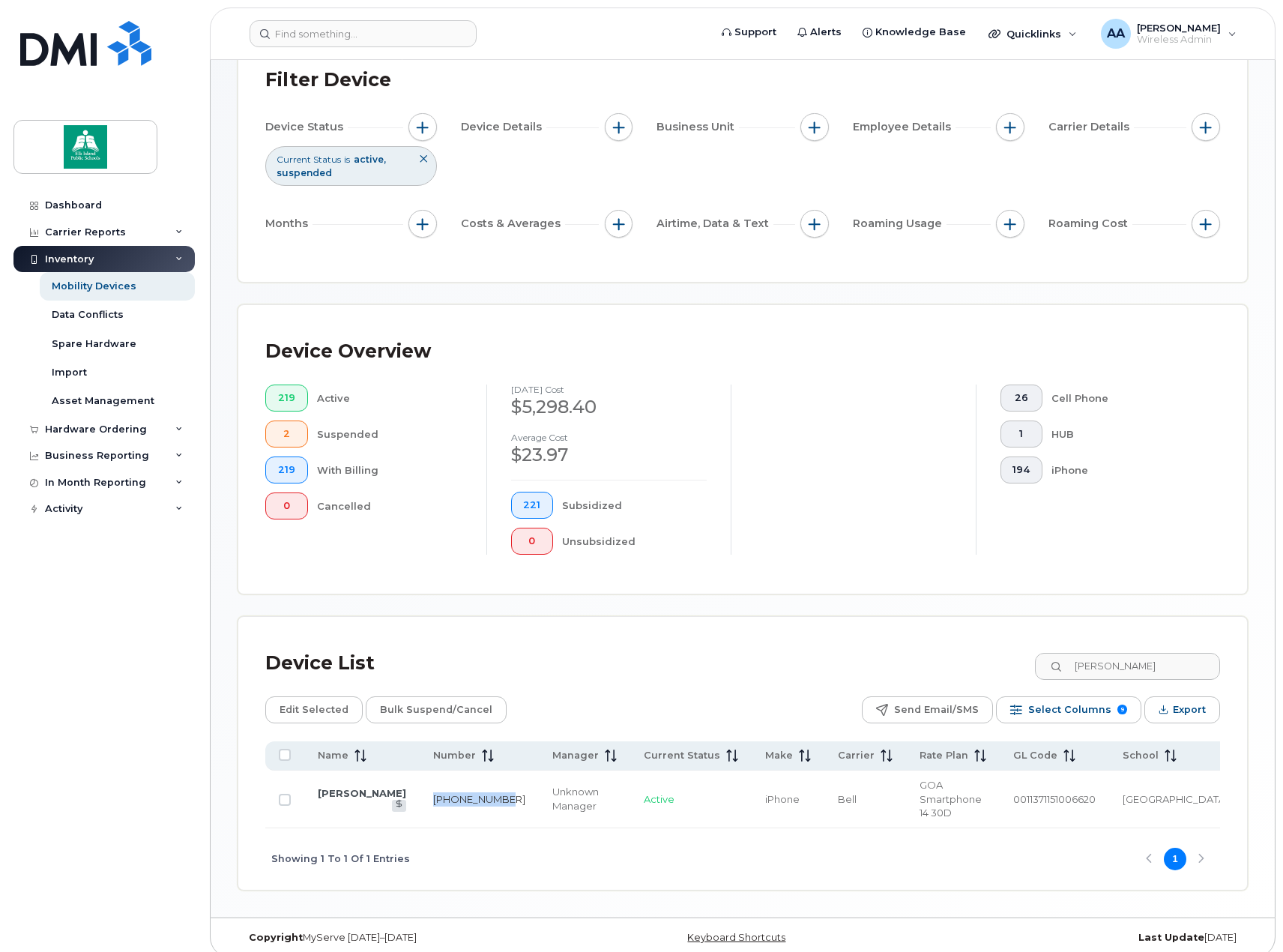
click at [420, 791] on td "587-985-5638" at bounding box center [479, 799] width 119 height 58
drag, startPoint x: 1162, startPoint y: 665, endPoint x: 1037, endPoint y: 668, distance: 125.0
click at [1037, 668] on div "Device List dustine" at bounding box center [742, 663] width 955 height 39
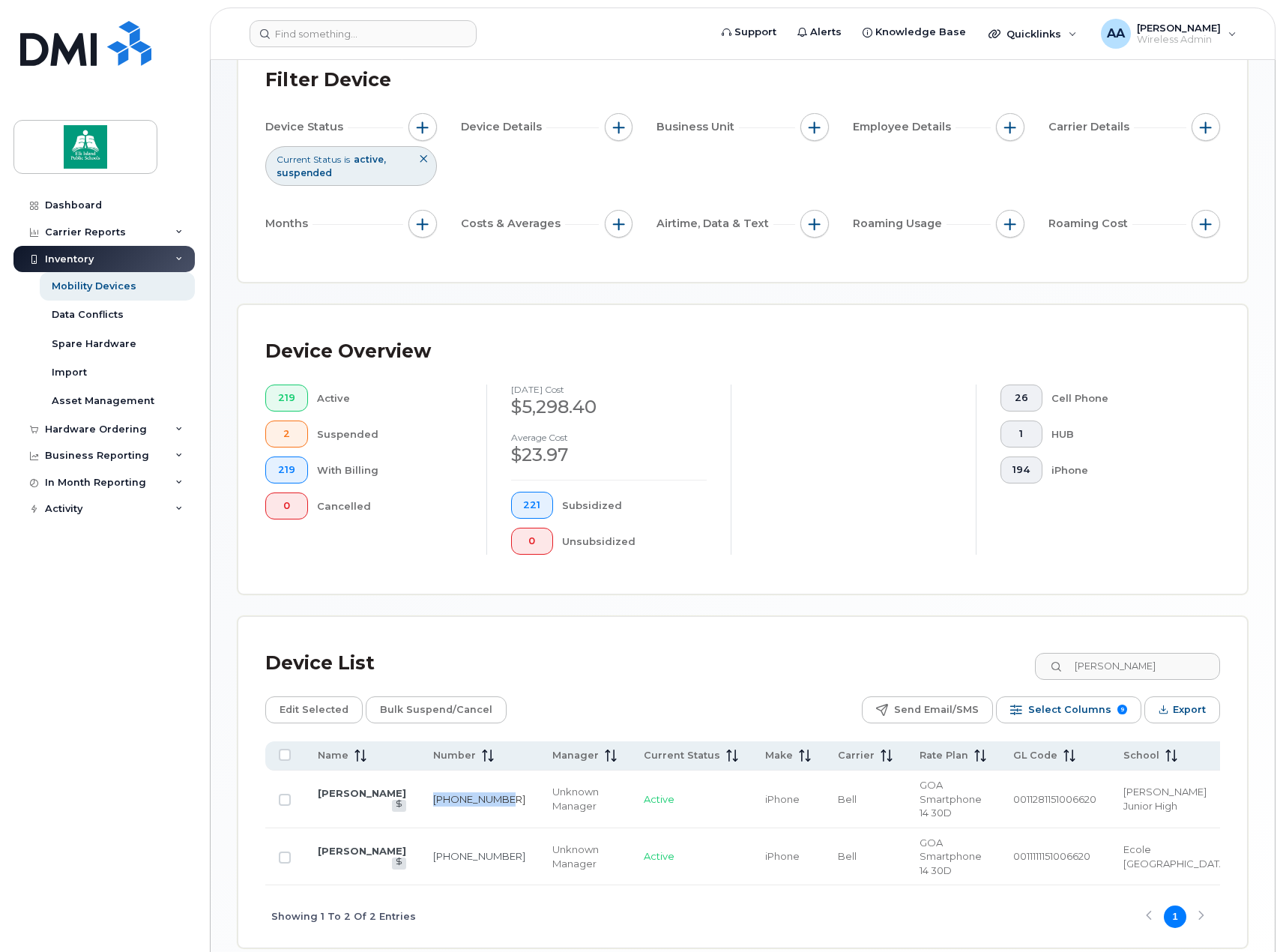
drag, startPoint x: 448, startPoint y: 799, endPoint x: 421, endPoint y: 788, distance: 29.2
click at [421, 788] on td "780-257-2819" at bounding box center [479, 799] width 119 height 58
drag, startPoint x: 1122, startPoint y: 668, endPoint x: 1052, endPoint y: 670, distance: 70.0
click at [1052, 670] on input "greg" at bounding box center [1127, 666] width 187 height 27
drag, startPoint x: 476, startPoint y: 879, endPoint x: 403, endPoint y: 883, distance: 73.1
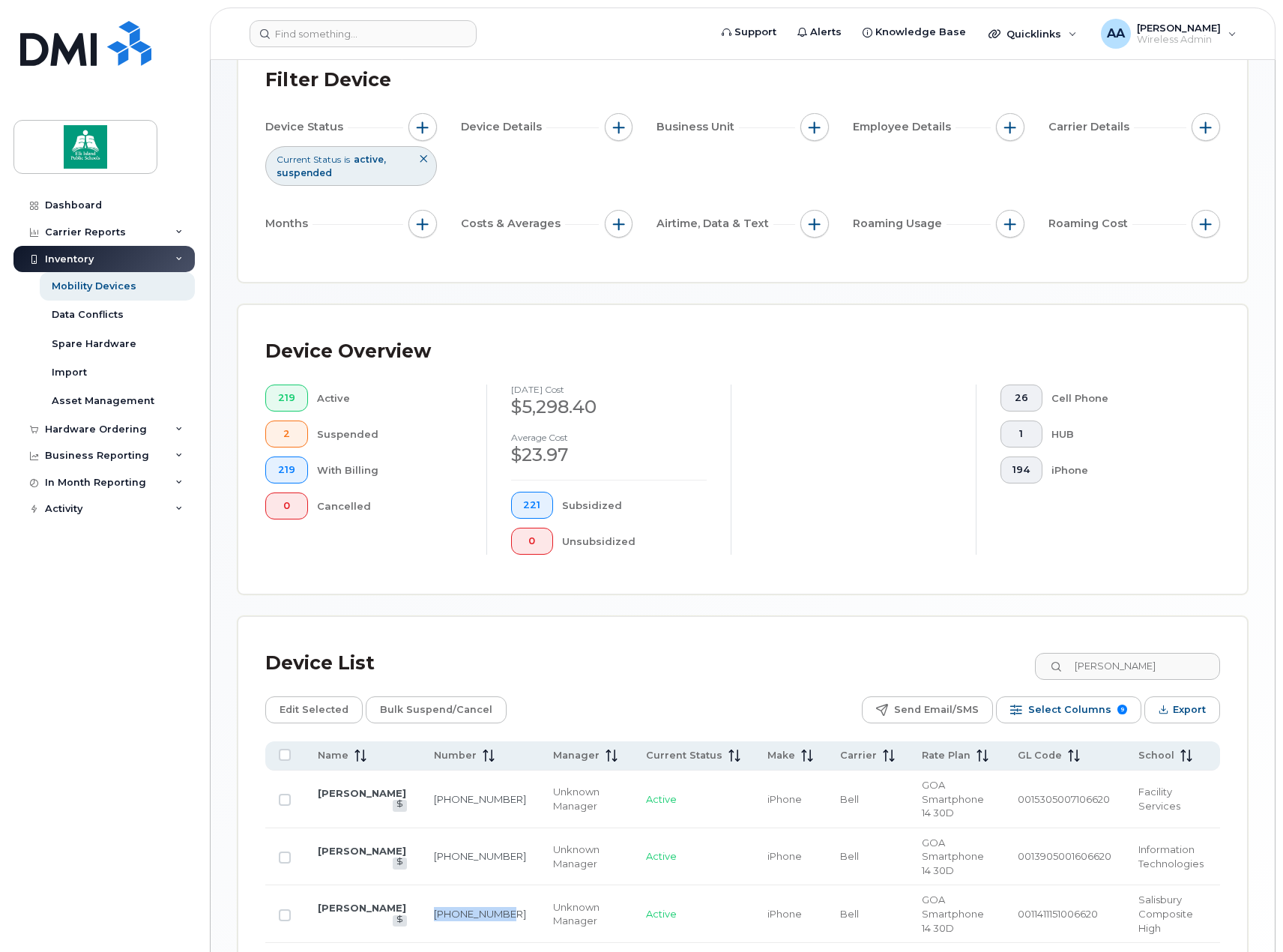
click at [420, 885] on td "780-719-1373" at bounding box center [479, 913] width 119 height 58
drag, startPoint x: 1132, startPoint y: 672, endPoint x: 1042, endPoint y: 674, distance: 90.0
click at [1042, 674] on div "Device List curtis" at bounding box center [742, 663] width 955 height 39
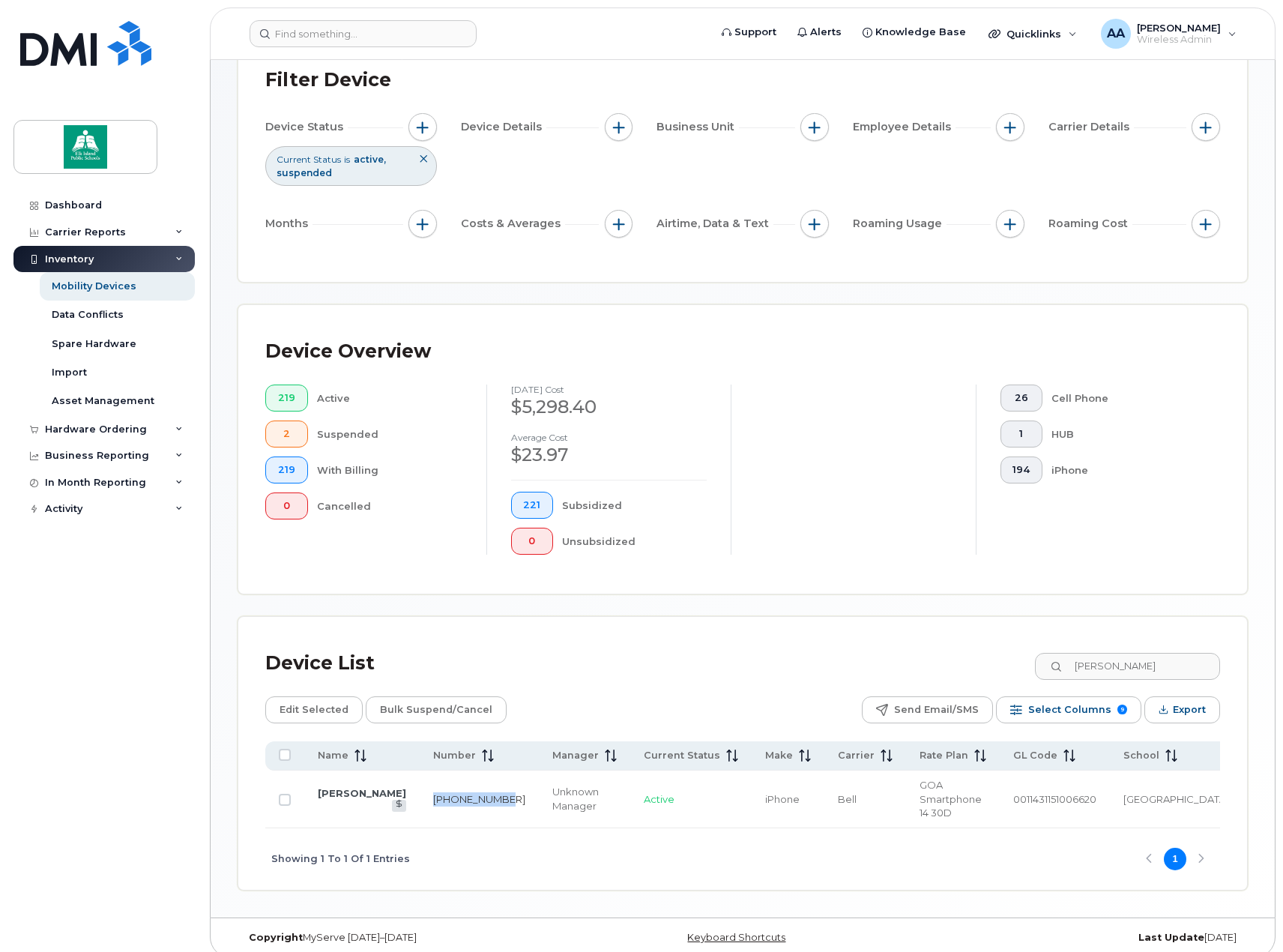
drag, startPoint x: 438, startPoint y: 799, endPoint x: 412, endPoint y: 789, distance: 27.9
click at [420, 789] on td "780-690-0422" at bounding box center [479, 799] width 119 height 58
drag, startPoint x: 1168, startPoint y: 662, endPoint x: 1048, endPoint y: 670, distance: 120.3
click at [1048, 670] on div "Device List helene" at bounding box center [742, 663] width 955 height 39
drag, startPoint x: 446, startPoint y: 798, endPoint x: 417, endPoint y: 782, distance: 33.1
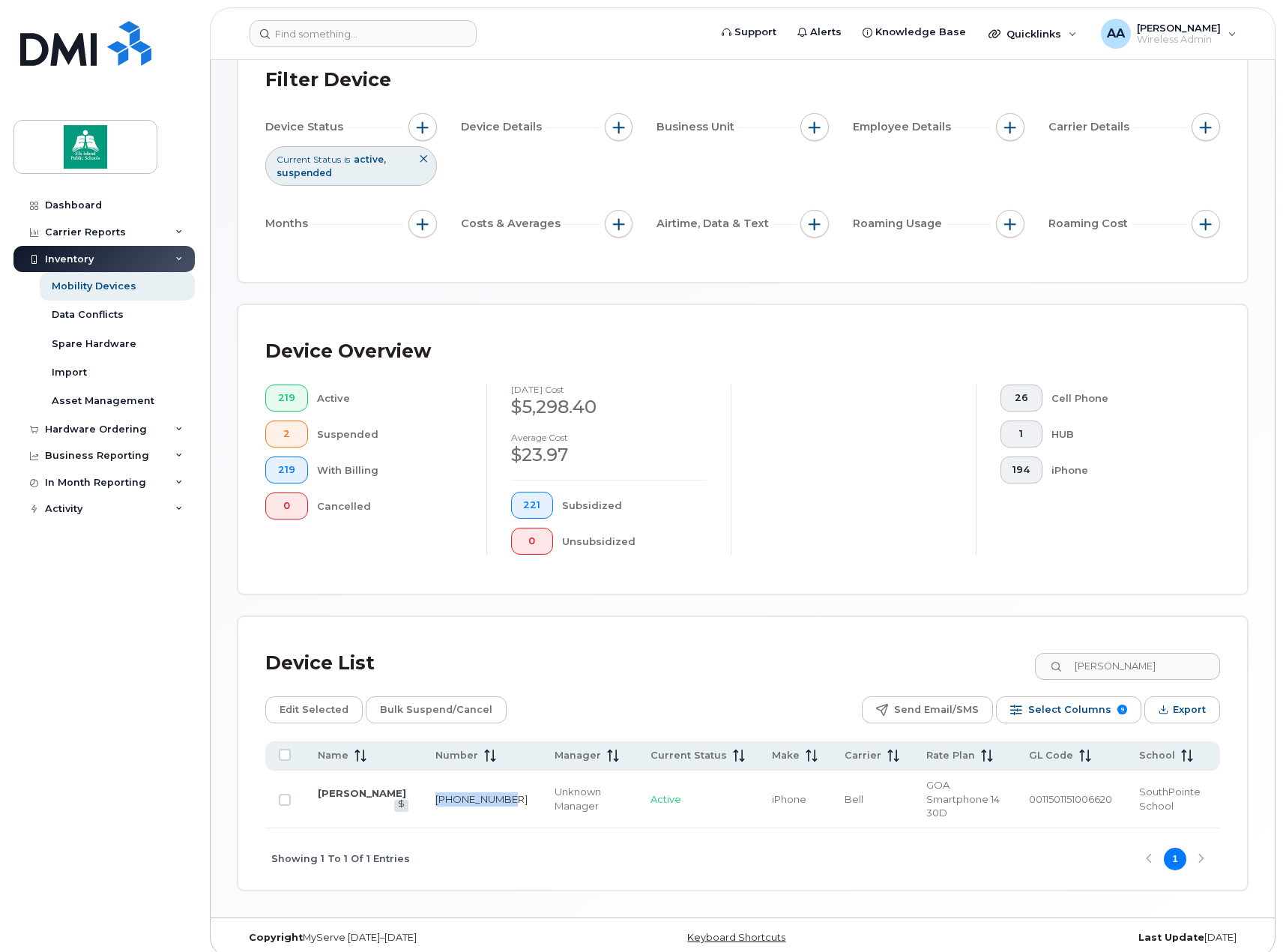
click at [422, 782] on td "780-224-0878" at bounding box center [481, 799] width 119 height 58
drag, startPoint x: 1058, startPoint y: 669, endPoint x: 1041, endPoint y: 669, distance: 17.0
click at [1041, 669] on div "Device List laurie" at bounding box center [742, 663] width 955 height 39
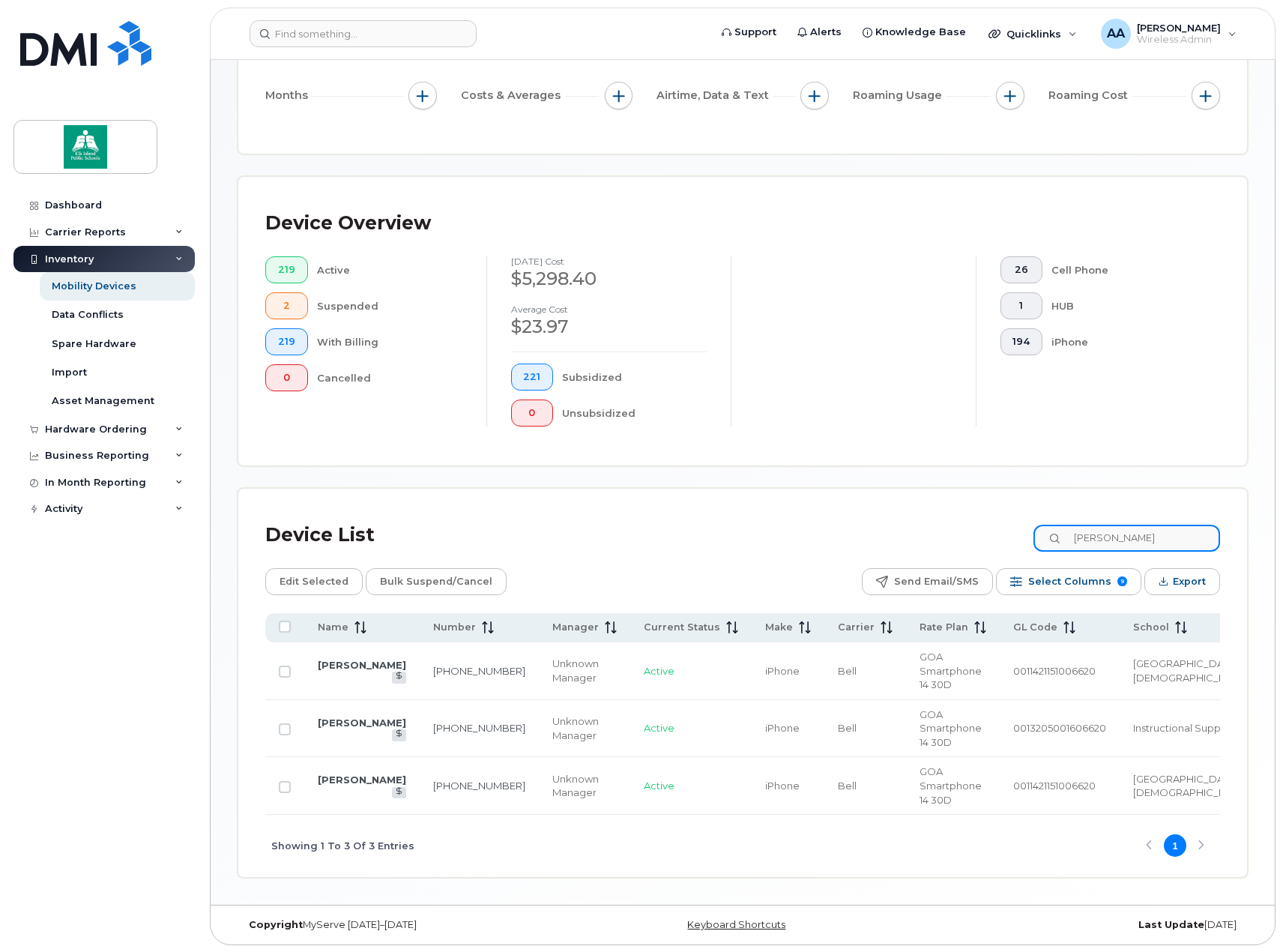
scroll to position [237, 0]
drag, startPoint x: 438, startPoint y: 796, endPoint x: 402, endPoint y: 785, distance: 37.6
click at [420, 785] on td "780-221-4358" at bounding box center [479, 785] width 119 height 58
drag, startPoint x: 1123, startPoint y: 540, endPoint x: 1039, endPoint y: 539, distance: 84.0
click at [1039, 539] on div "Device List jon" at bounding box center [742, 534] width 955 height 39
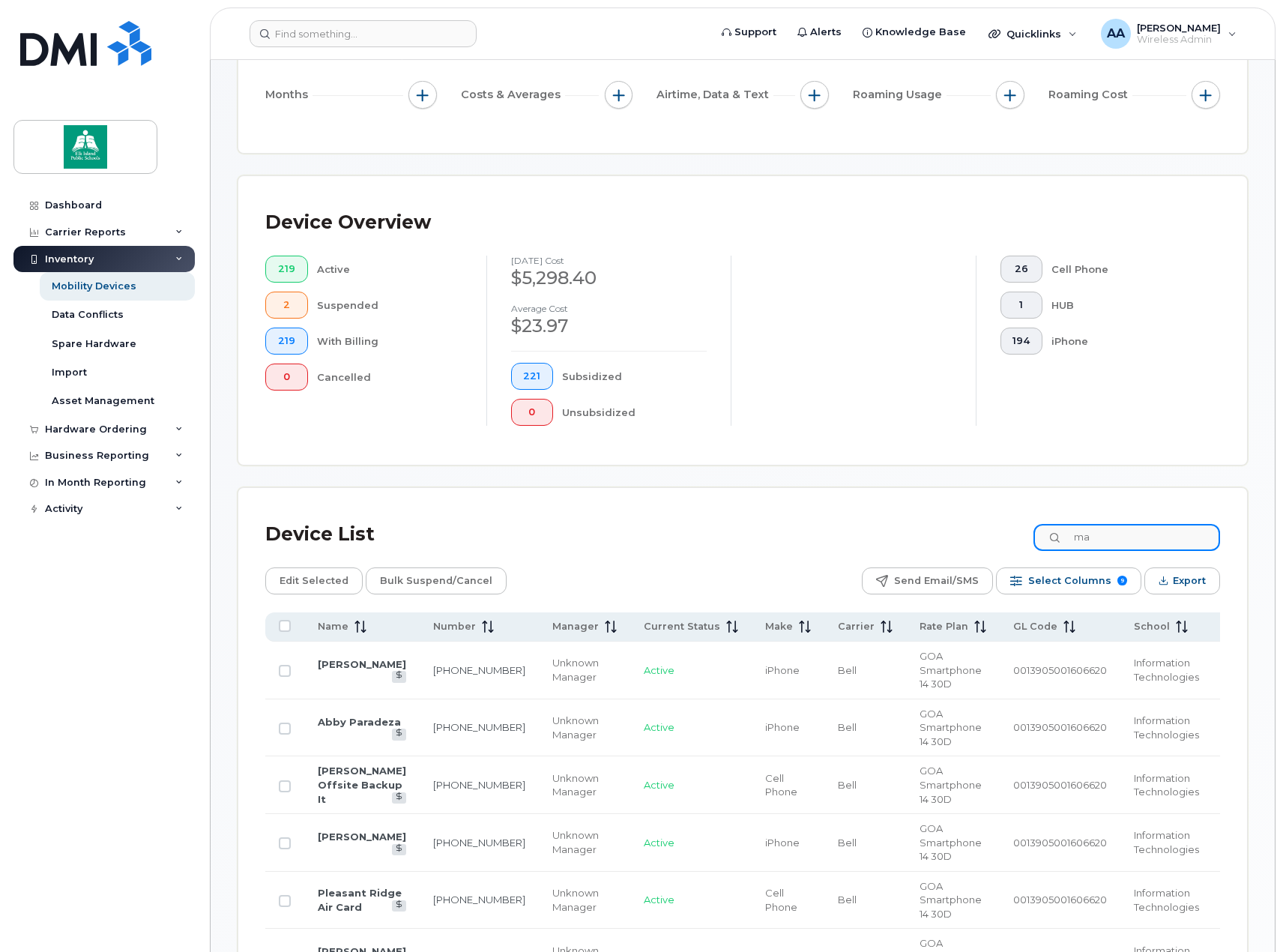
type input "m"
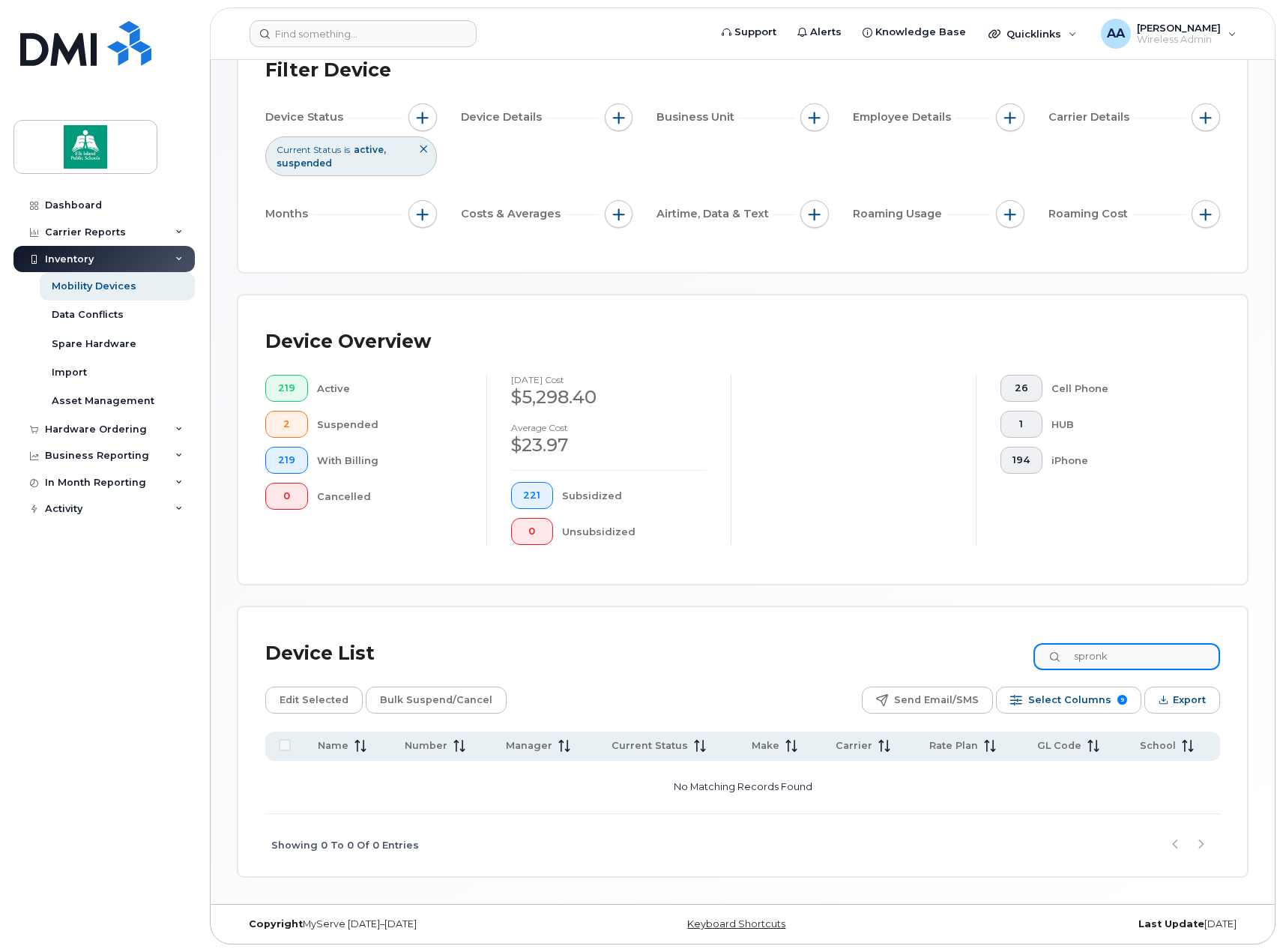
scroll to position [108, 0]
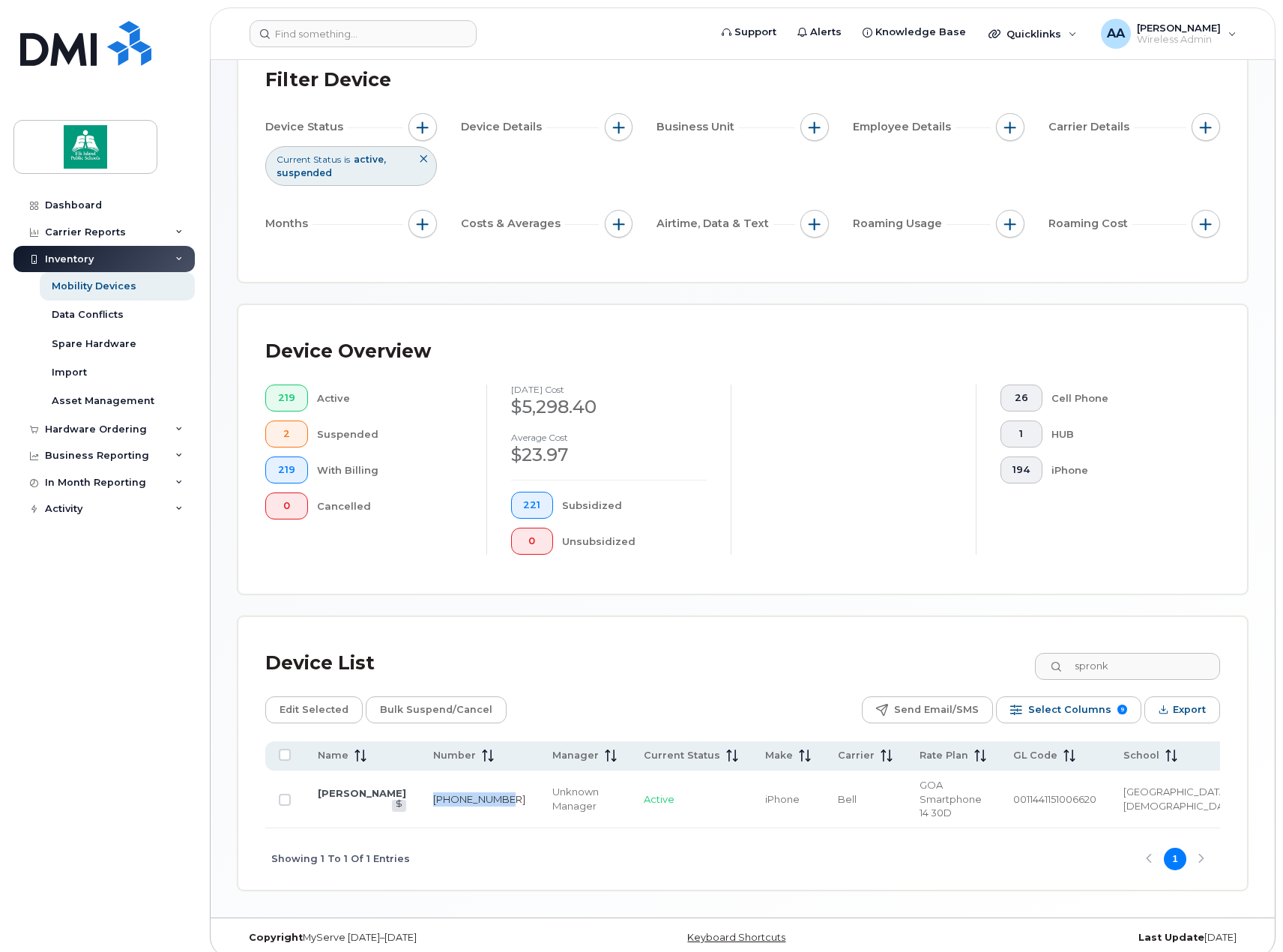
drag, startPoint x: 439, startPoint y: 801, endPoint x: 411, endPoint y: 783, distance: 33.3
click at [420, 783] on td "780-995-8944" at bounding box center [479, 799] width 119 height 58
drag, startPoint x: 1152, startPoint y: 665, endPoint x: 1042, endPoint y: 679, distance: 110.9
click at [1042, 679] on div "Device List spronk" at bounding box center [742, 663] width 955 height 39
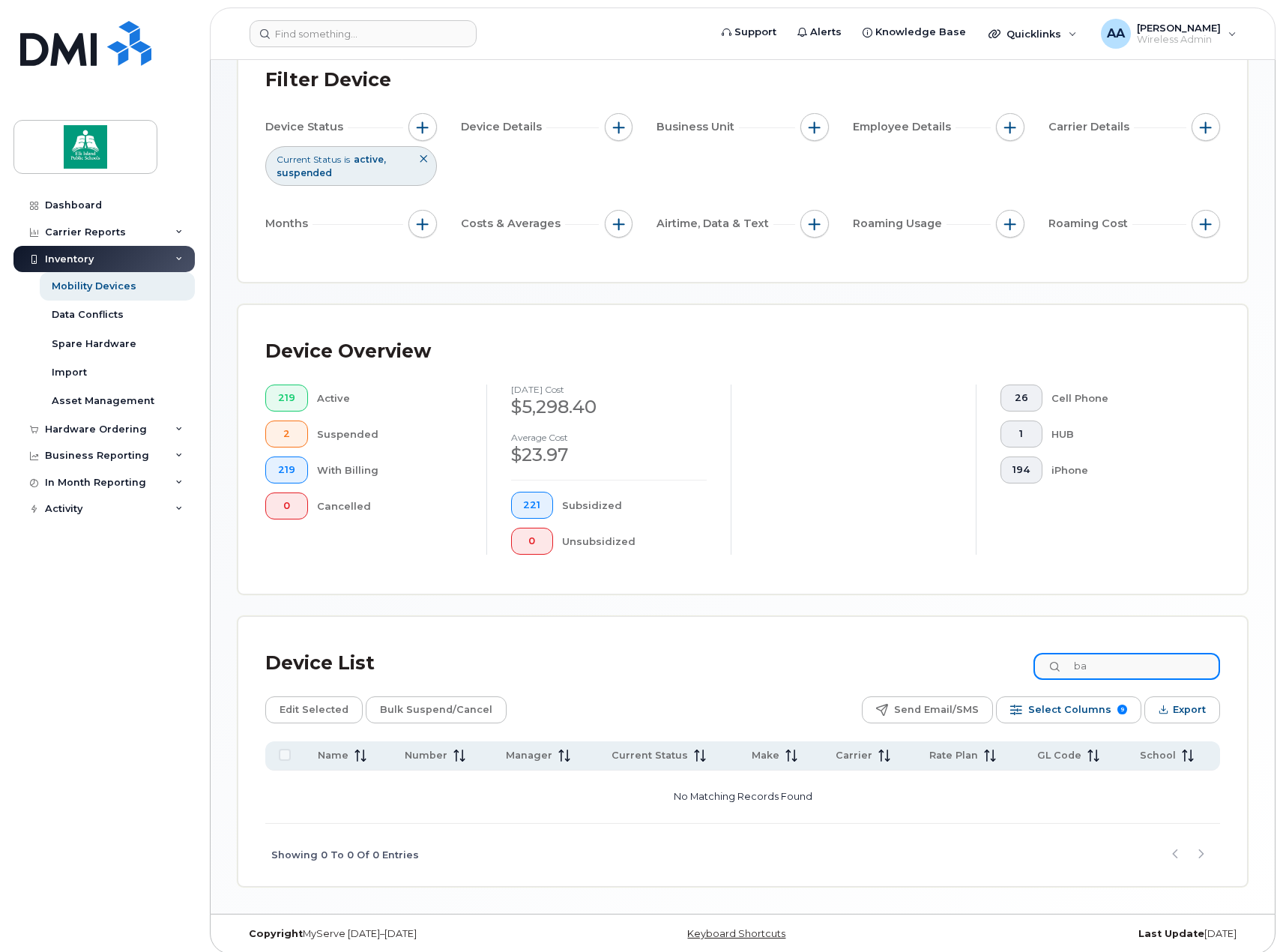
type input "b"
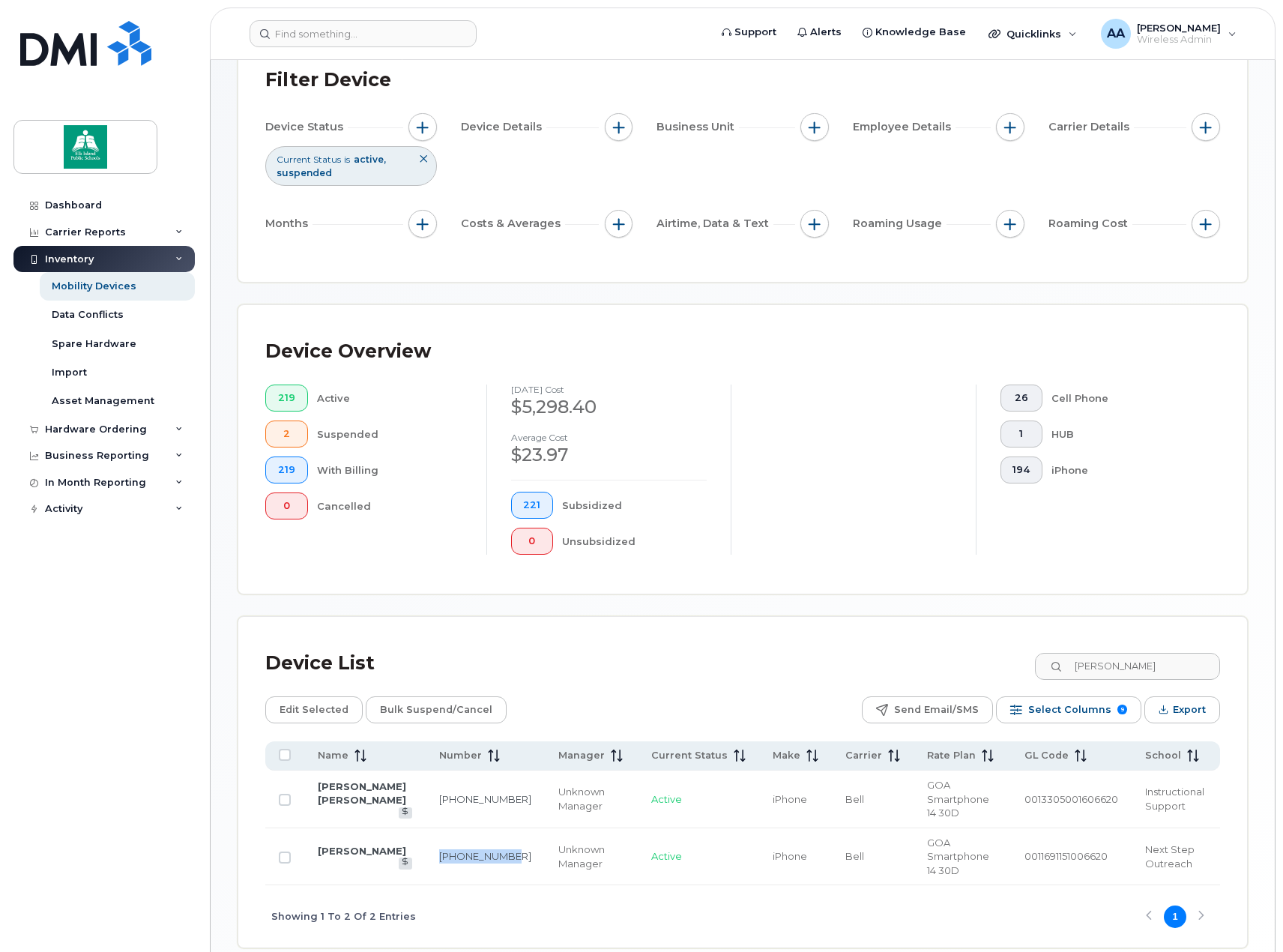
drag, startPoint x: 461, startPoint y: 841, endPoint x: 423, endPoint y: 829, distance: 39.8
click at [426, 829] on td "780-984-3970" at bounding box center [485, 857] width 119 height 58
drag, startPoint x: 1130, startPoint y: 667, endPoint x: 1022, endPoint y: 669, distance: 108.0
click at [1022, 669] on div "Device List spady" at bounding box center [742, 663] width 955 height 39
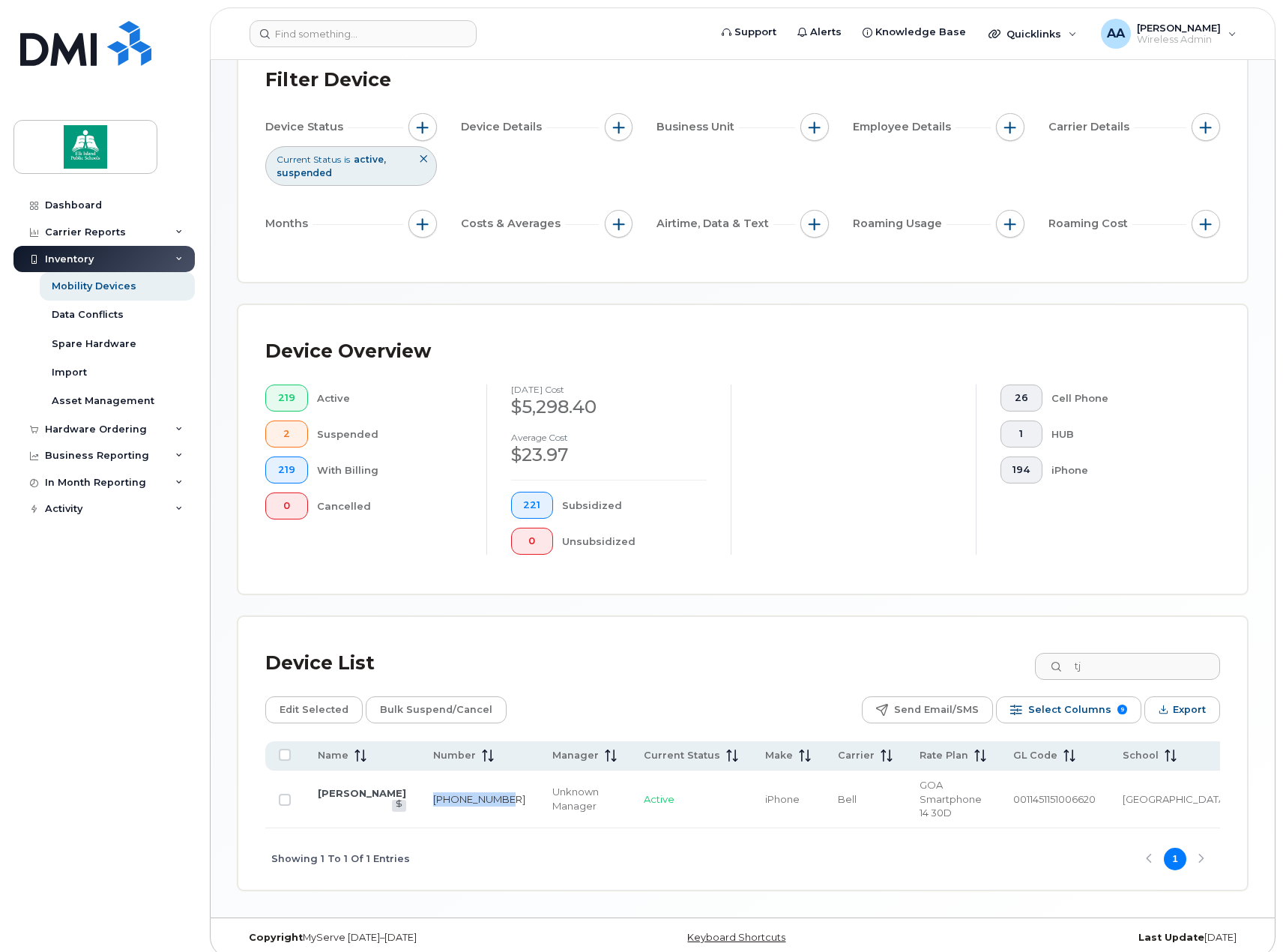
drag, startPoint x: 438, startPoint y: 798, endPoint x: 409, endPoint y: 779, distance: 34.7
click at [420, 779] on td "587-590-0254" at bounding box center [479, 799] width 119 height 58
drag, startPoint x: 1139, startPoint y: 664, endPoint x: 1060, endPoint y: 668, distance: 79.1
click at [1060, 668] on input "tj" at bounding box center [1127, 666] width 187 height 27
drag, startPoint x: 449, startPoint y: 802, endPoint x: 420, endPoint y: 789, distance: 31.8
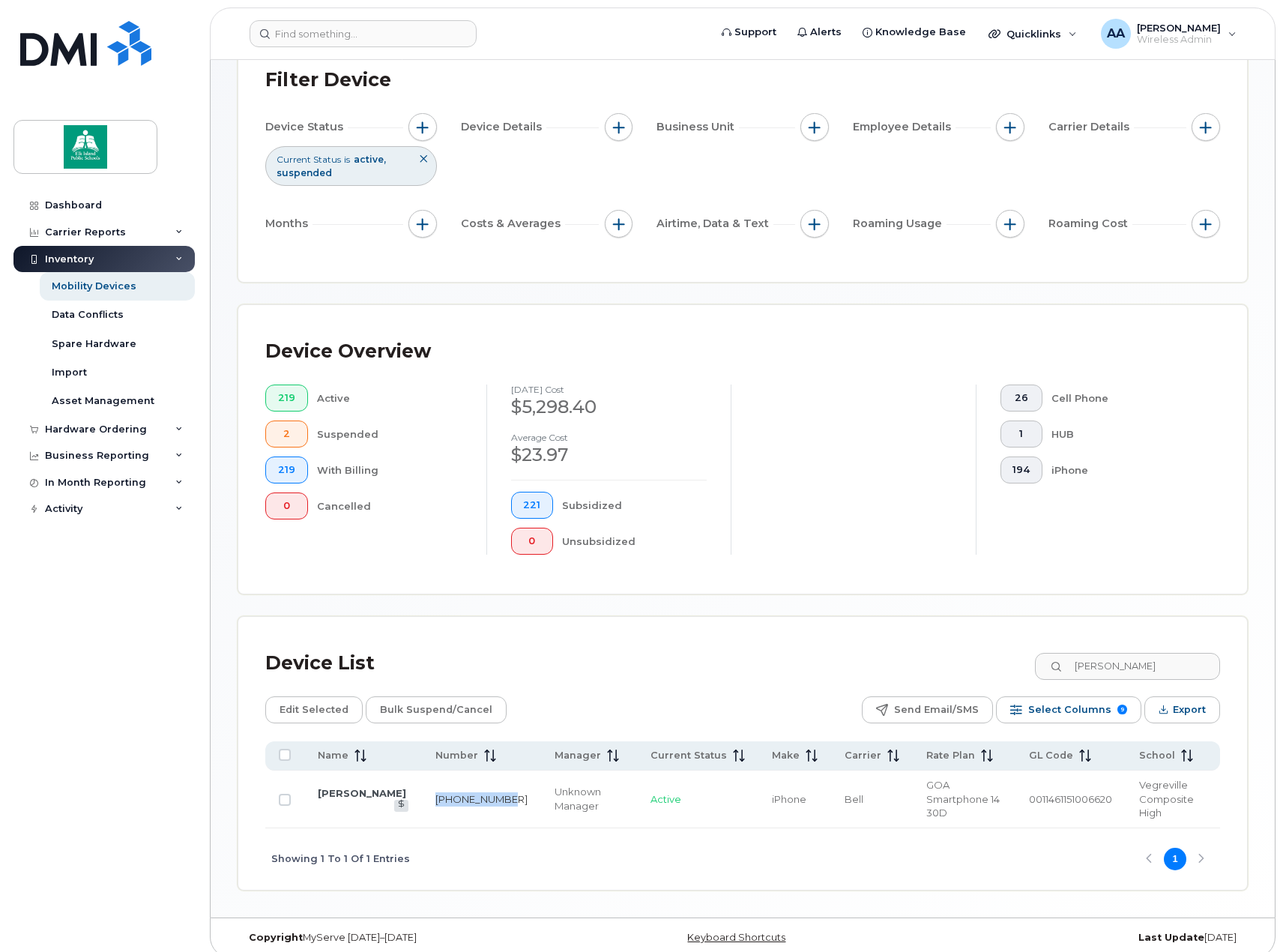
click at [422, 789] on td "780-868-5479" at bounding box center [481, 799] width 119 height 58
drag, startPoint x: 1139, startPoint y: 667, endPoint x: 1053, endPoint y: 661, distance: 86.2
click at [1053, 661] on input "brandon" at bounding box center [1127, 666] width 187 height 27
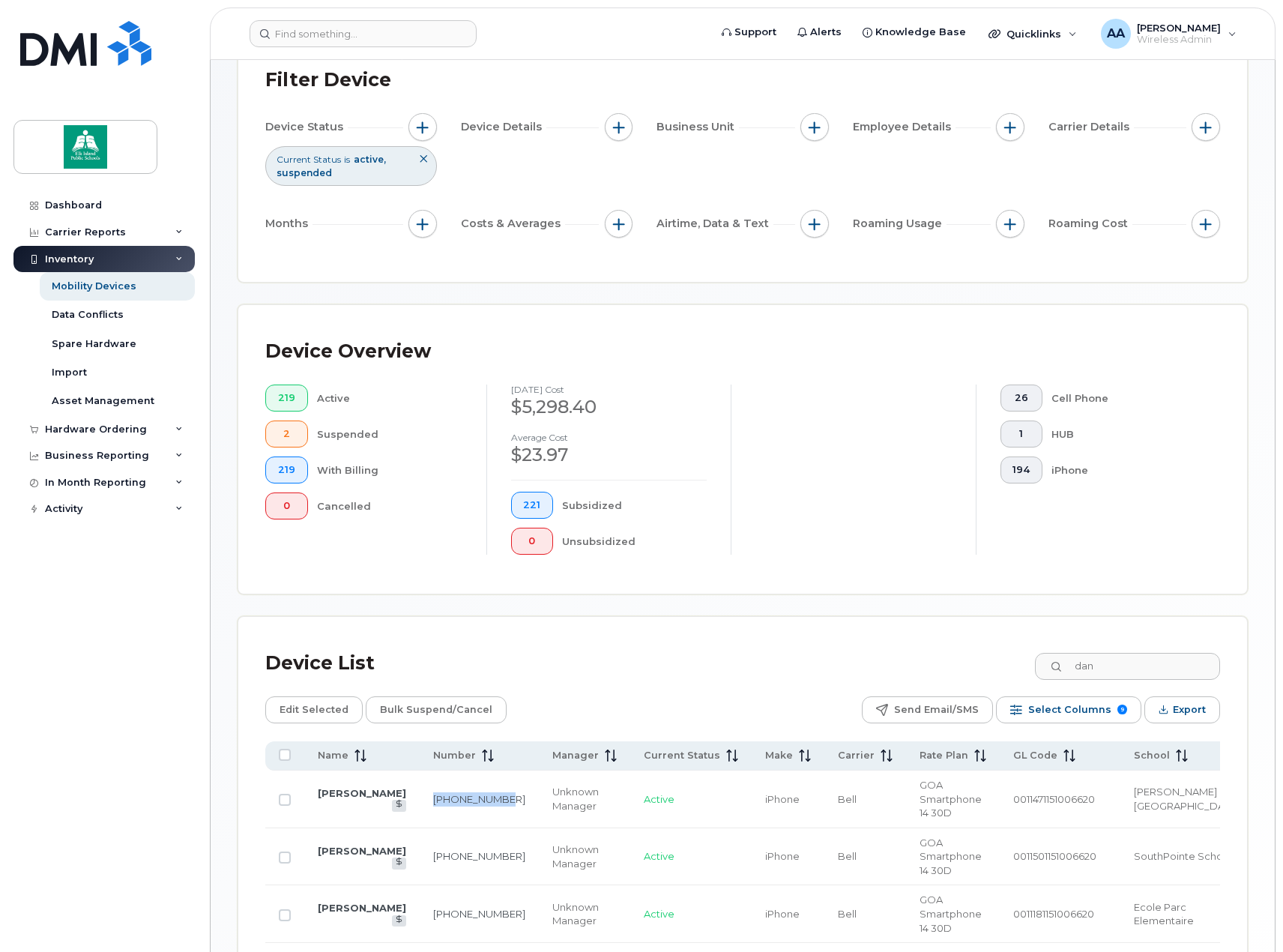
drag, startPoint x: 449, startPoint y: 798, endPoint x: 416, endPoint y: 786, distance: 35.1
click at [420, 786] on td "587-985-4416" at bounding box center [479, 799] width 119 height 58
drag, startPoint x: 1162, startPoint y: 668, endPoint x: 1058, endPoint y: 670, distance: 104.0
click at [1058, 670] on input "dan" at bounding box center [1127, 666] width 187 height 27
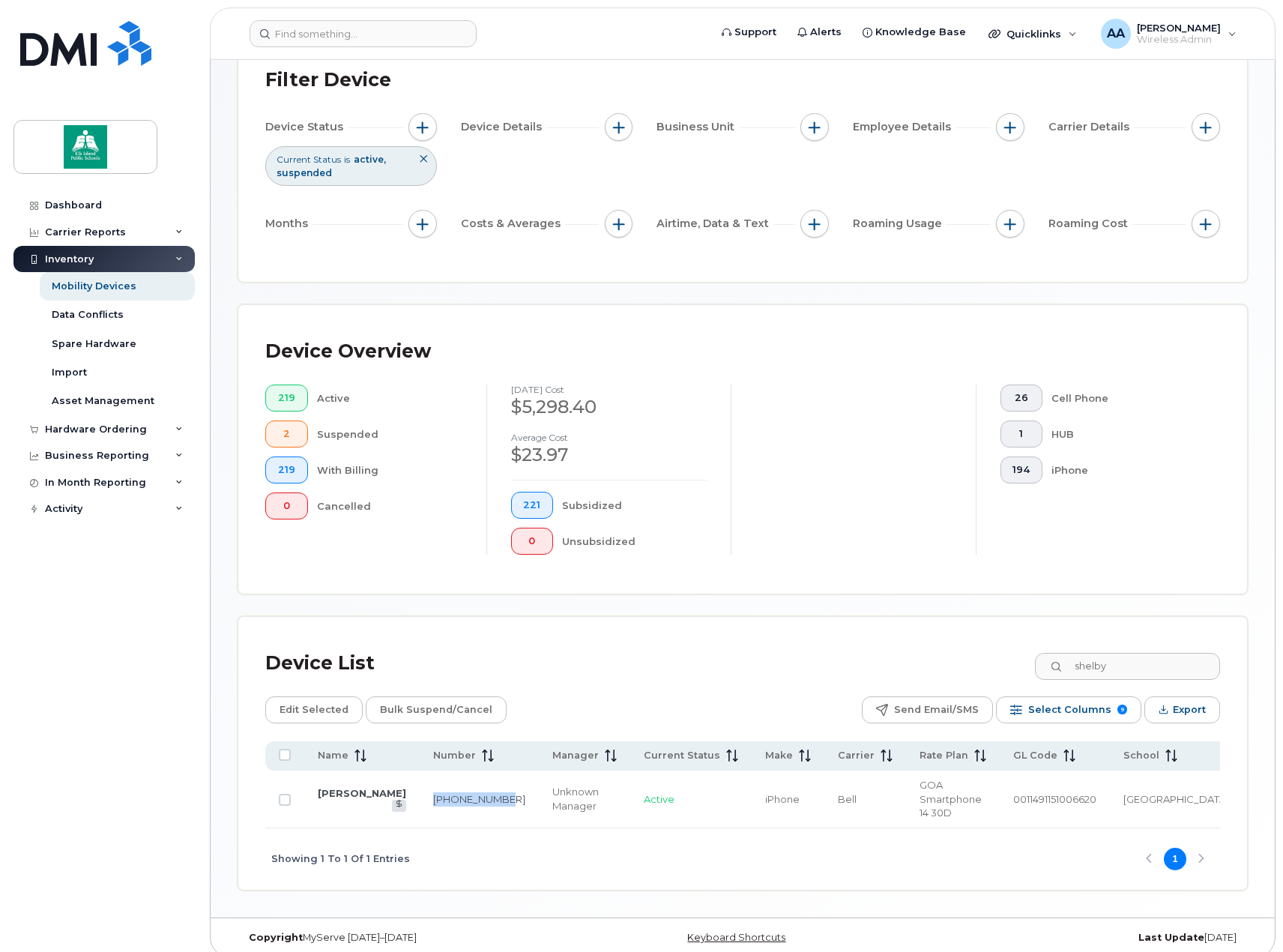
drag, startPoint x: 458, startPoint y: 797, endPoint x: 423, endPoint y: 785, distance: 37.0
click at [423, 785] on td "587-984-7824" at bounding box center [479, 799] width 119 height 58
drag, startPoint x: 1140, startPoint y: 672, endPoint x: 1059, endPoint y: 662, distance: 81.6
click at [1059, 662] on input "shelby" at bounding box center [1127, 666] width 187 height 27
drag, startPoint x: 436, startPoint y: 797, endPoint x: 410, endPoint y: 784, distance: 29.1
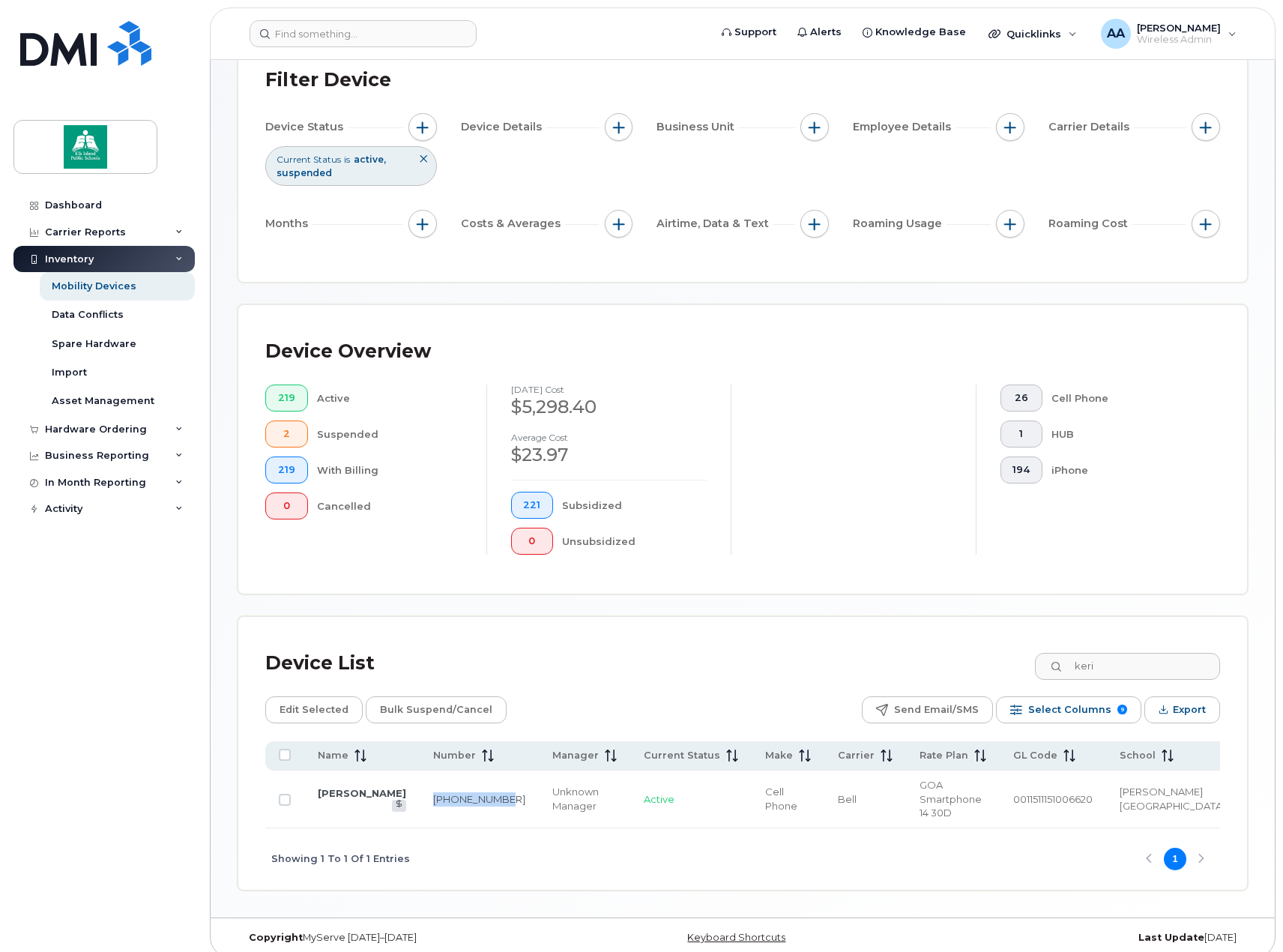
click at [420, 784] on td "780-293-7098" at bounding box center [479, 799] width 119 height 58
drag, startPoint x: 1119, startPoint y: 665, endPoint x: 1053, endPoint y: 666, distance: 66.0
click at [1053, 666] on input "keri" at bounding box center [1127, 666] width 187 height 27
drag, startPoint x: 440, startPoint y: 797, endPoint x: 409, endPoint y: 784, distance: 33.6
click at [420, 784] on td "780-446-4965" at bounding box center [479, 799] width 119 height 58
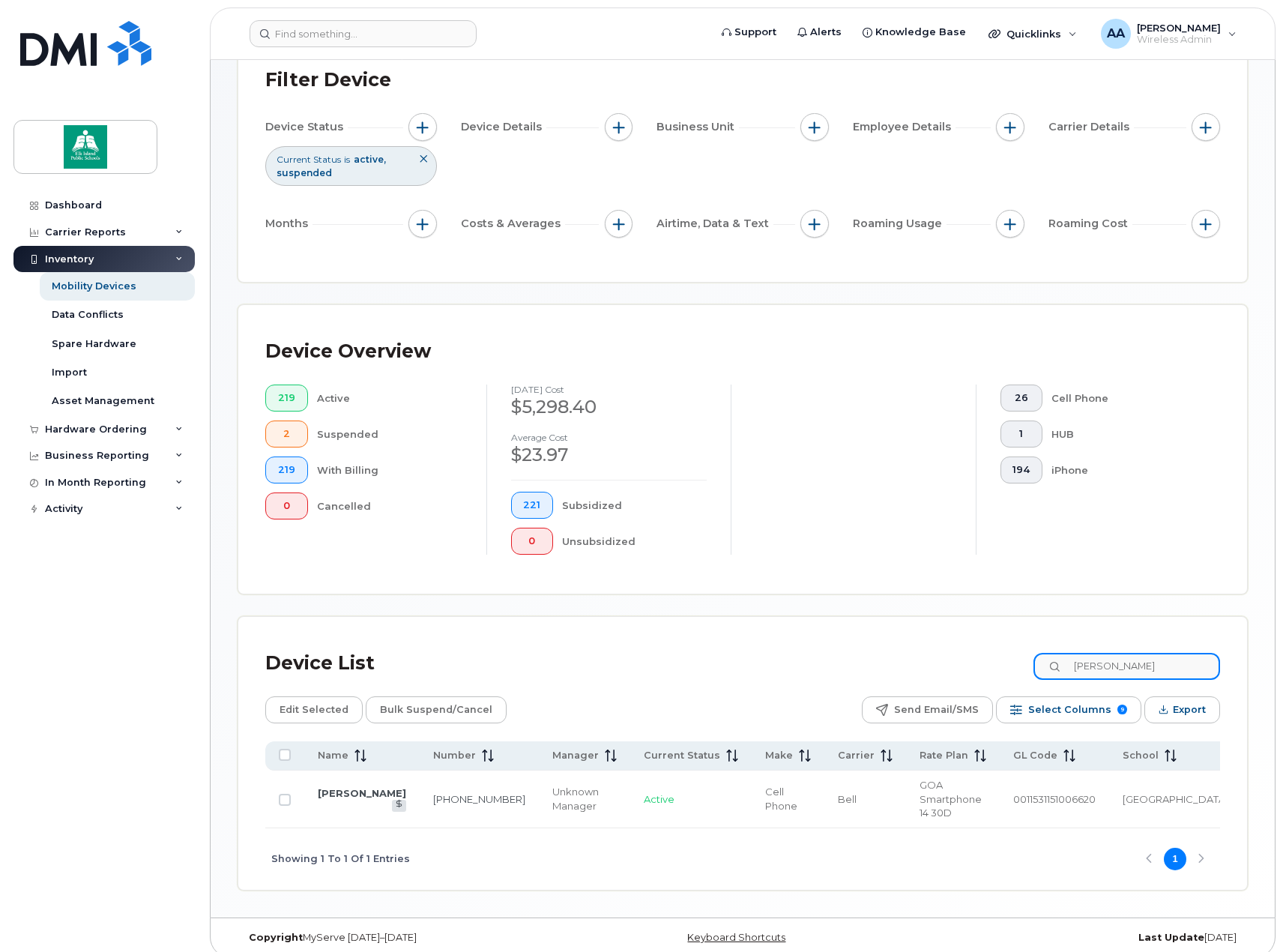
drag, startPoint x: 1149, startPoint y: 663, endPoint x: 1036, endPoint y: 665, distance: 113.0
click at [1036, 665] on div "Device List kerri" at bounding box center [742, 663] width 955 height 39
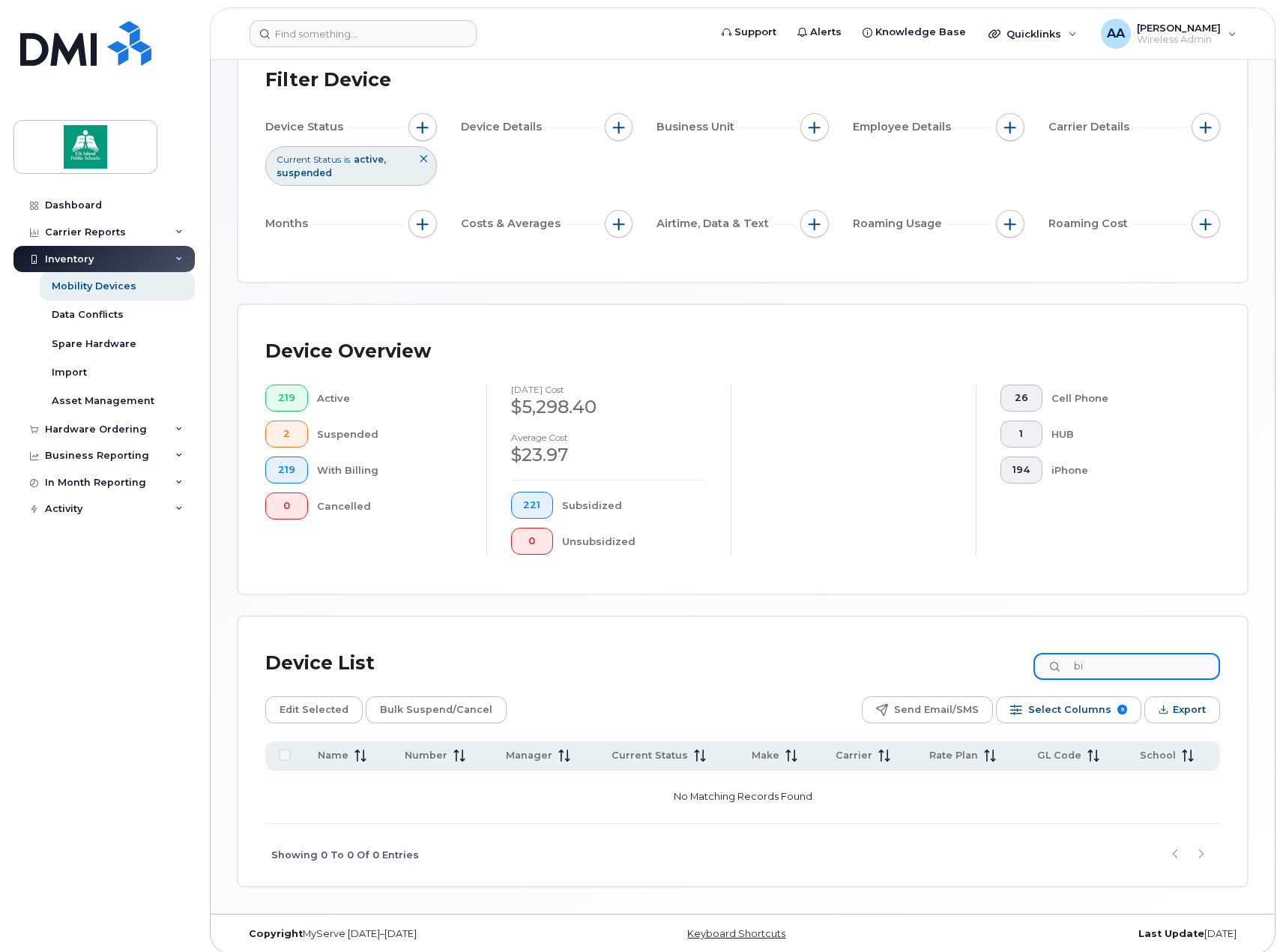
type input "b"
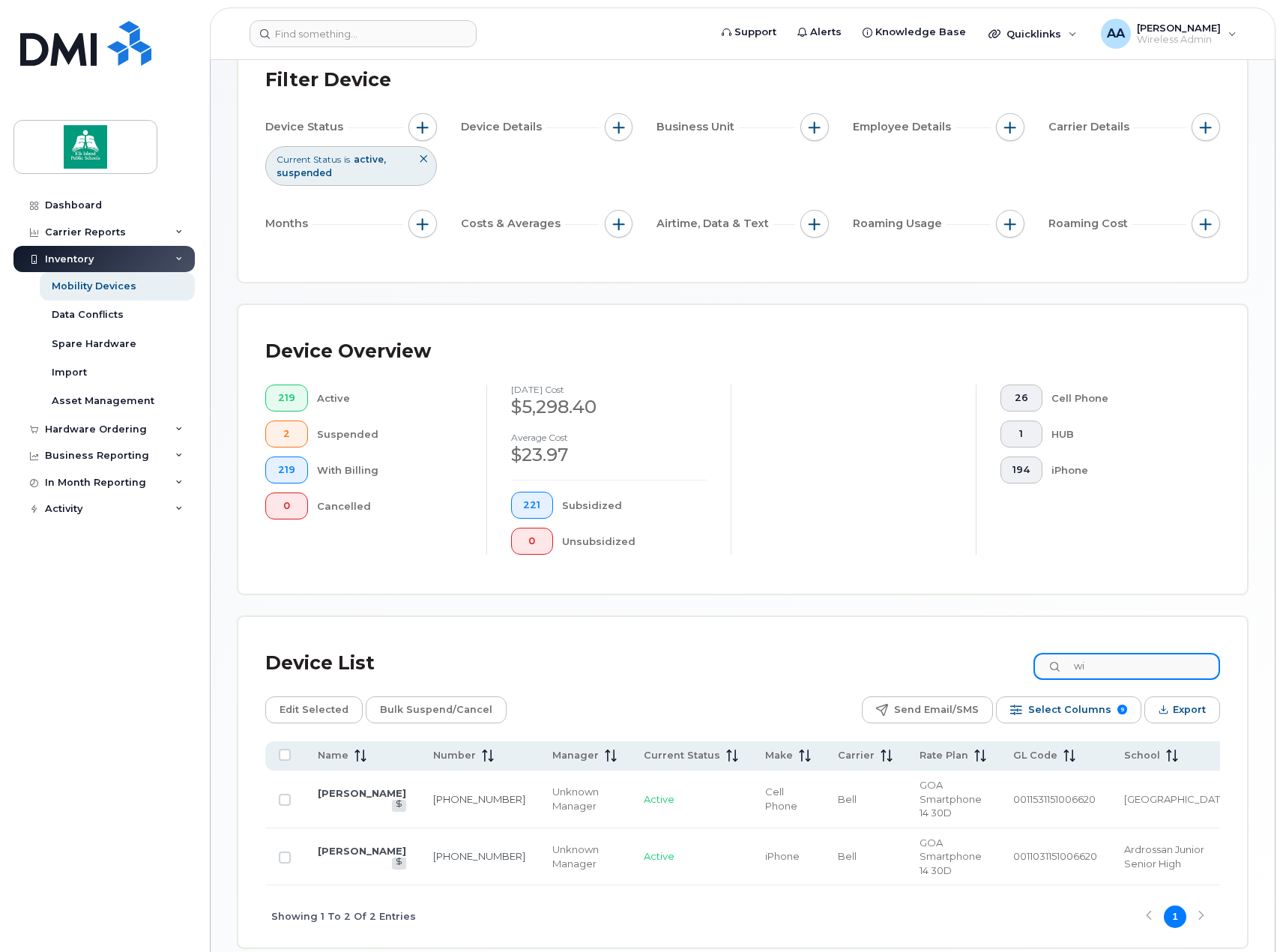
type input "w"
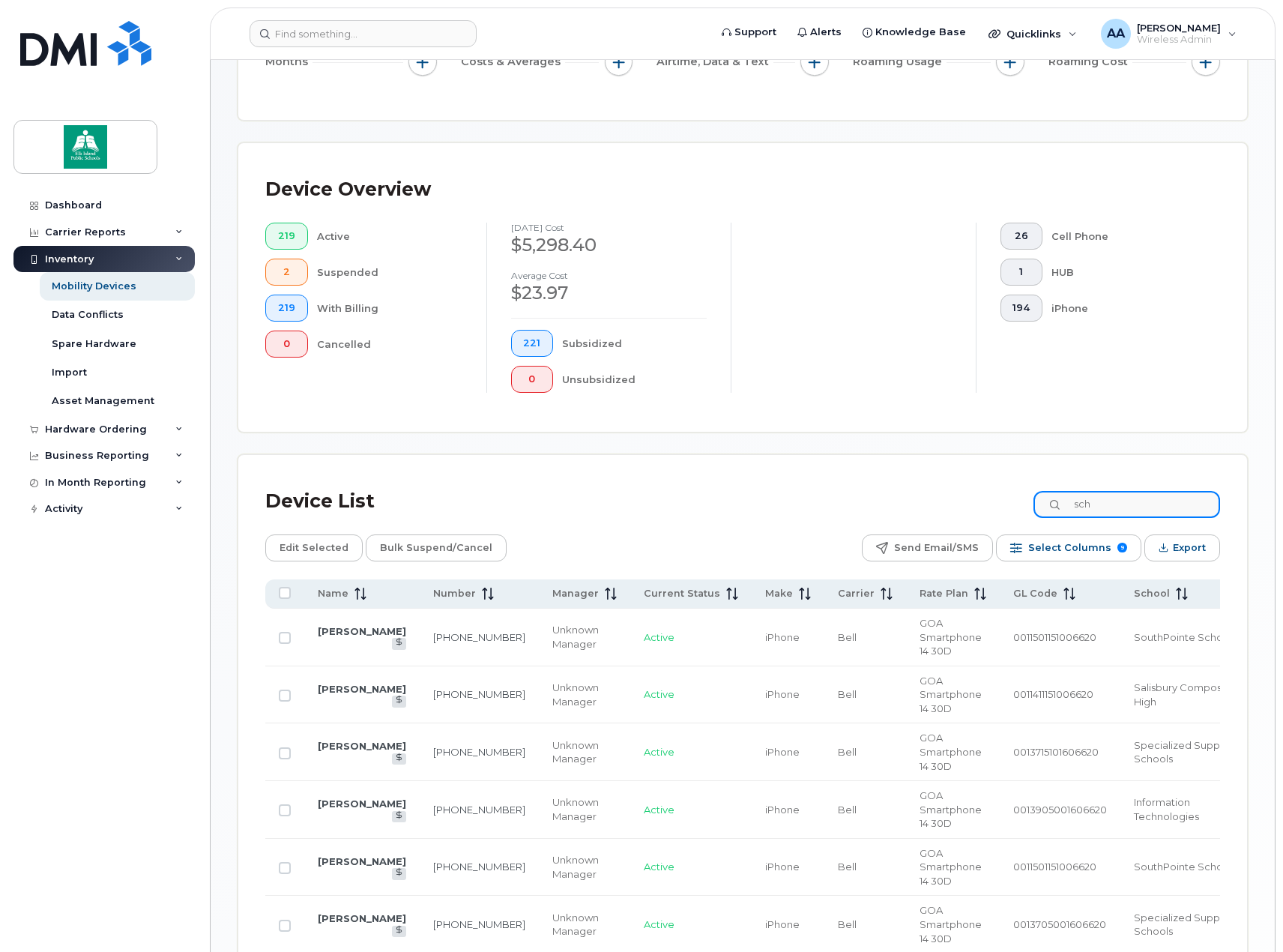
scroll to position [258, 0]
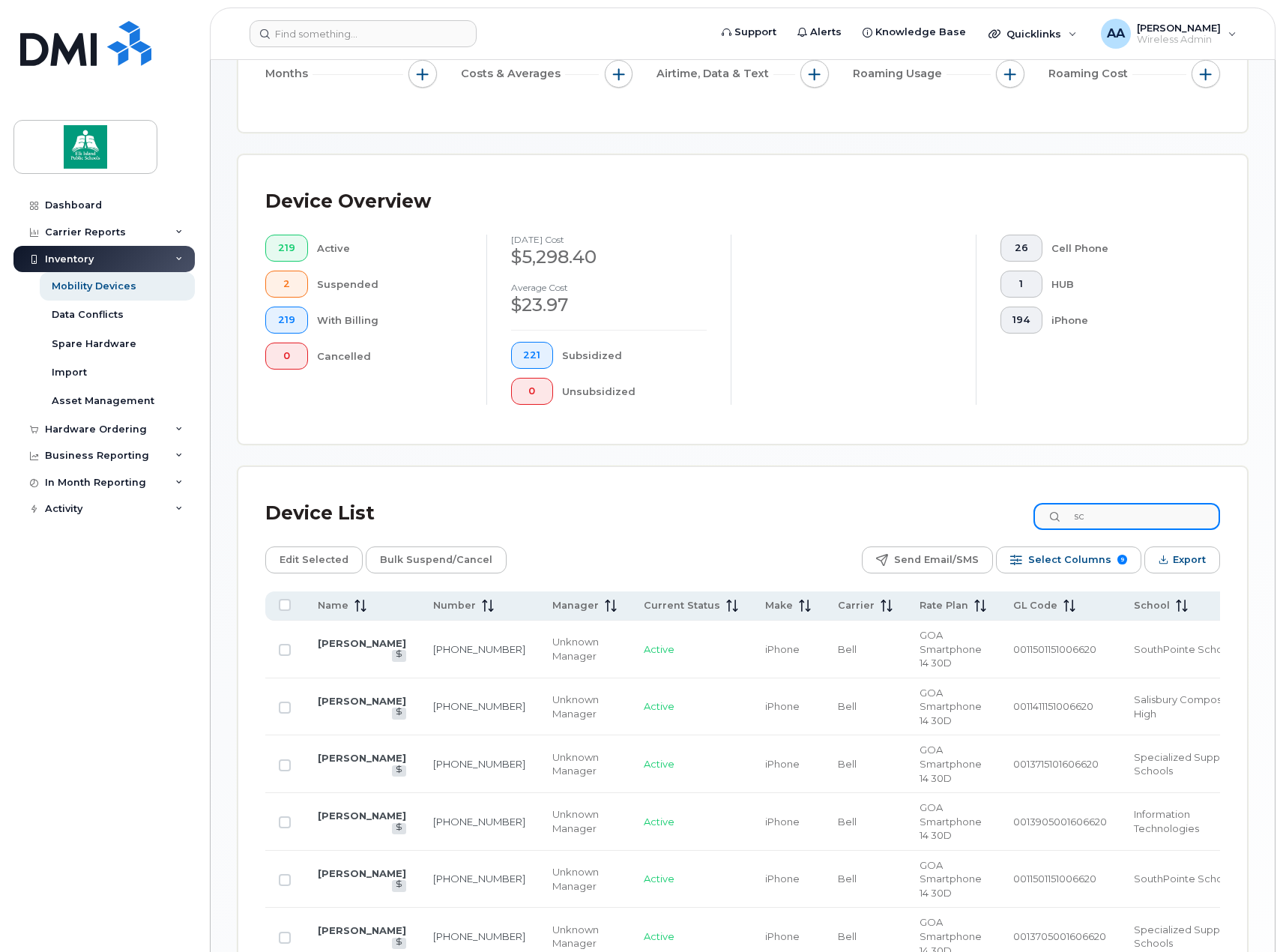
type input "s"
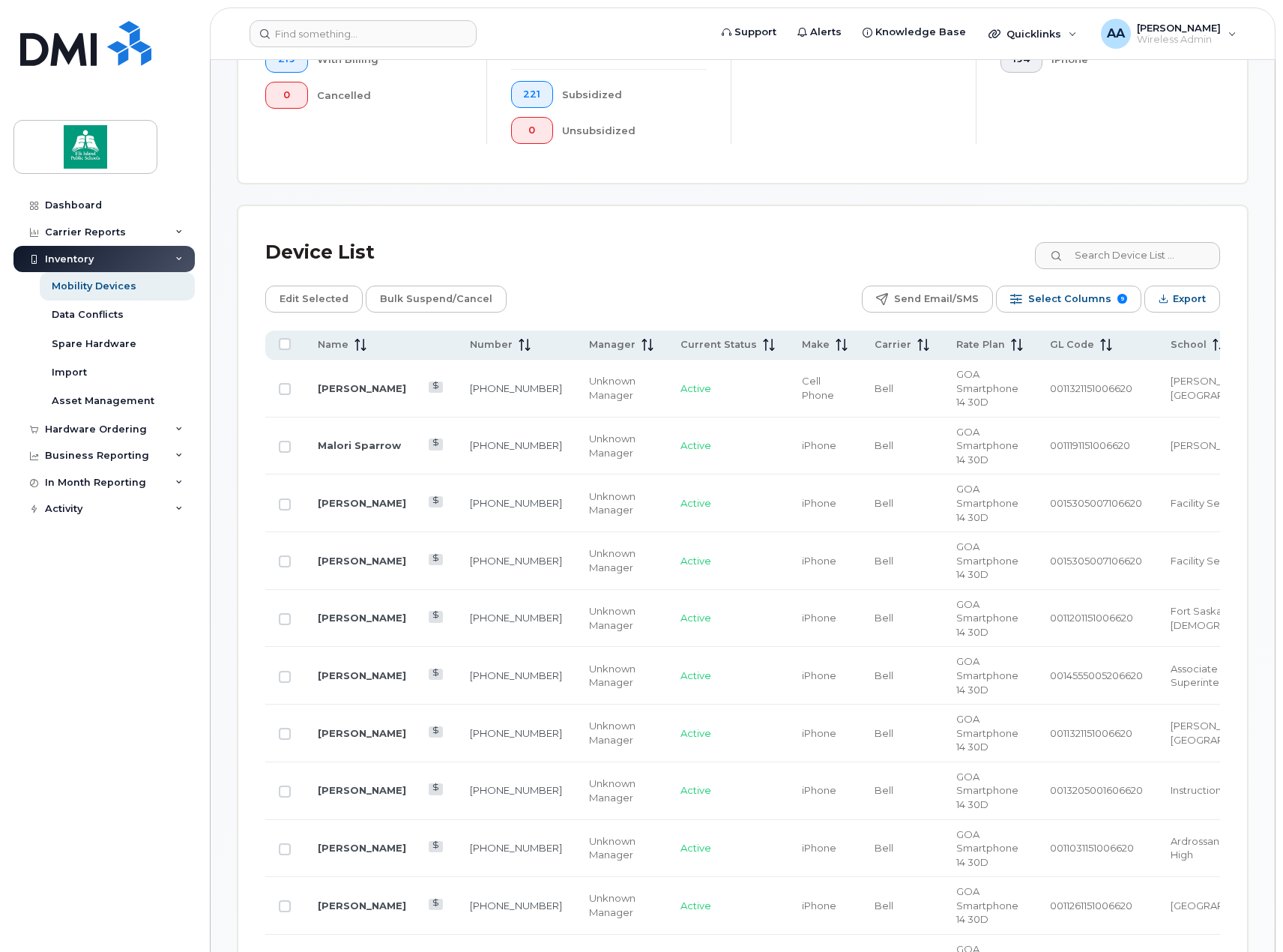
scroll to position [483, 0]
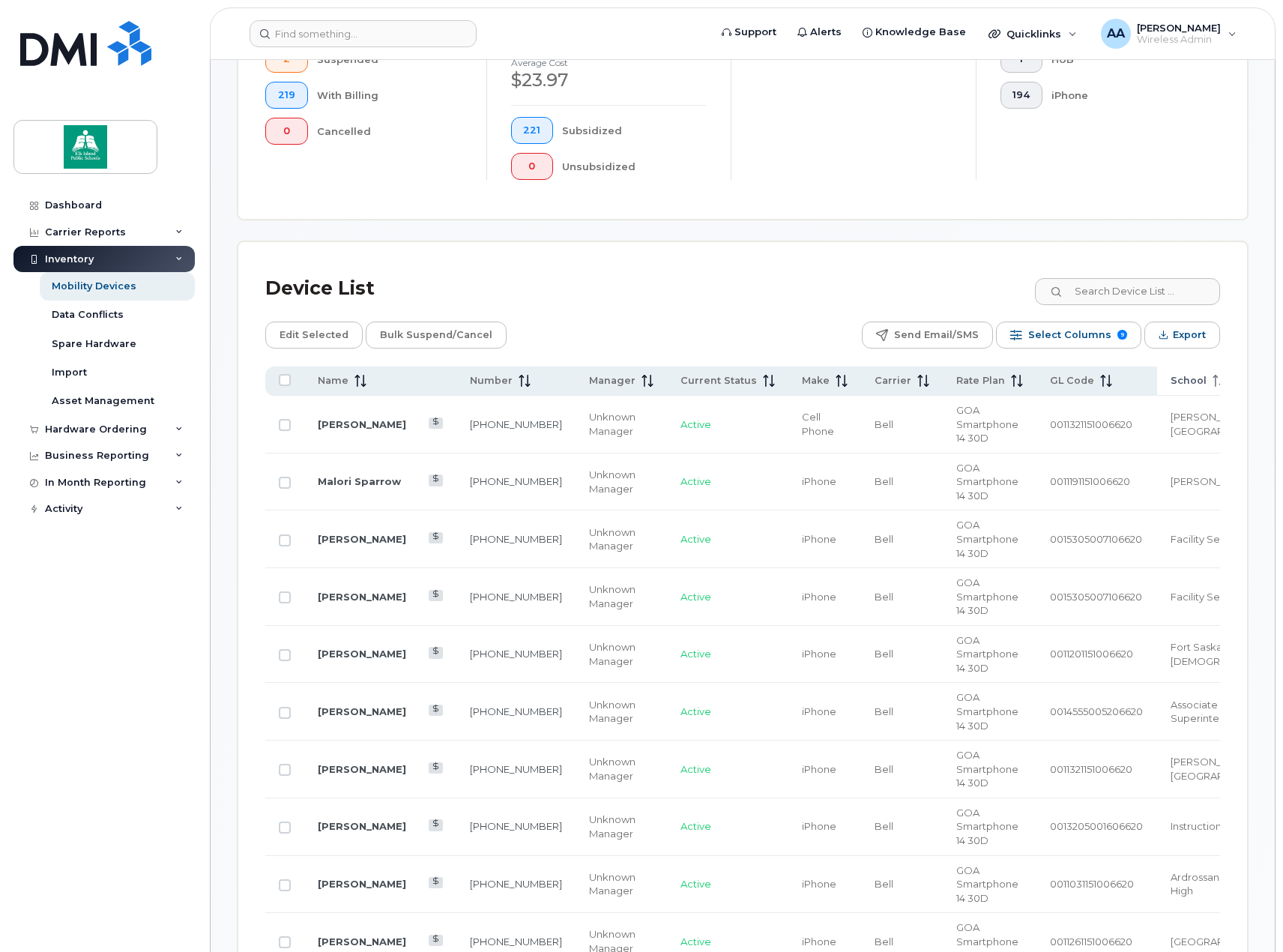
click at [1213, 383] on icon at bounding box center [1218, 380] width 12 height 12
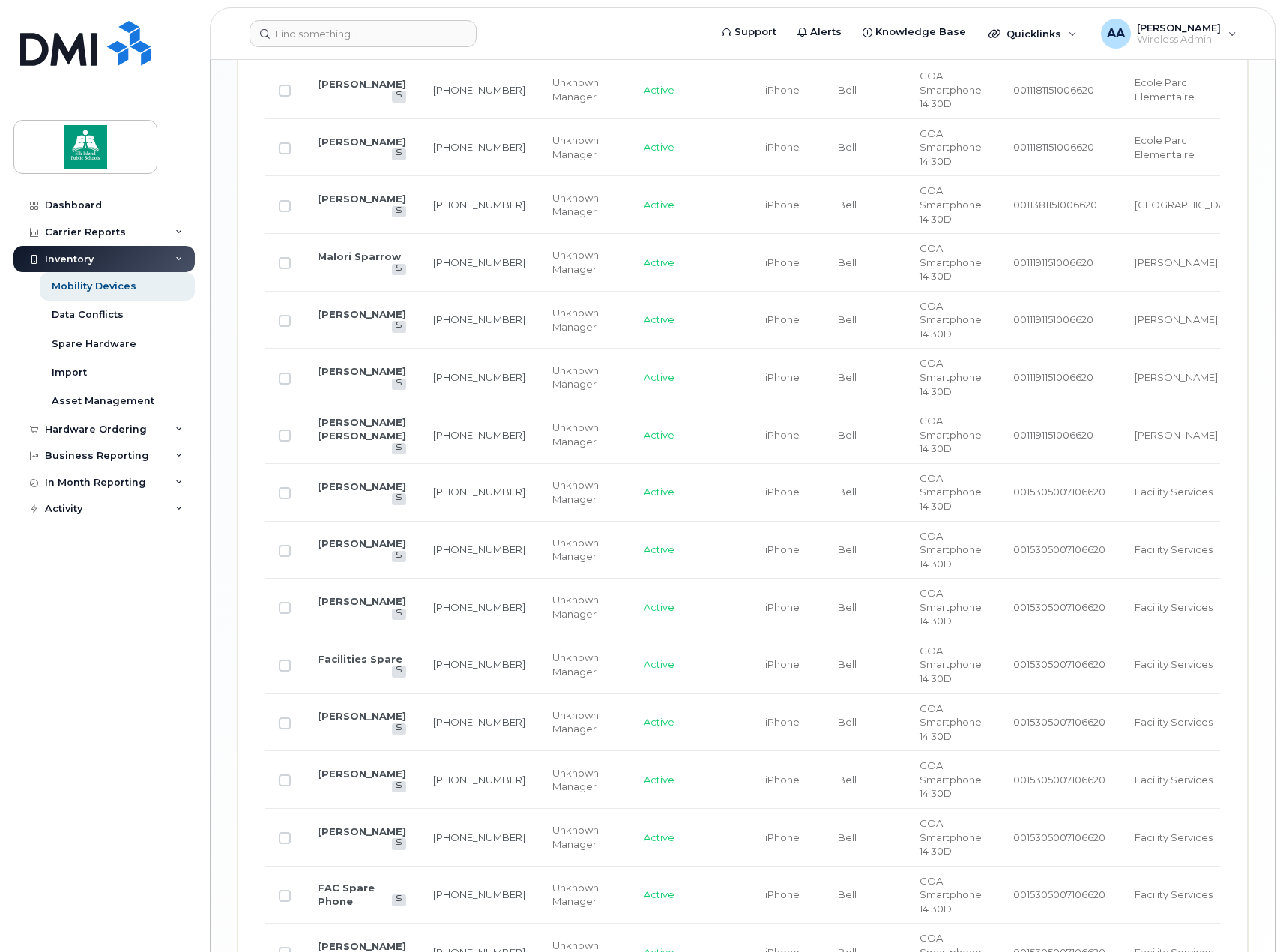
scroll to position [2939, 0]
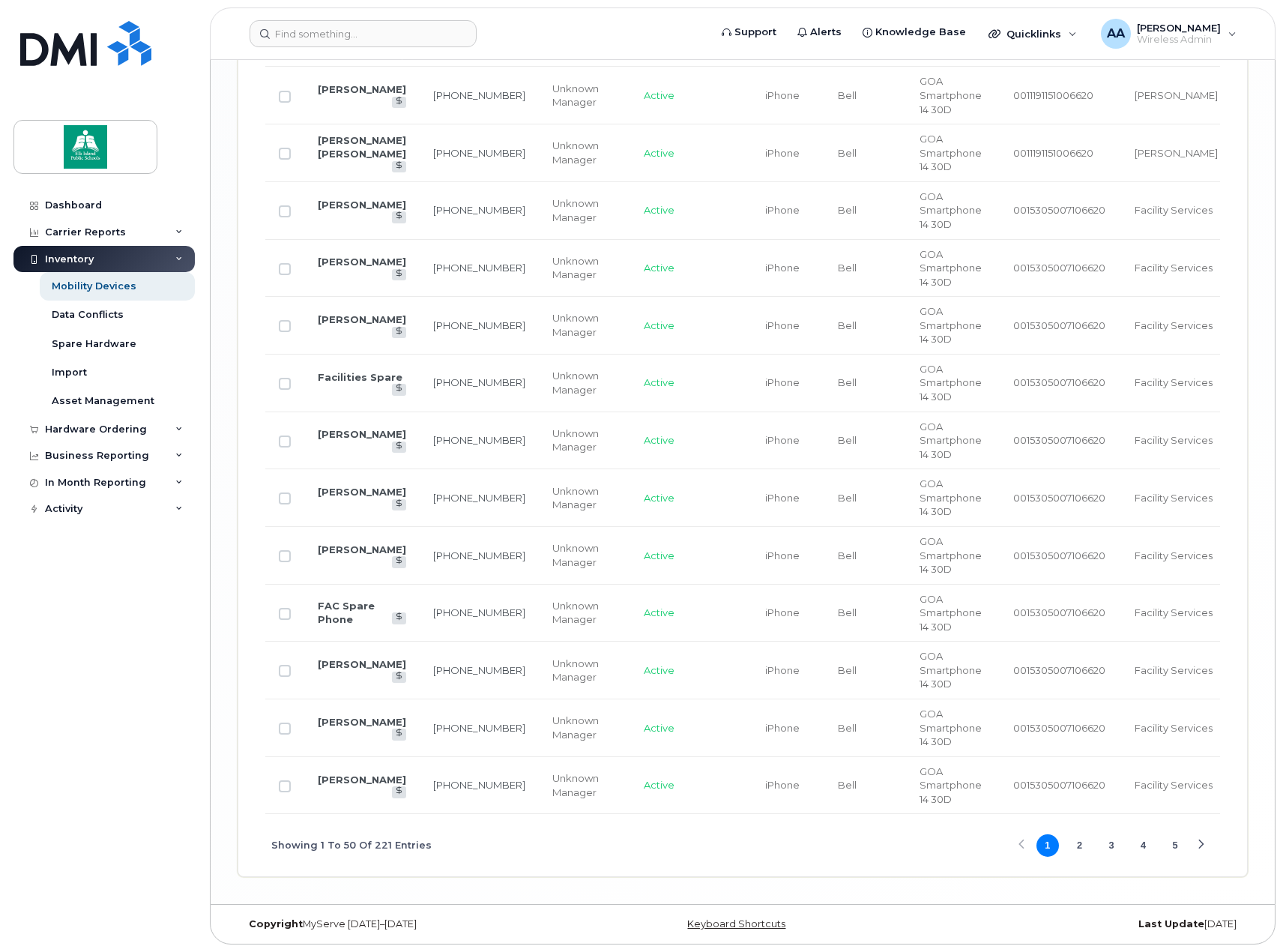
click at [1082, 847] on button "2" at bounding box center [1079, 846] width 23 height 23
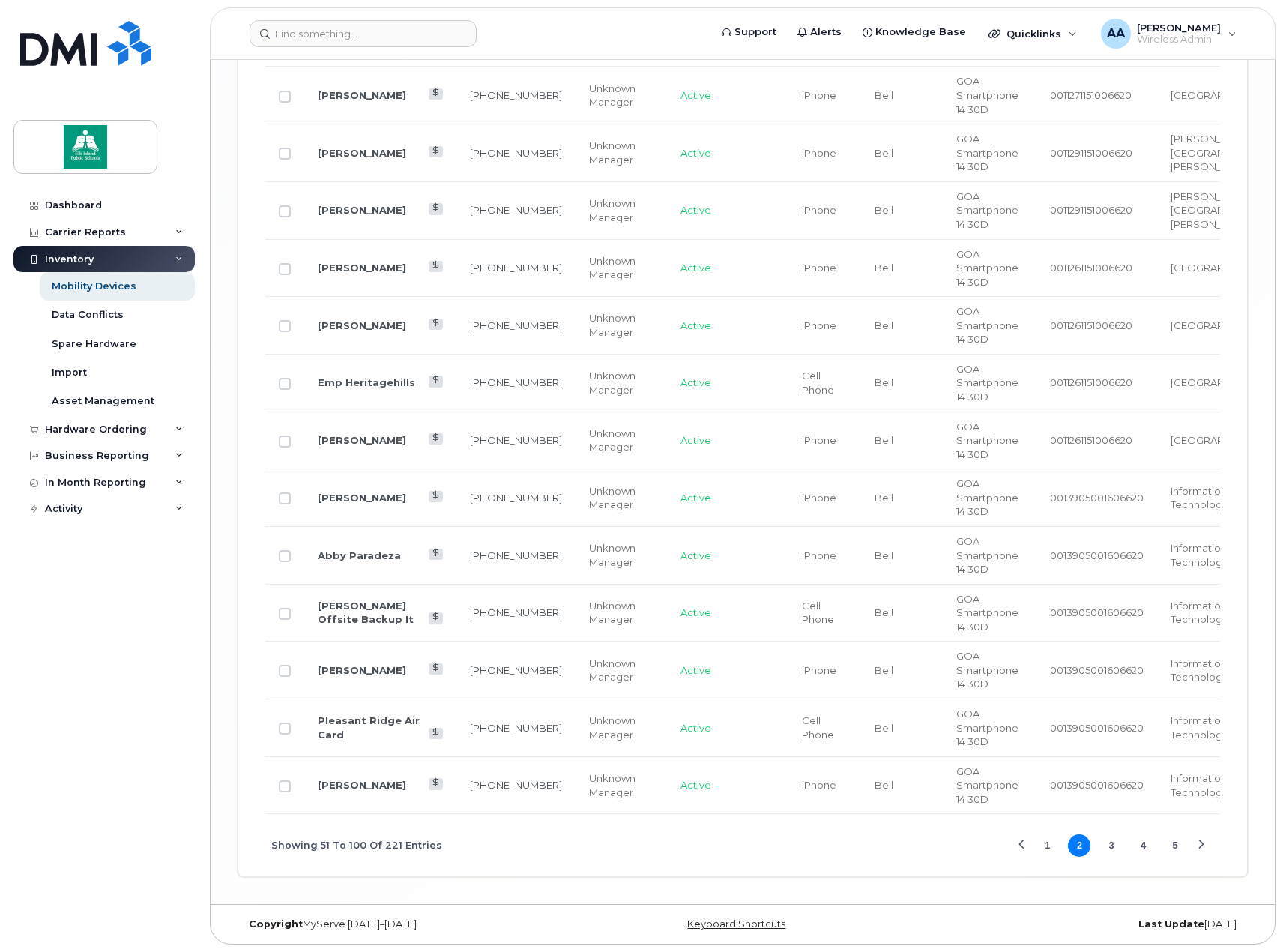
click at [1111, 846] on button "3" at bounding box center [1111, 846] width 23 height 23
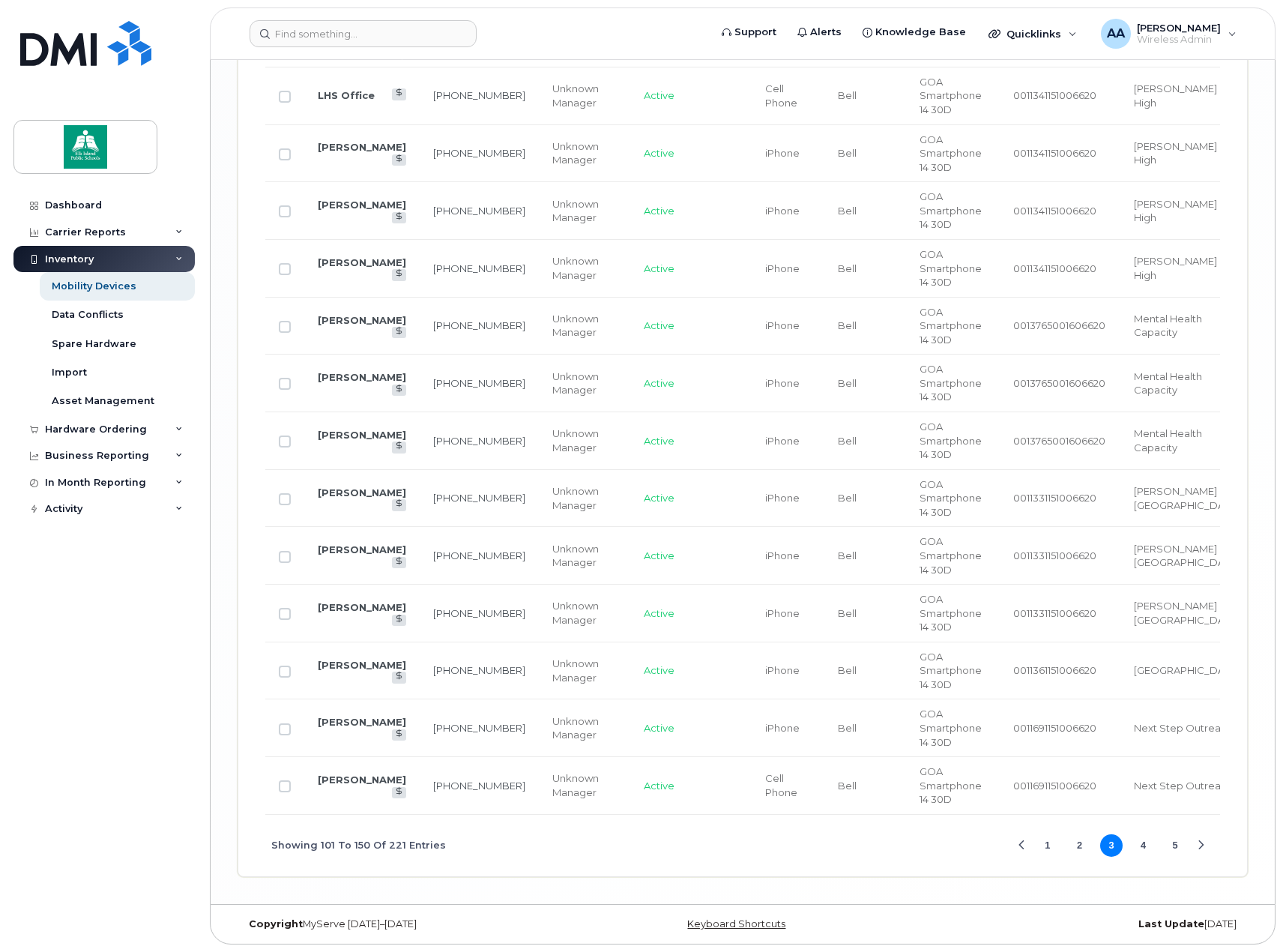
scroll to position [2925, 0]
click at [1143, 846] on button "4" at bounding box center [1143, 846] width 23 height 23
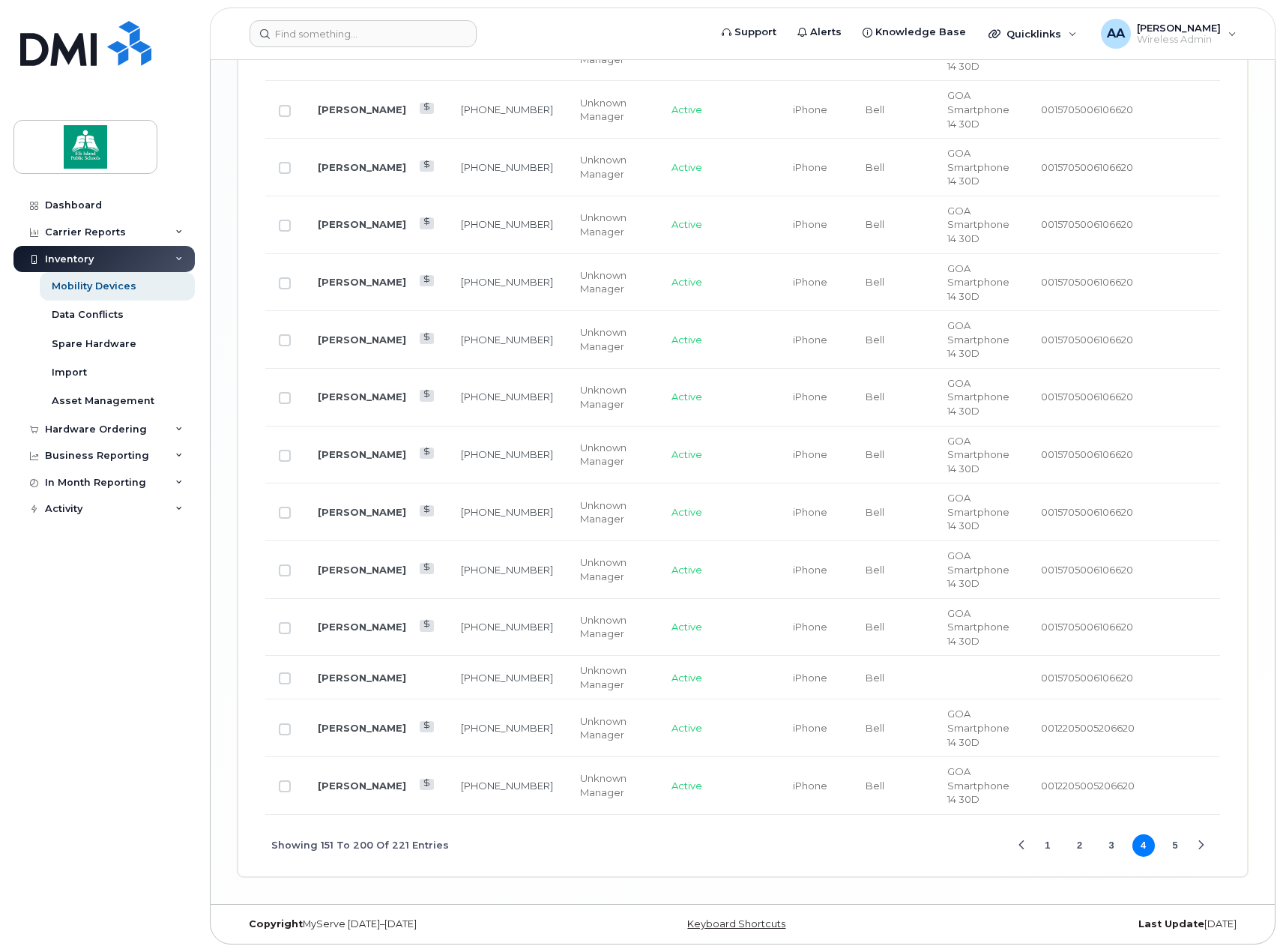
click at [1176, 857] on button "5" at bounding box center [1175, 846] width 23 height 23
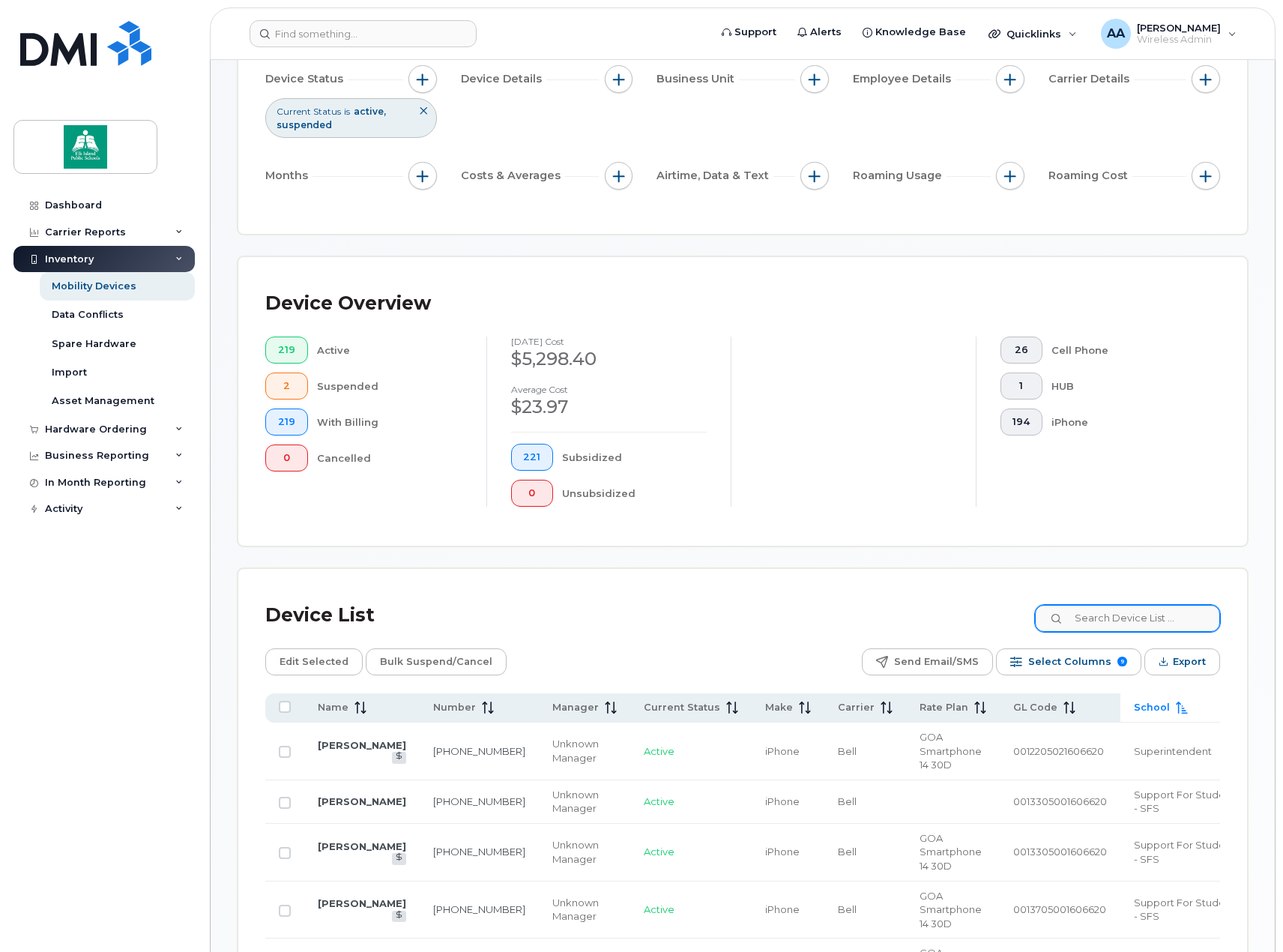
scroll to position [133, 0]
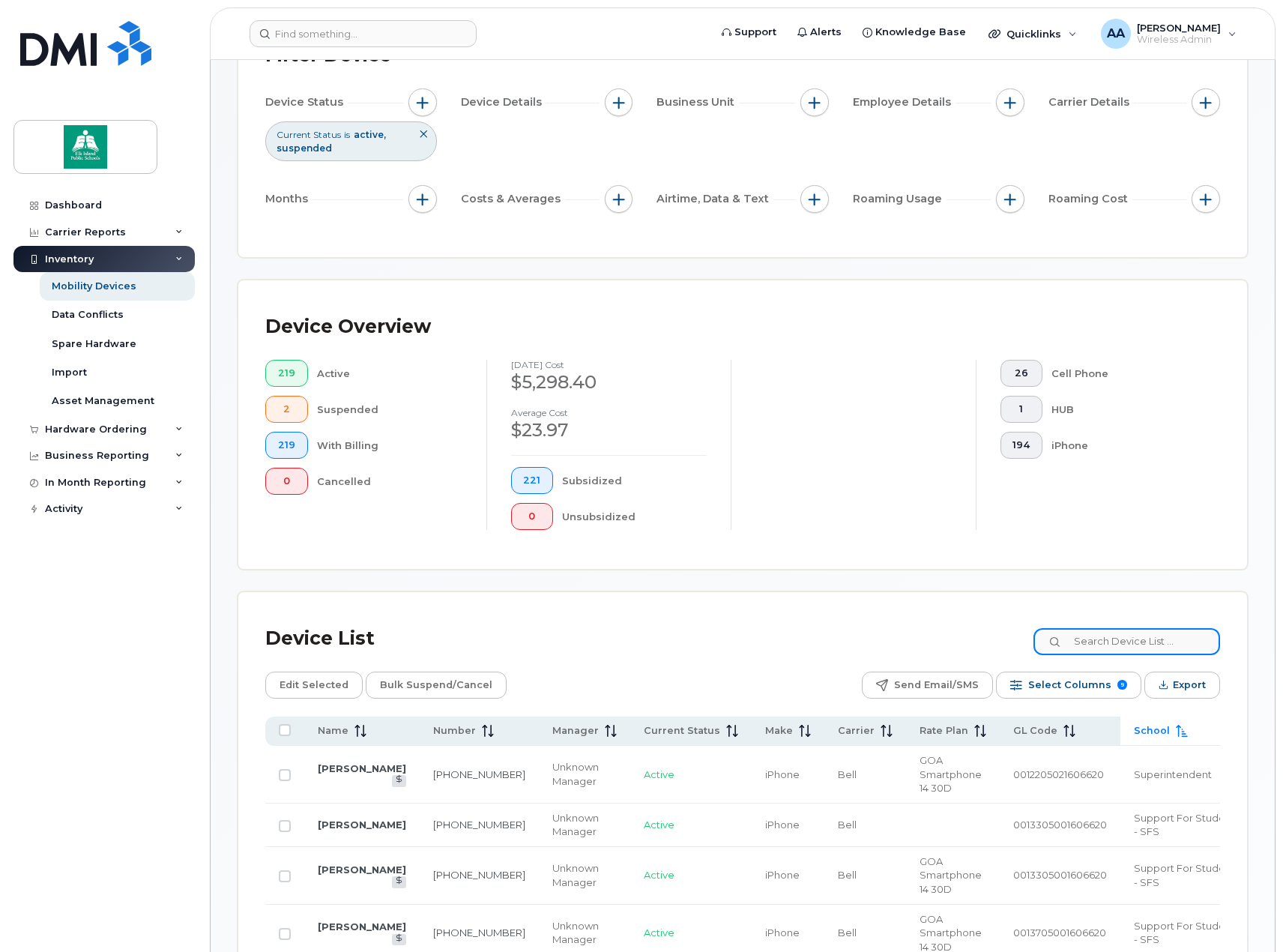
click at [1164, 644] on input at bounding box center [1127, 641] width 187 height 27
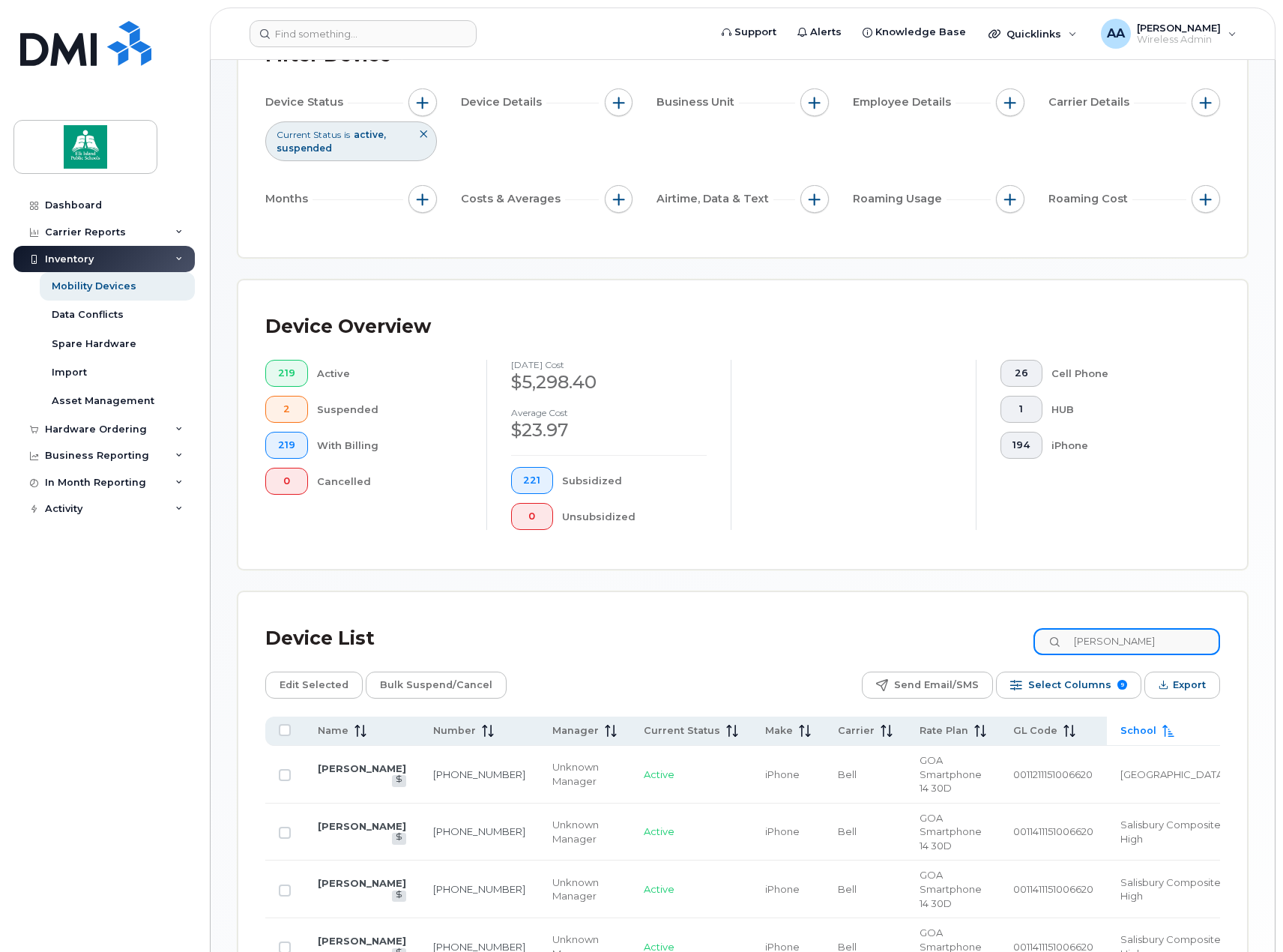
scroll to position [118, 0]
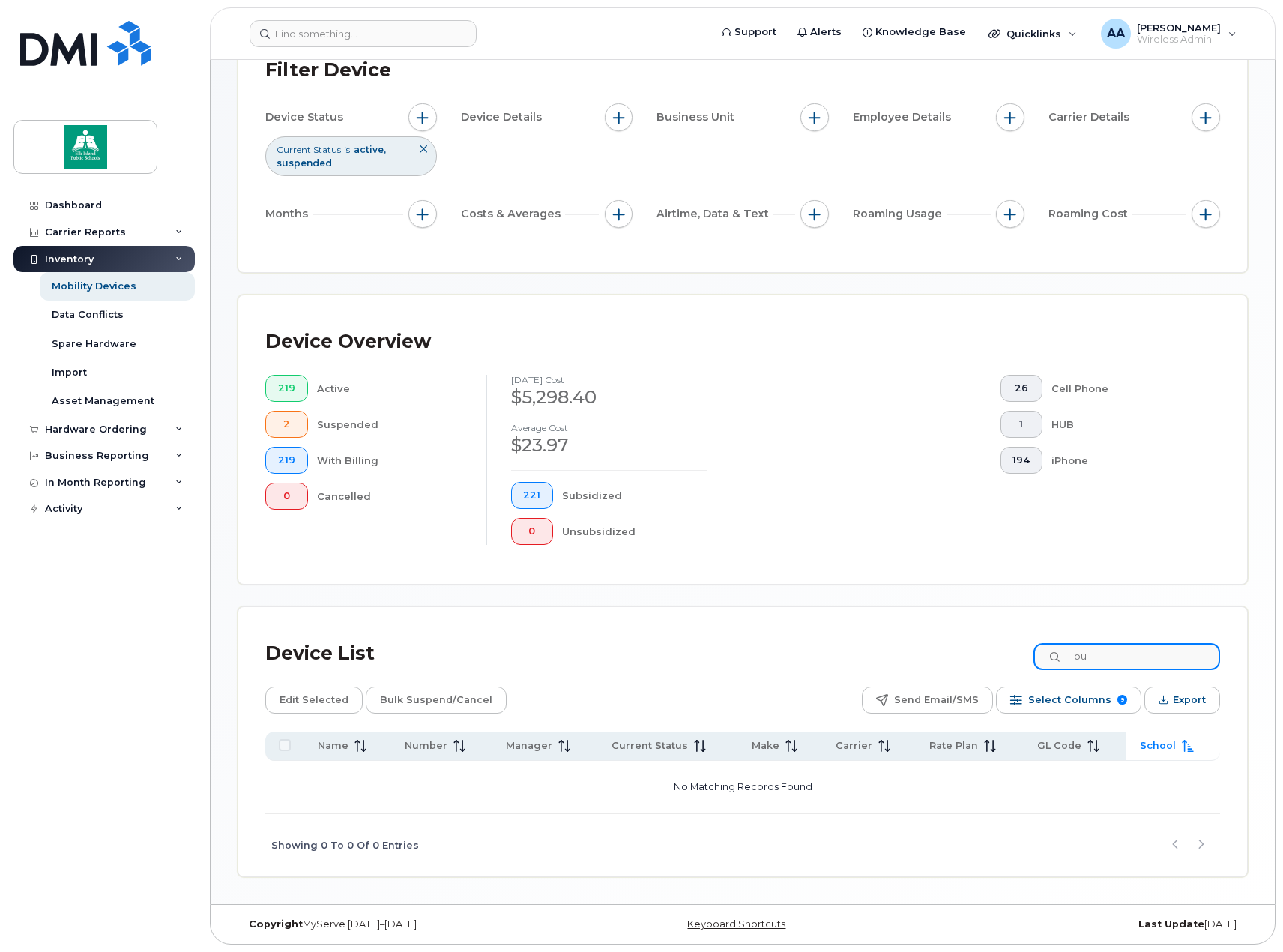
type input "b"
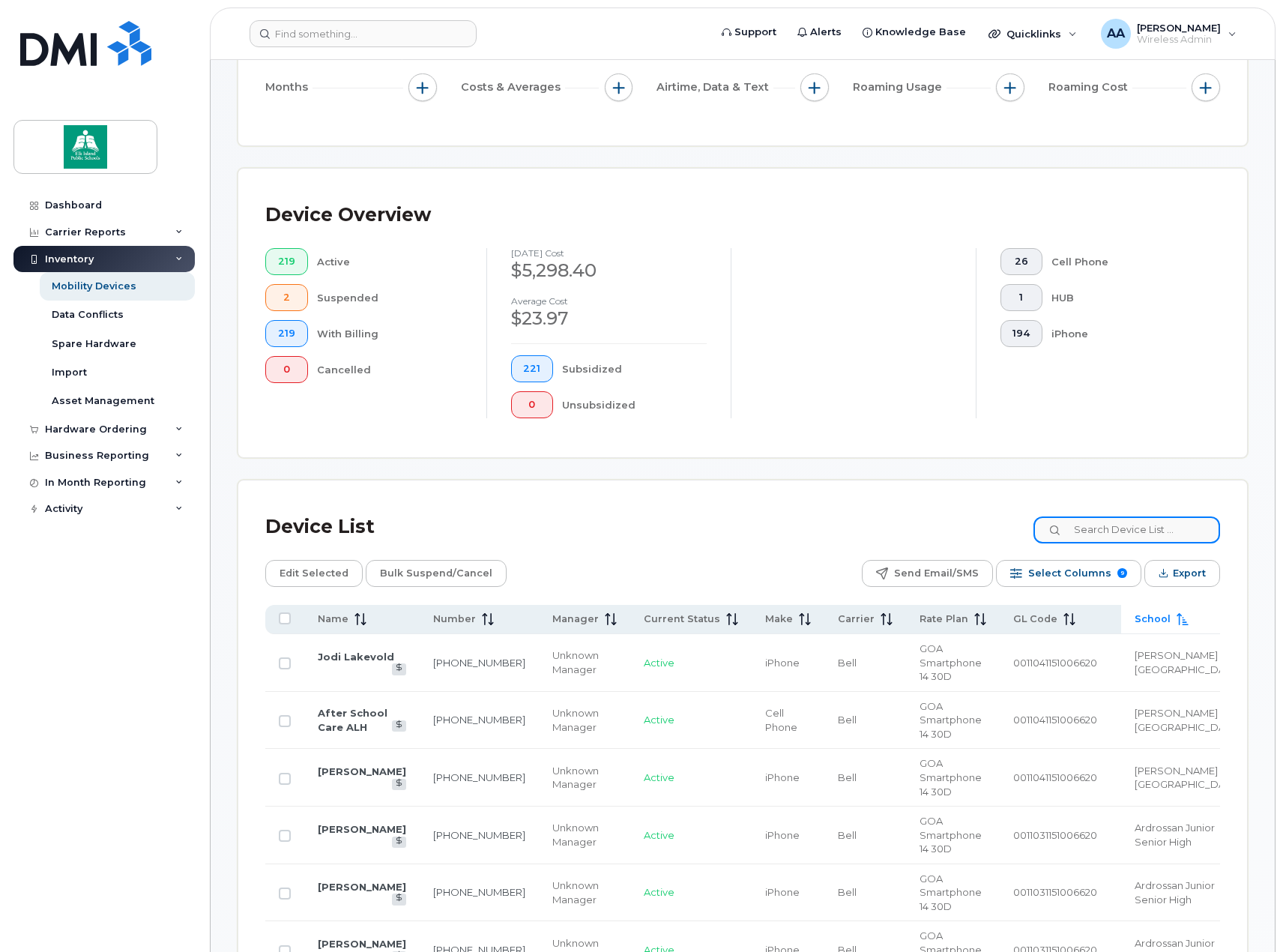
scroll to position [0, 0]
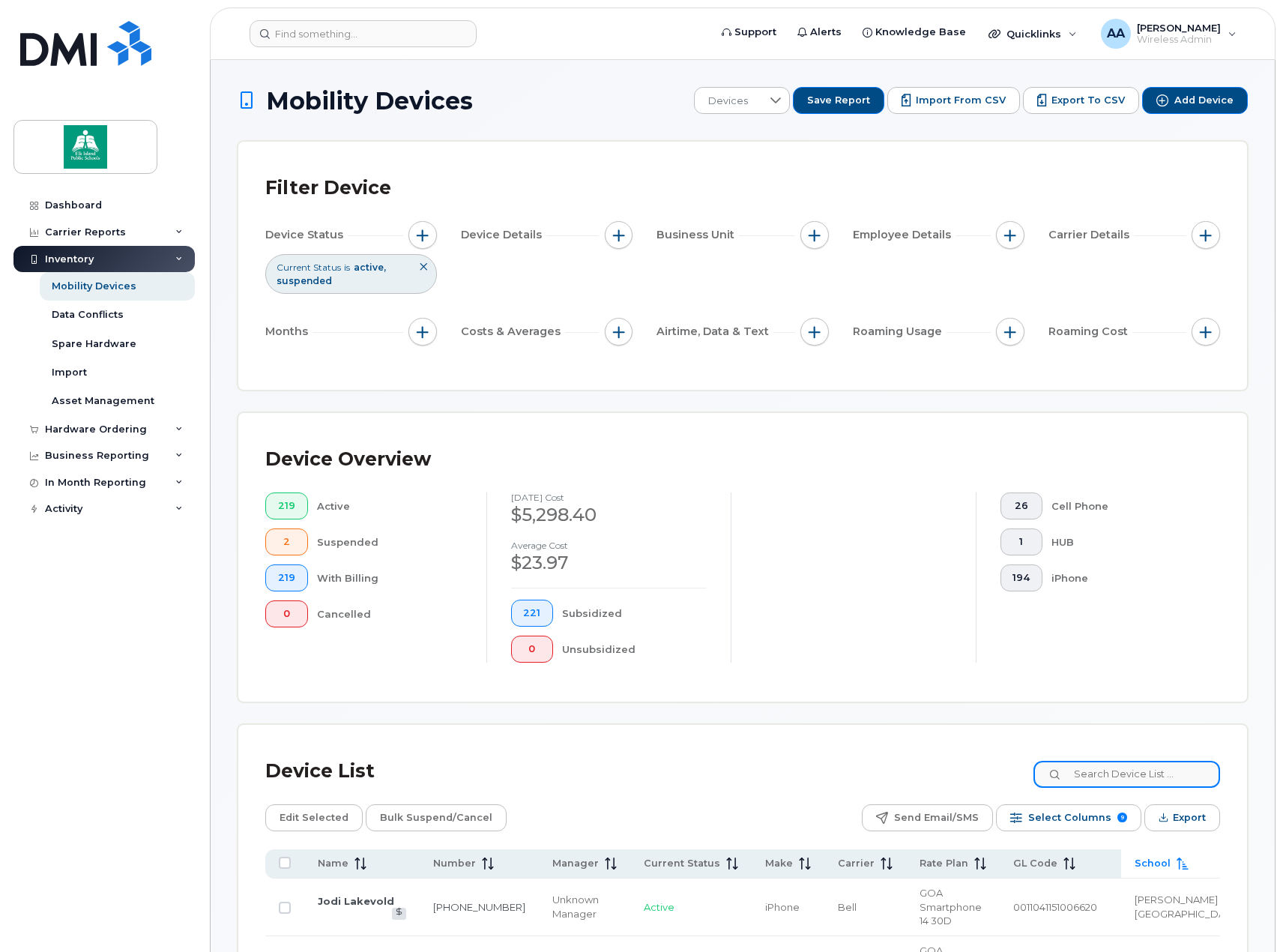
click at [1136, 775] on input at bounding box center [1127, 775] width 187 height 27
type input "m"
type input "l"
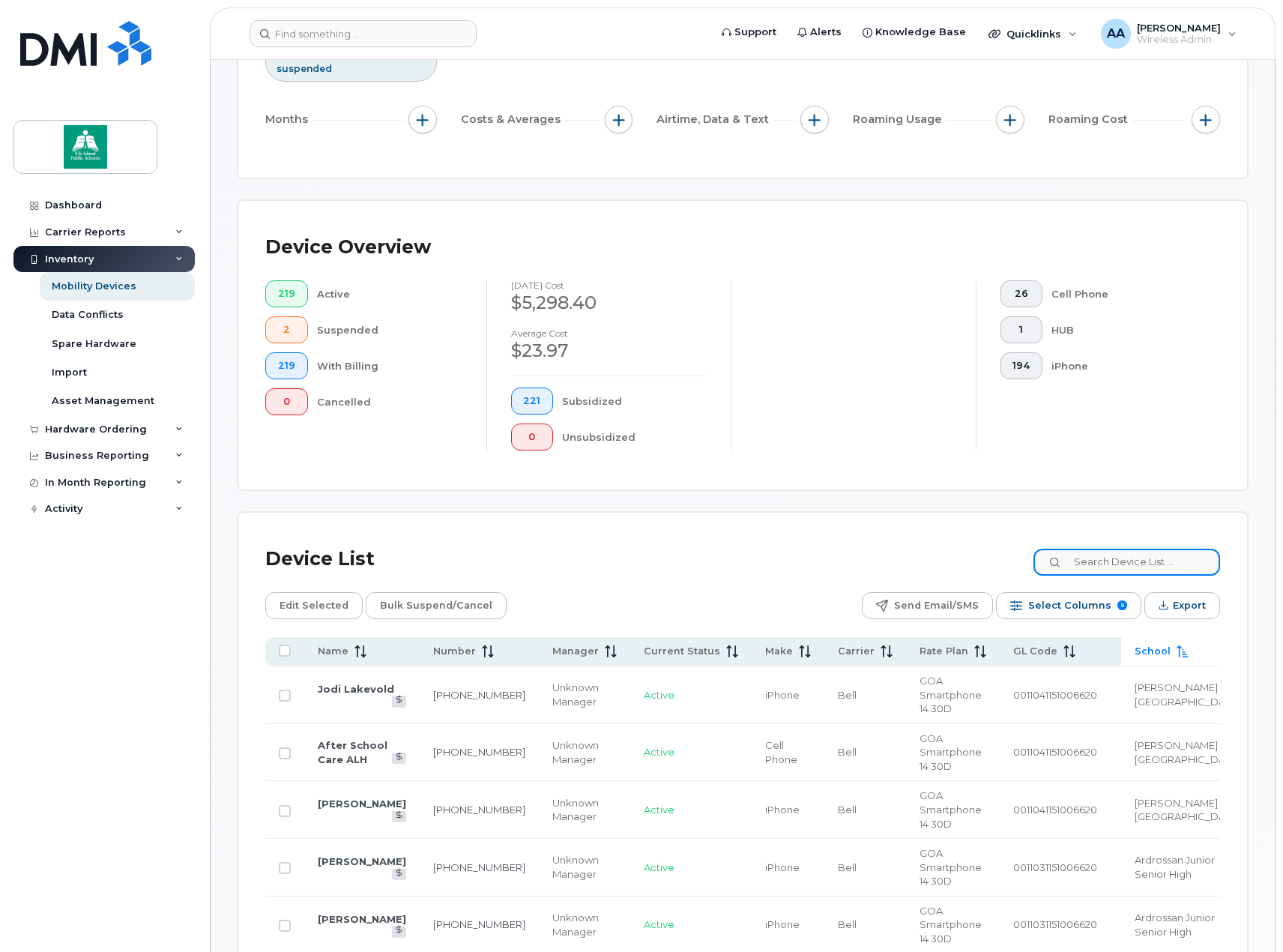
scroll to position [225, 0]
